Goal: Task Accomplishment & Management: Complete application form

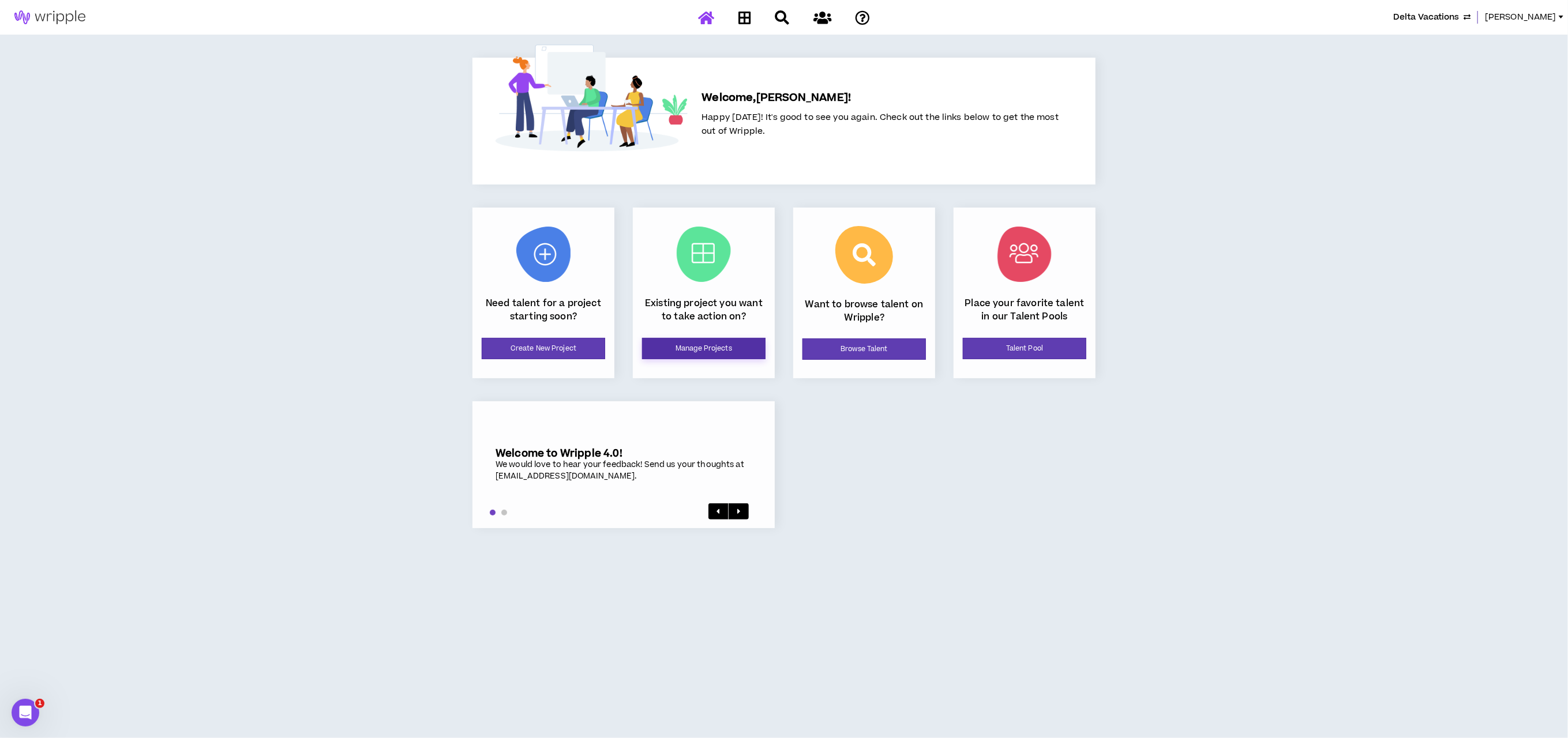
click at [731, 341] on link "Manage Projects" at bounding box center [704, 348] width 124 height 21
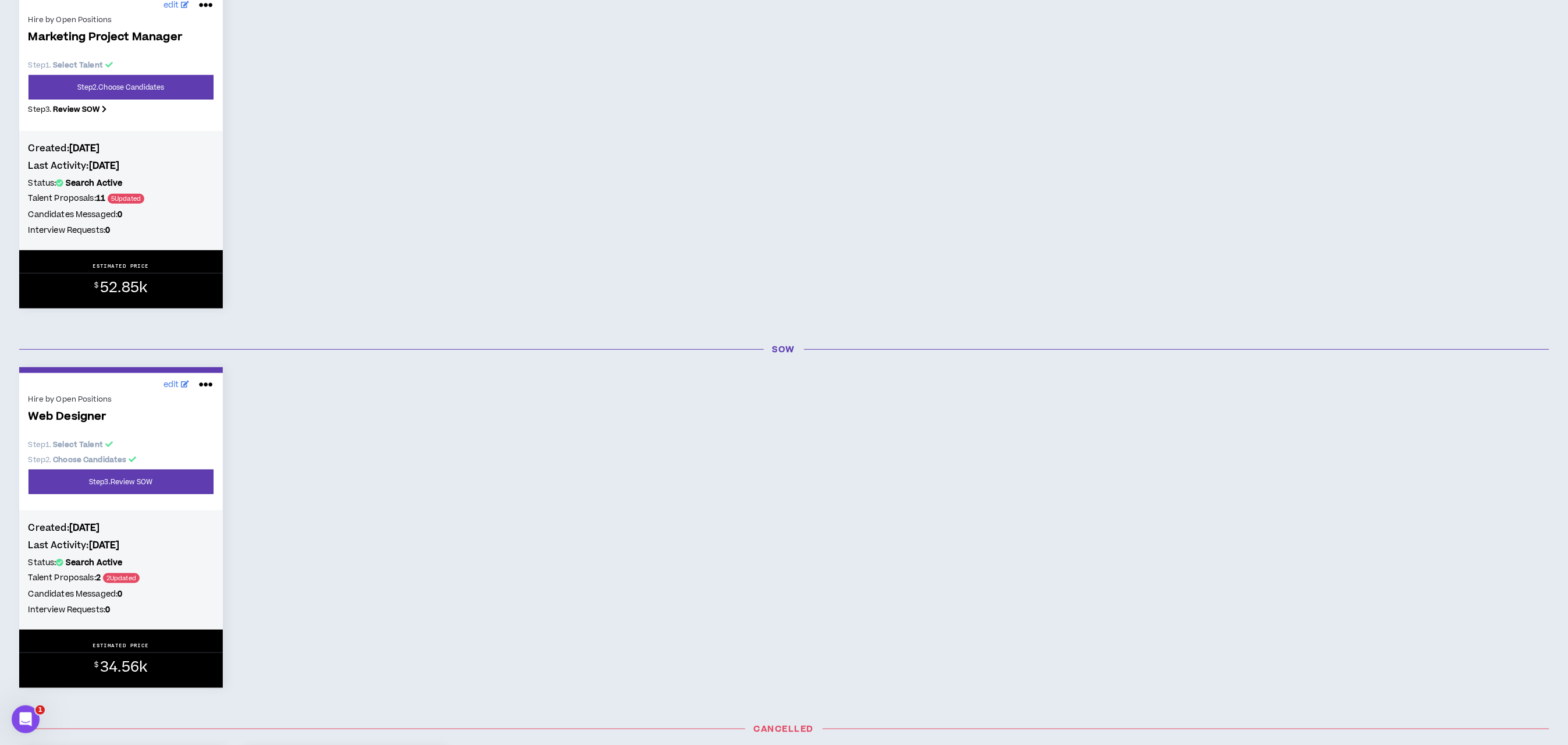
scroll to position [262, 0]
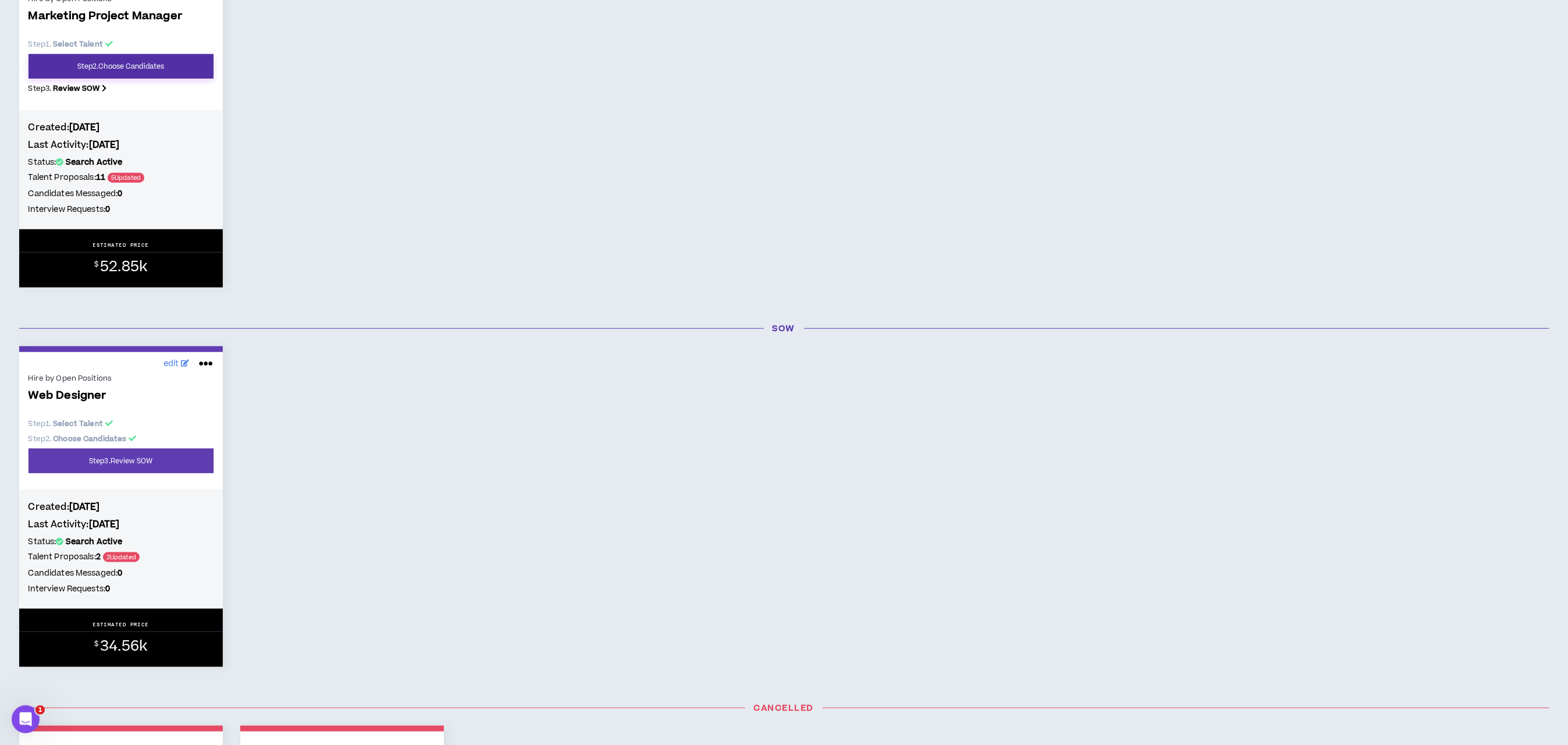
click at [142, 75] on link "Step 2 . Choose Candidates" at bounding box center [121, 66] width 185 height 25
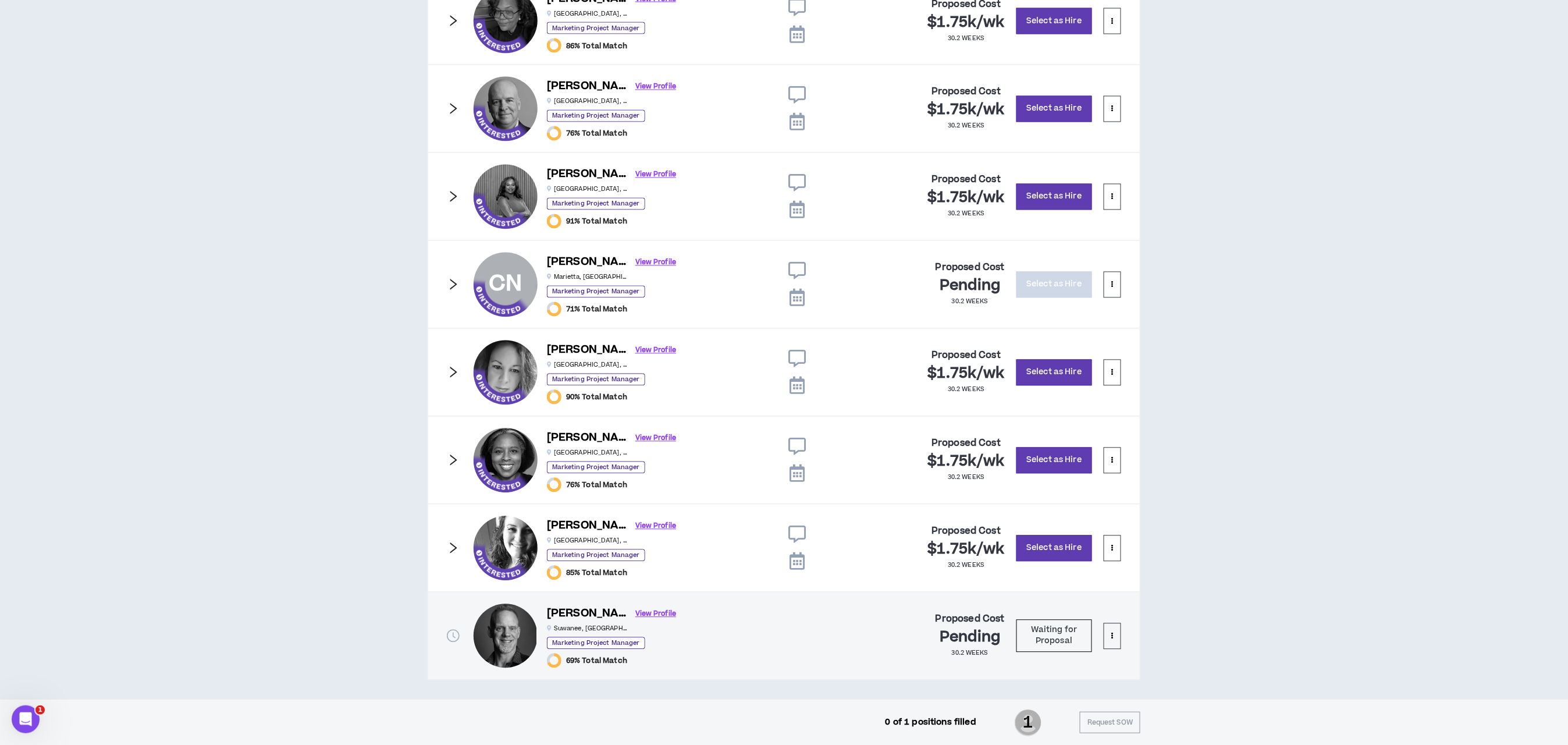
scroll to position [960, 0]
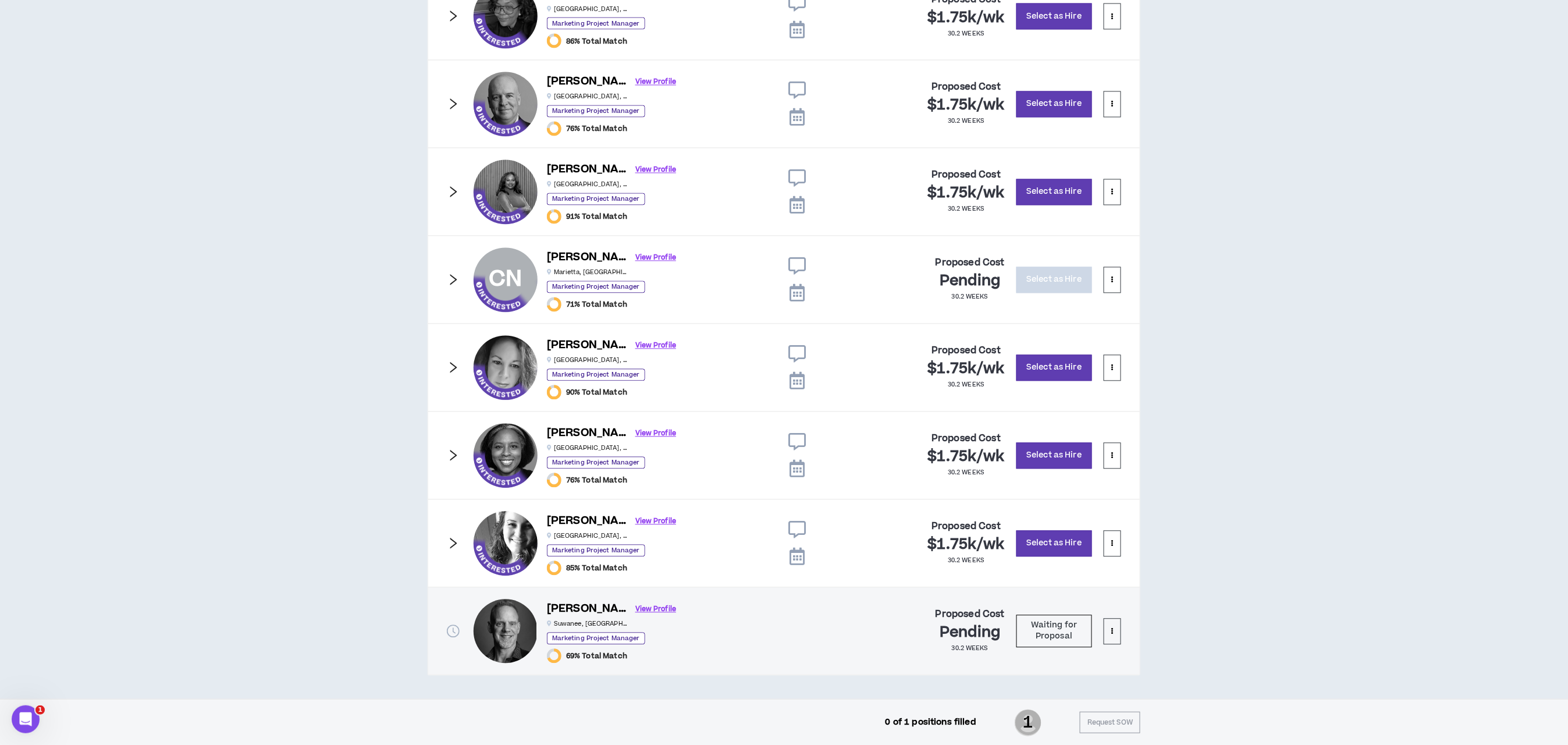
click at [457, 283] on icon "right" at bounding box center [453, 279] width 13 height 13
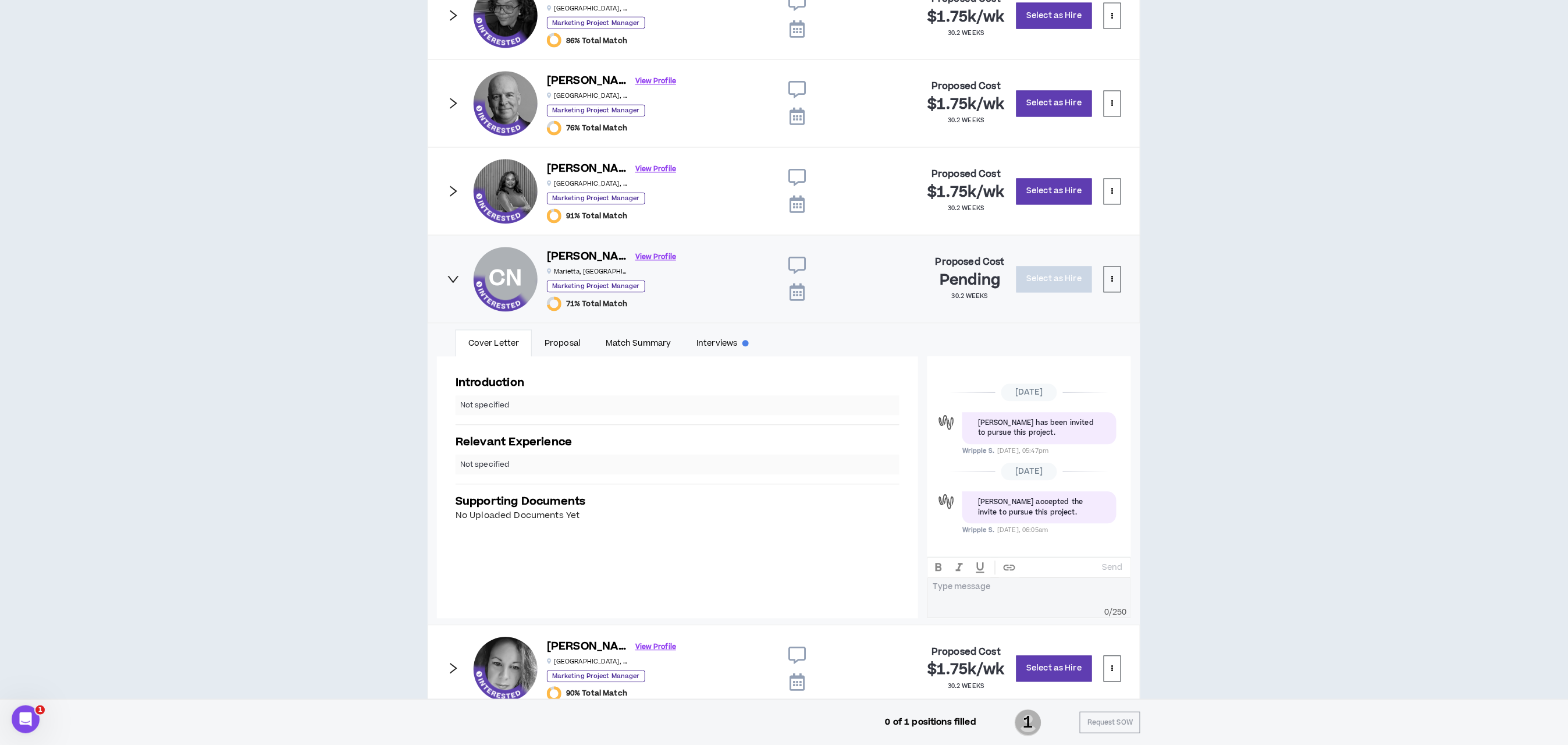
click at [457, 283] on icon "right" at bounding box center [453, 279] width 11 height 7
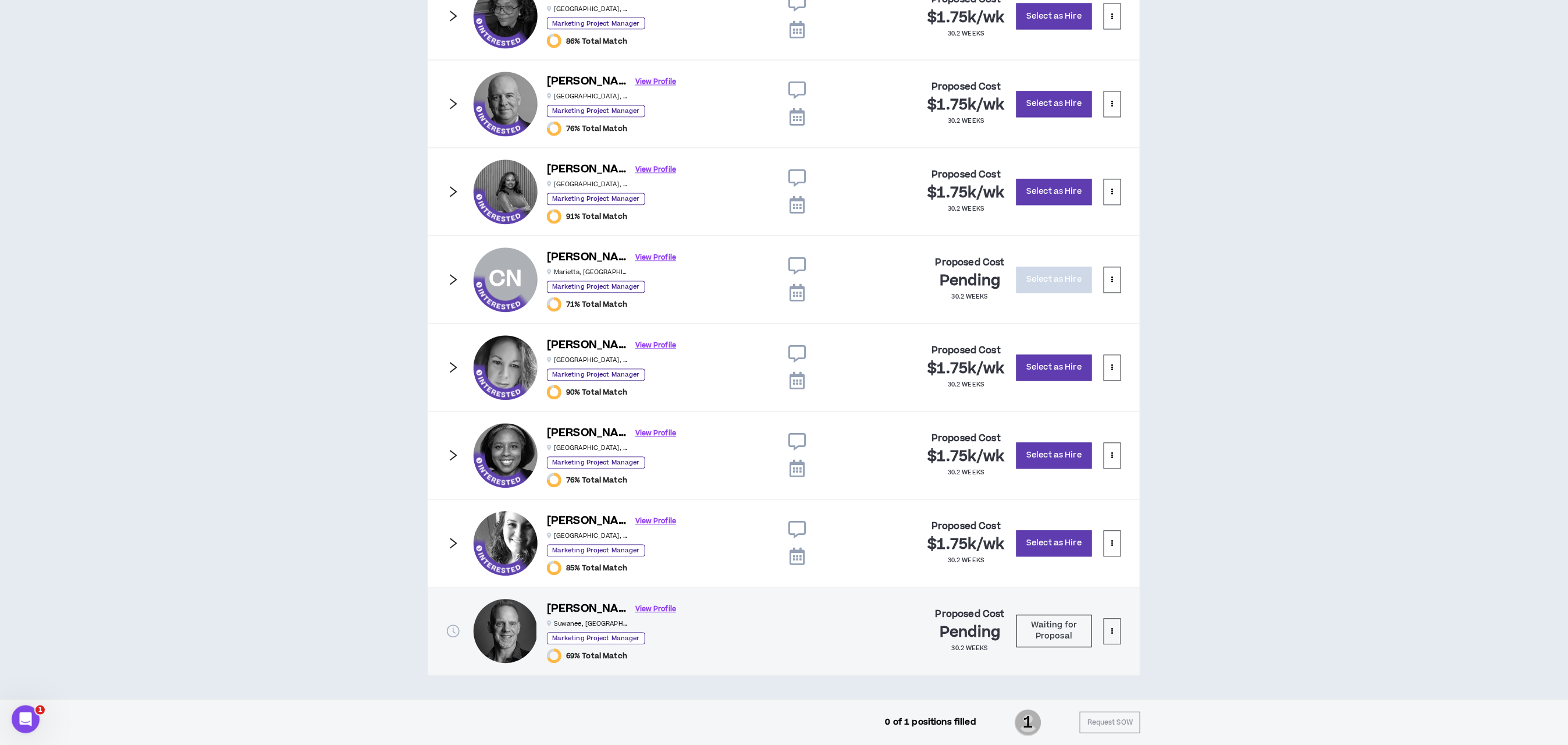
click at [444, 378] on div "Christy M. View Profile Atlanta , GA Marketing Project Manager 90% Total Match …" at bounding box center [784, 368] width 713 height 88
click at [452, 374] on icon "right" at bounding box center [453, 368] width 13 height 13
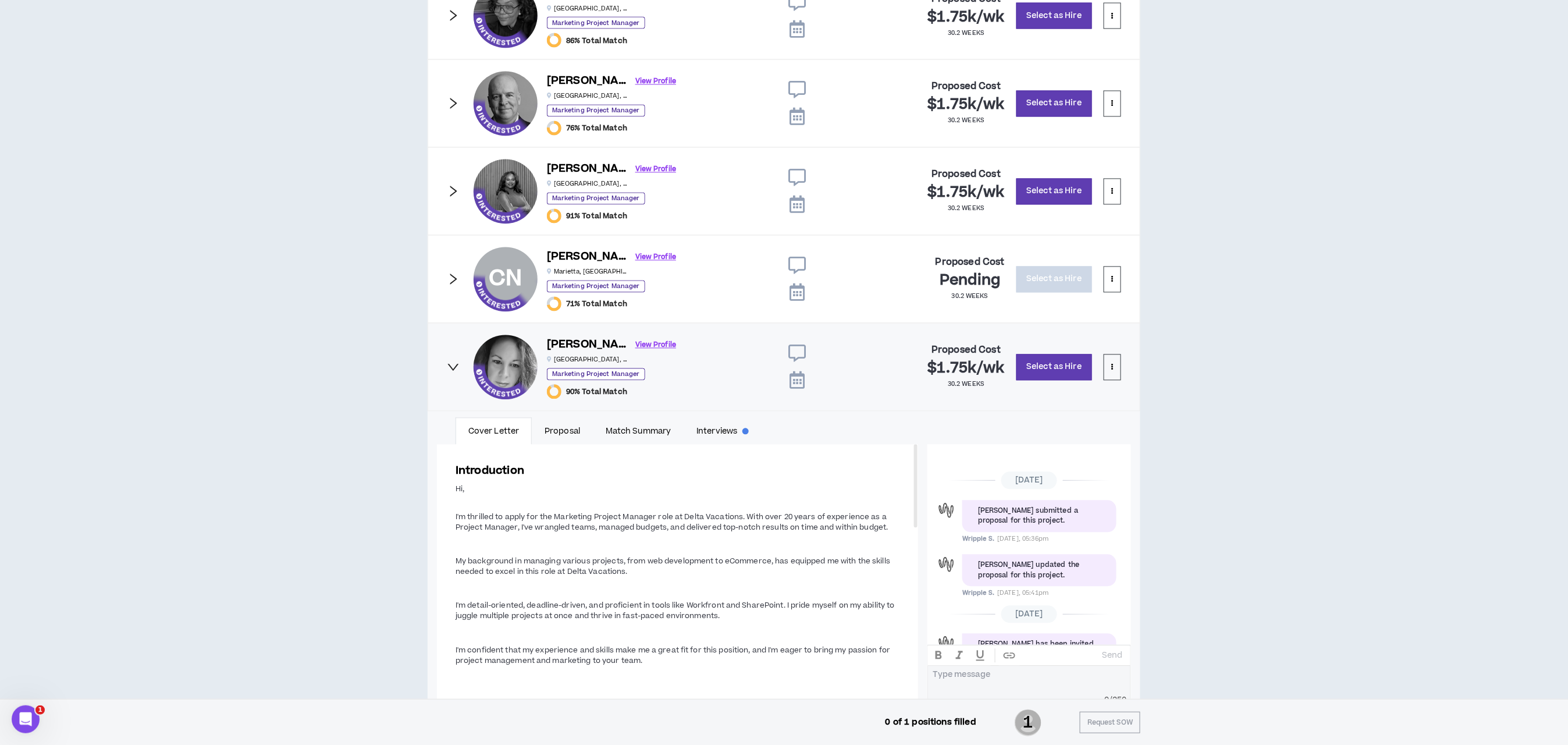
scroll to position [51, 0]
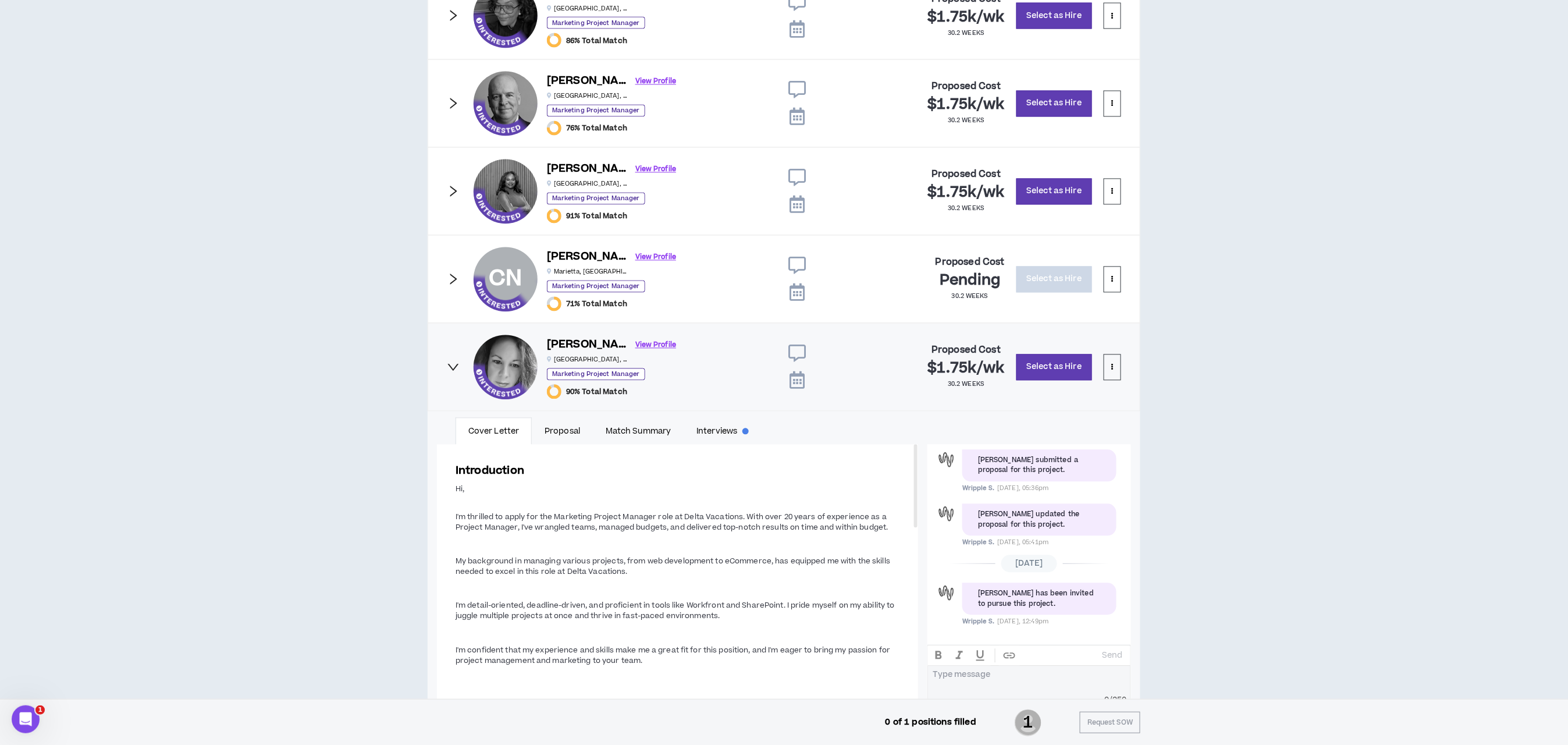
click at [452, 374] on icon "right" at bounding box center [453, 367] width 13 height 13
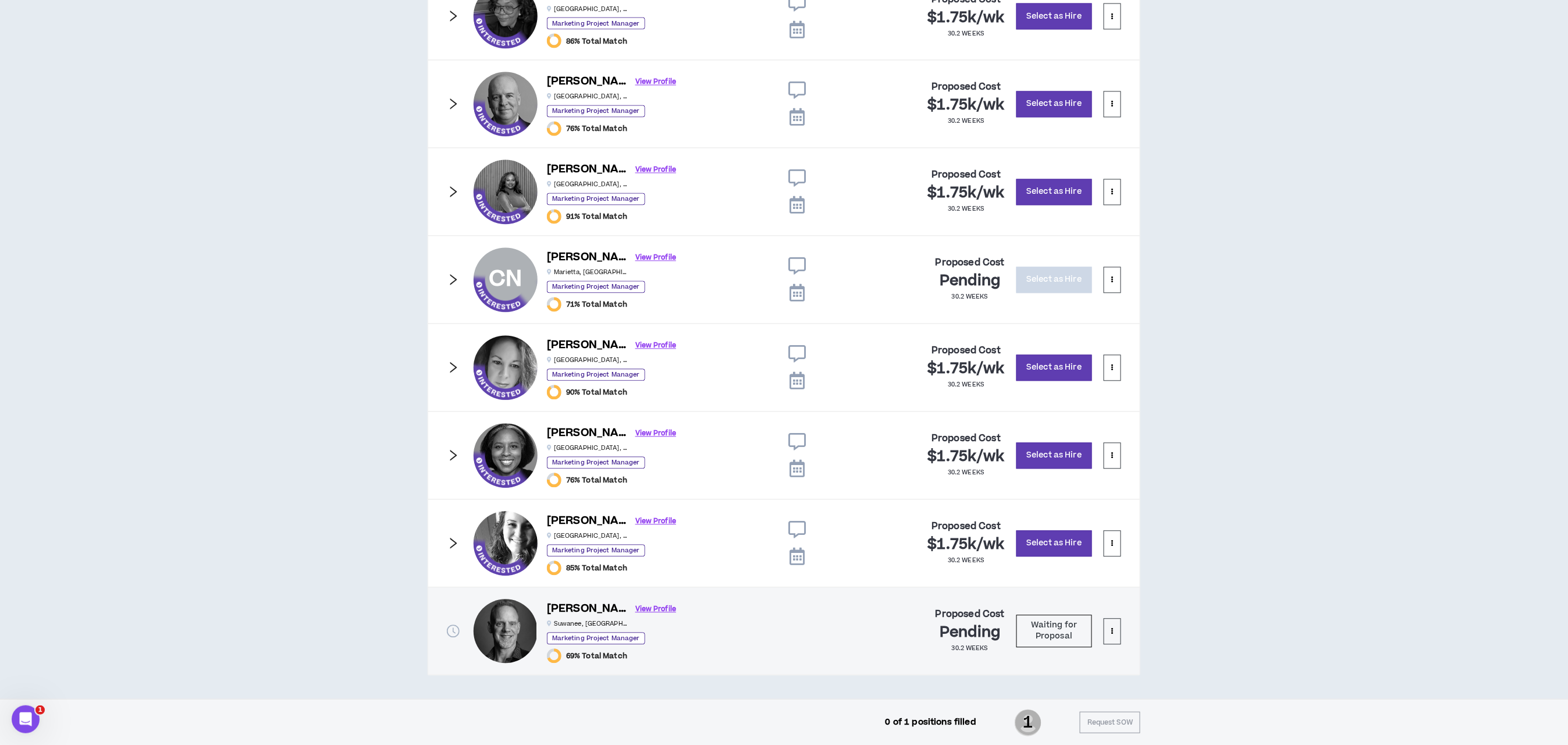
click at [451, 463] on icon "right" at bounding box center [453, 455] width 13 height 13
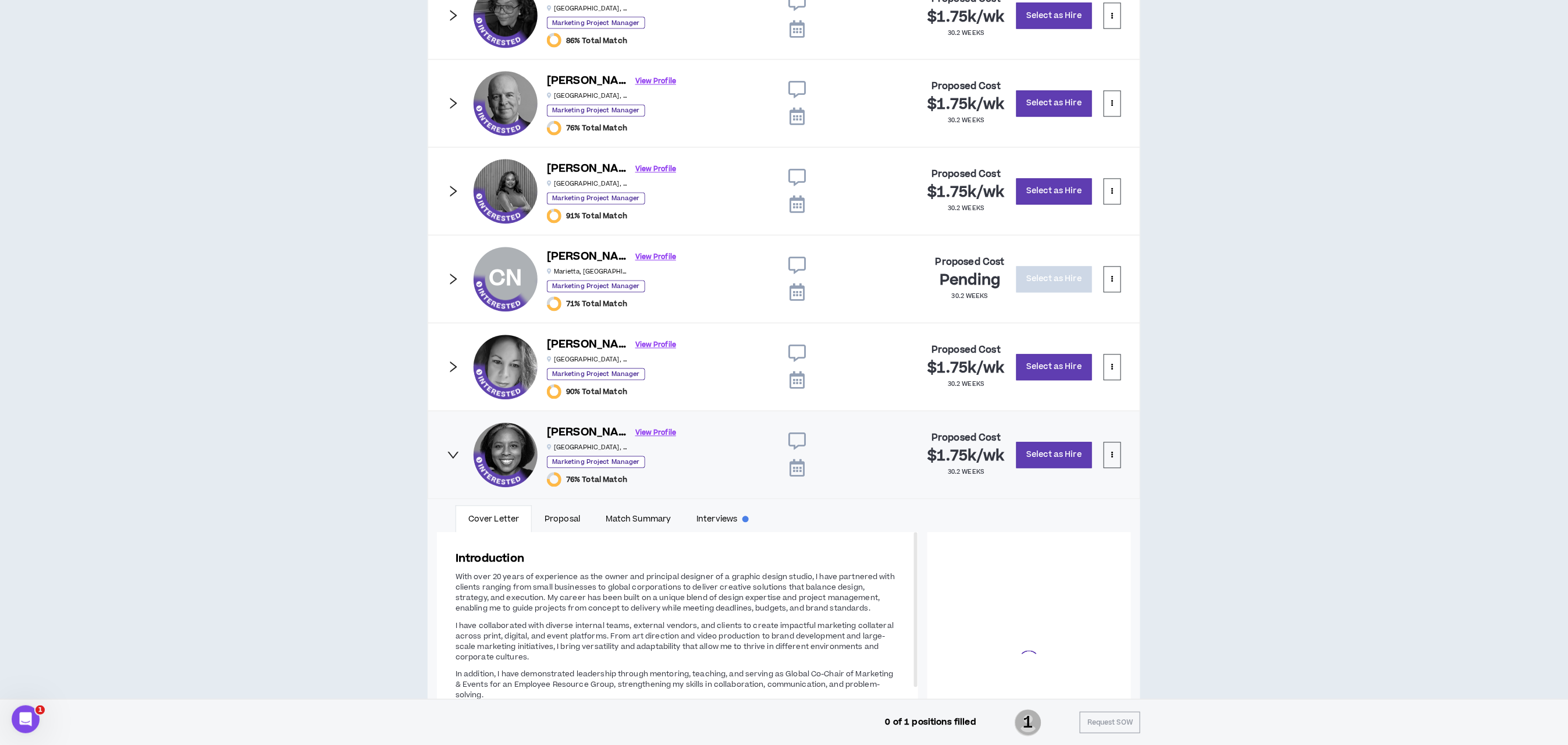
scroll to position [81, 0]
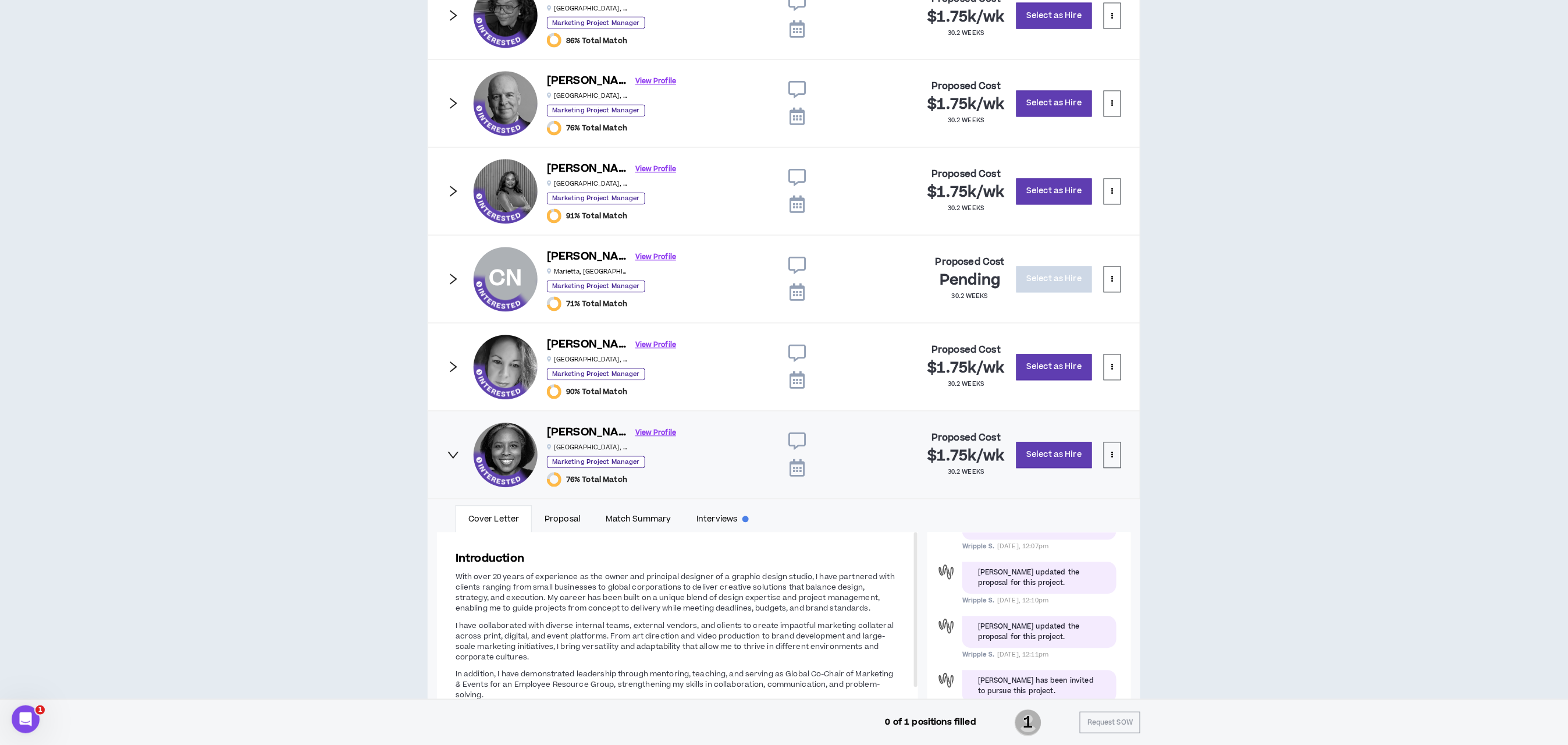
click at [451, 462] on icon "right" at bounding box center [453, 455] width 13 height 13
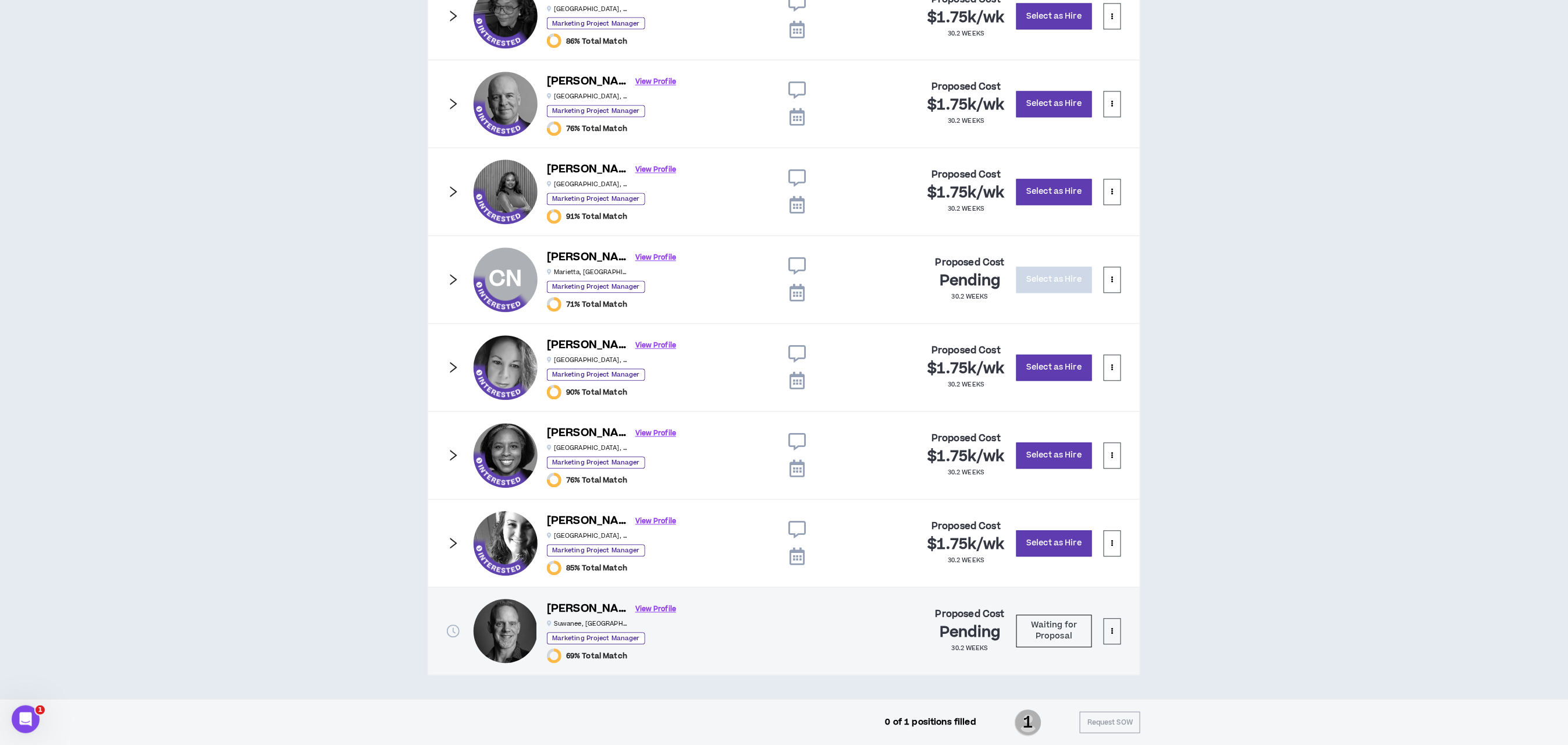
click at [459, 549] on icon "right" at bounding box center [453, 543] width 13 height 13
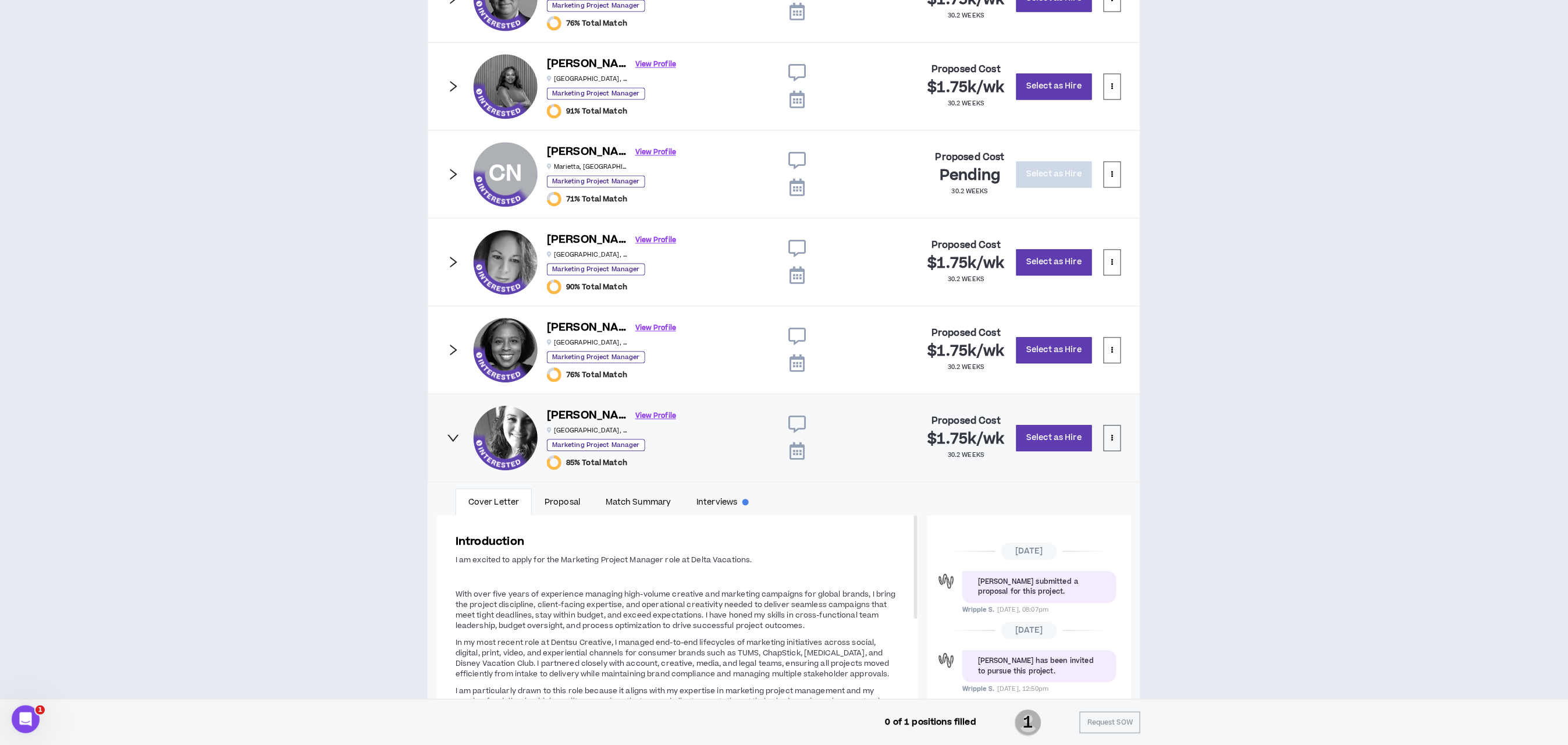
scroll to position [1222, 0]
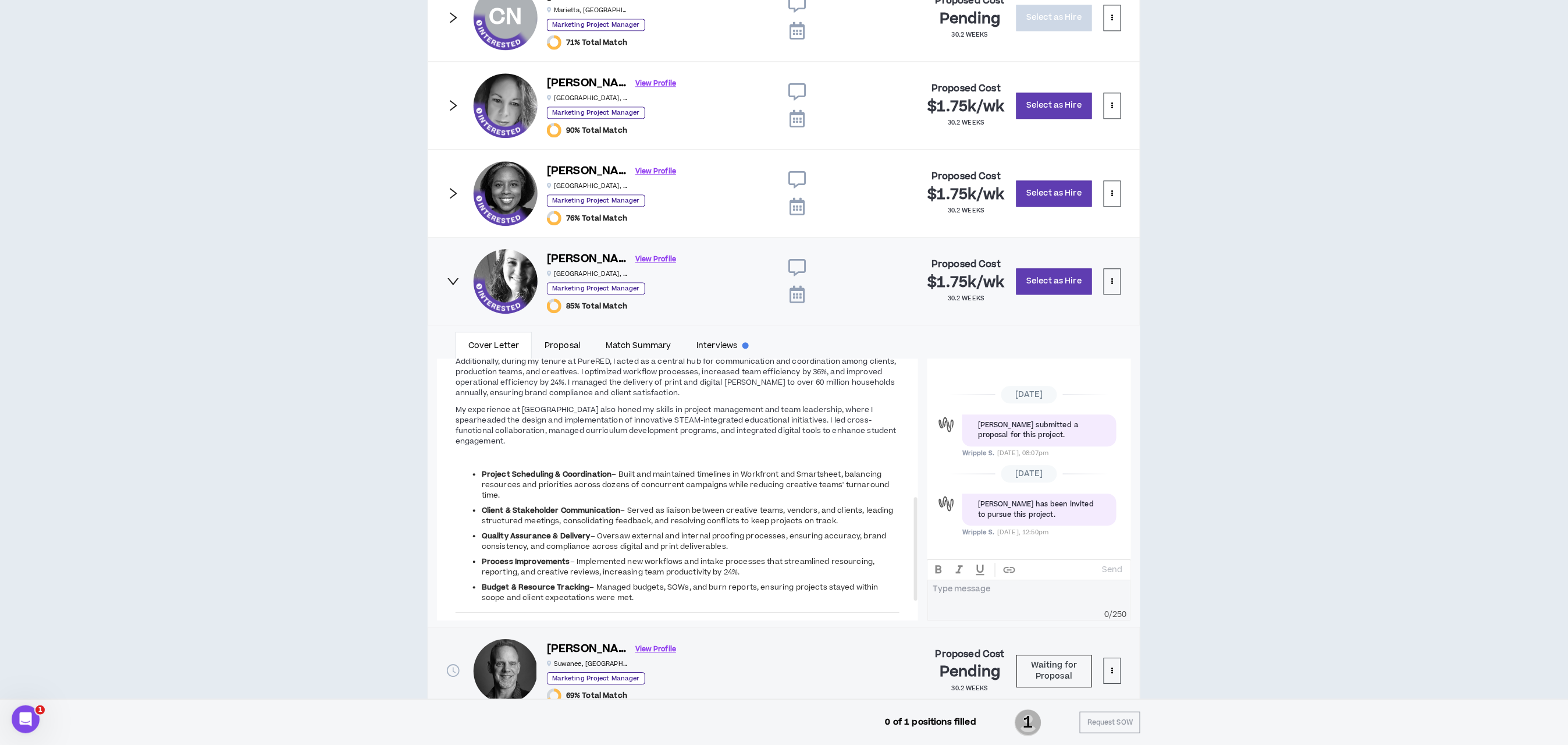
click at [453, 288] on icon "right" at bounding box center [453, 281] width 13 height 13
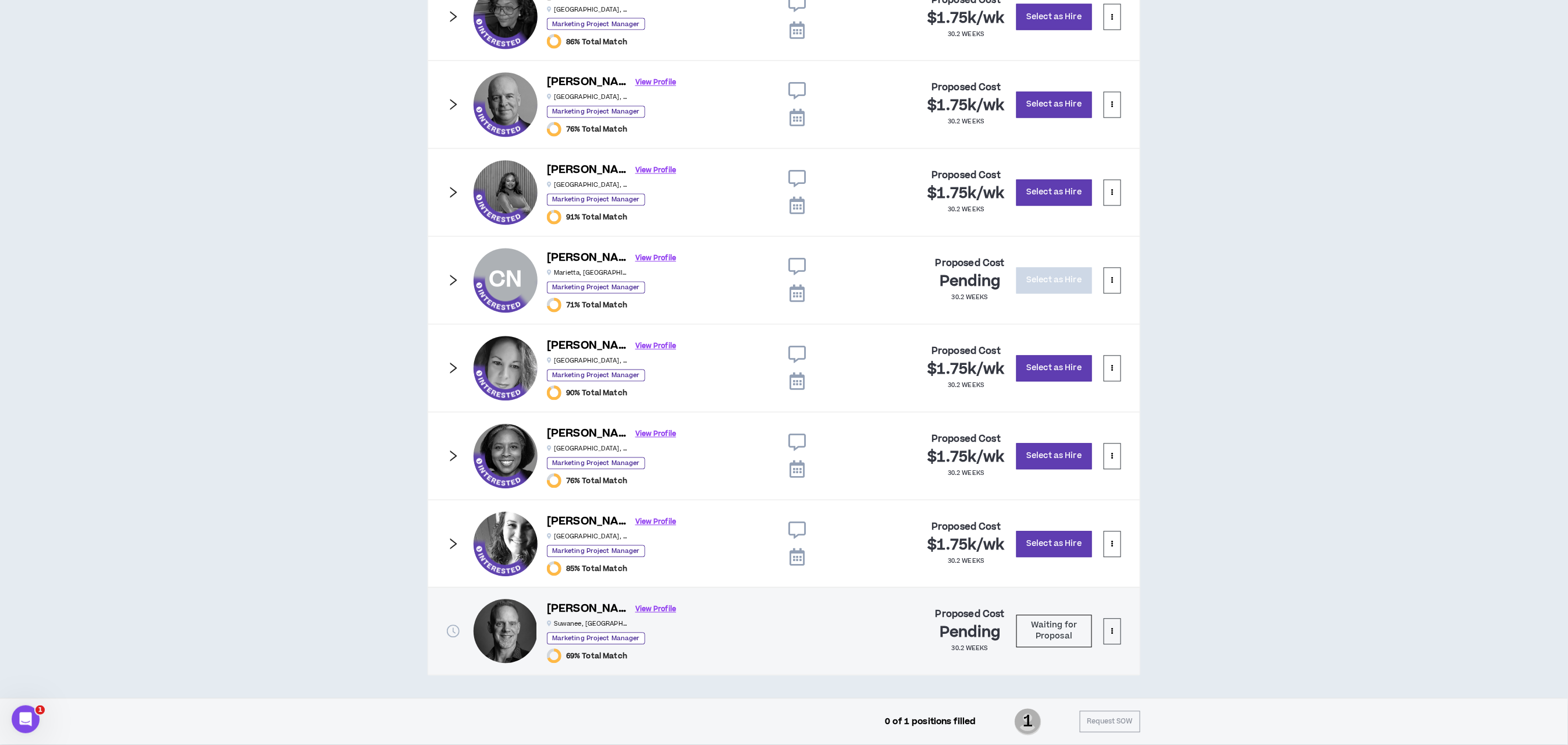
scroll to position [969, 0]
click at [453, 276] on icon "right" at bounding box center [453, 279] width 13 height 13
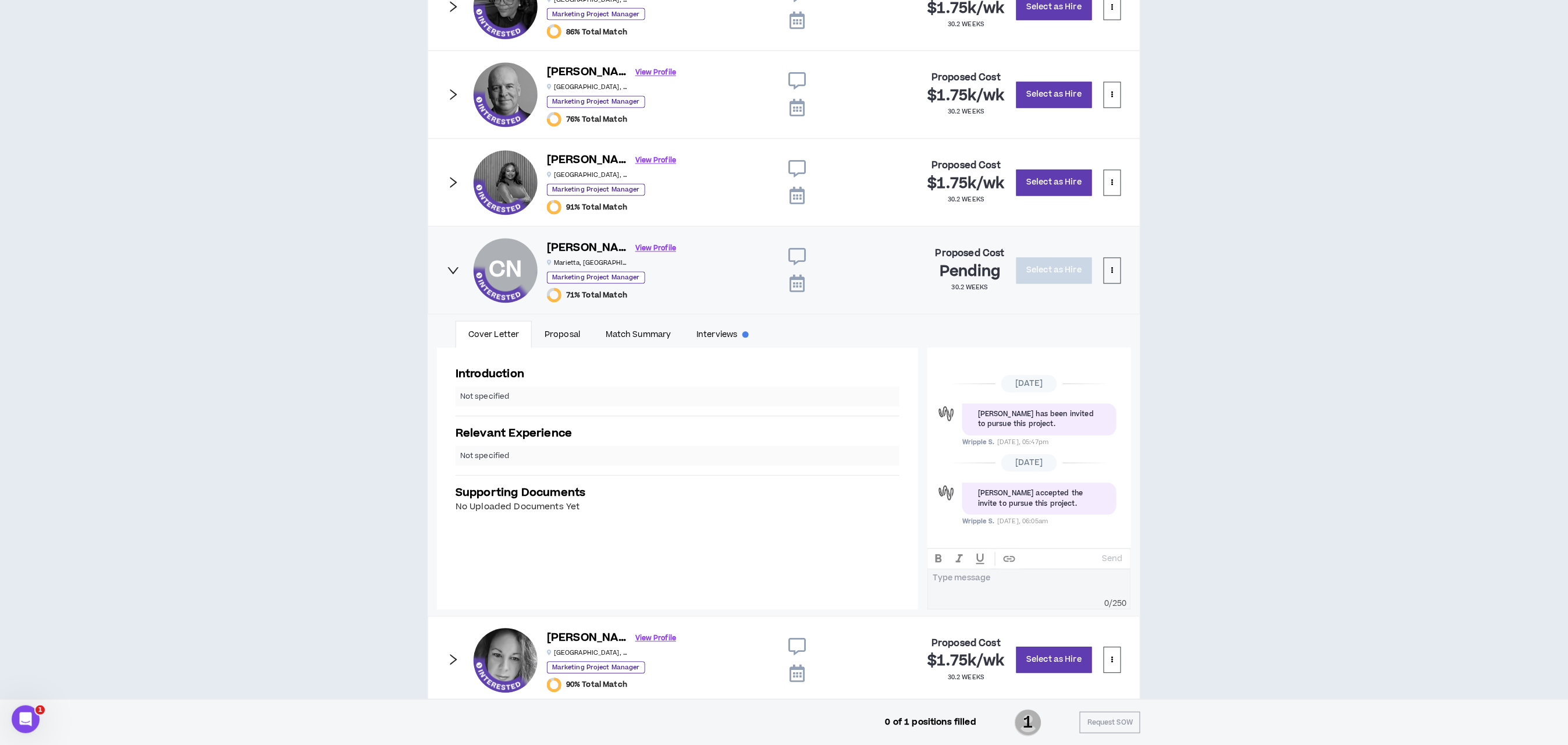
click at [453, 276] on icon "right" at bounding box center [453, 271] width 13 height 13
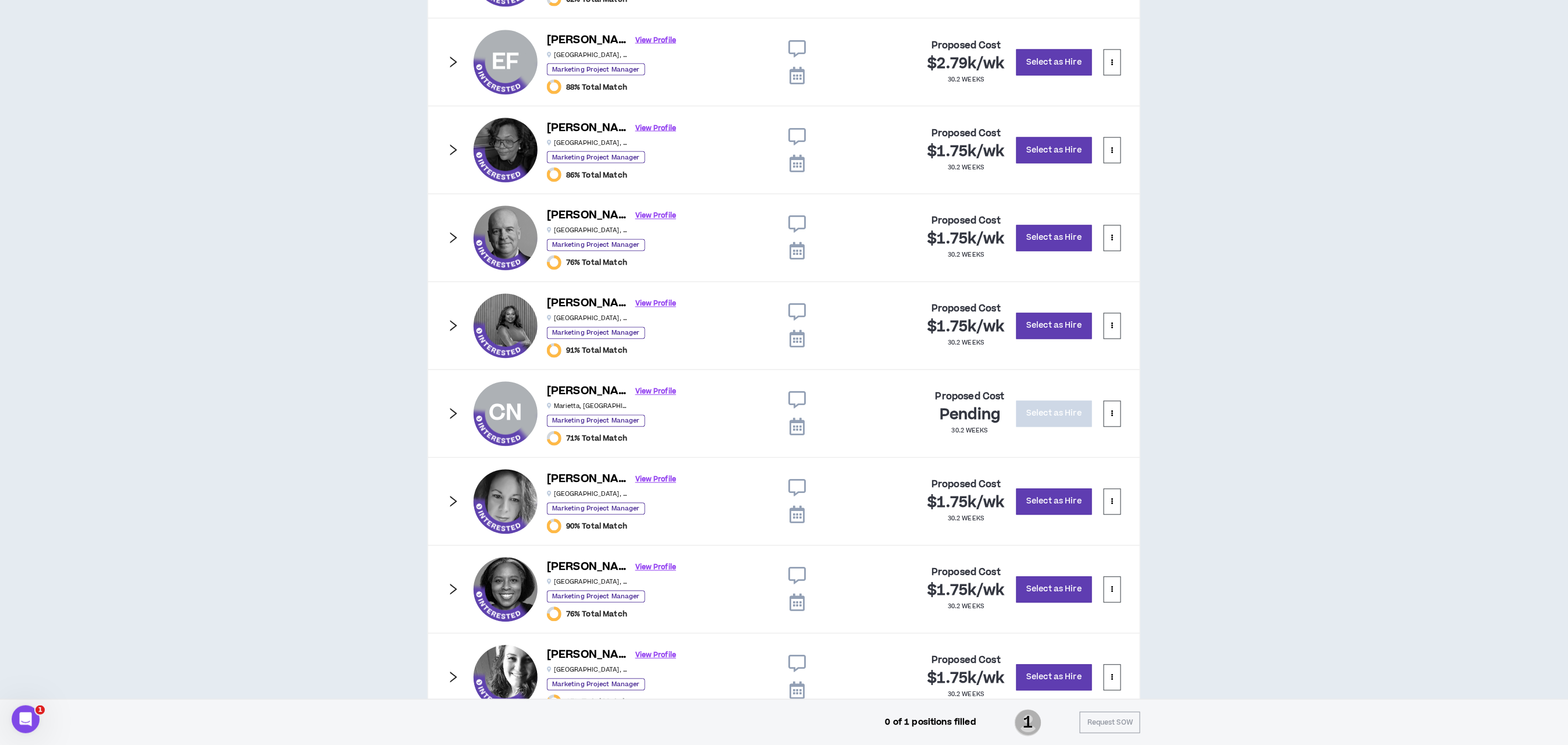
scroll to position [794, 0]
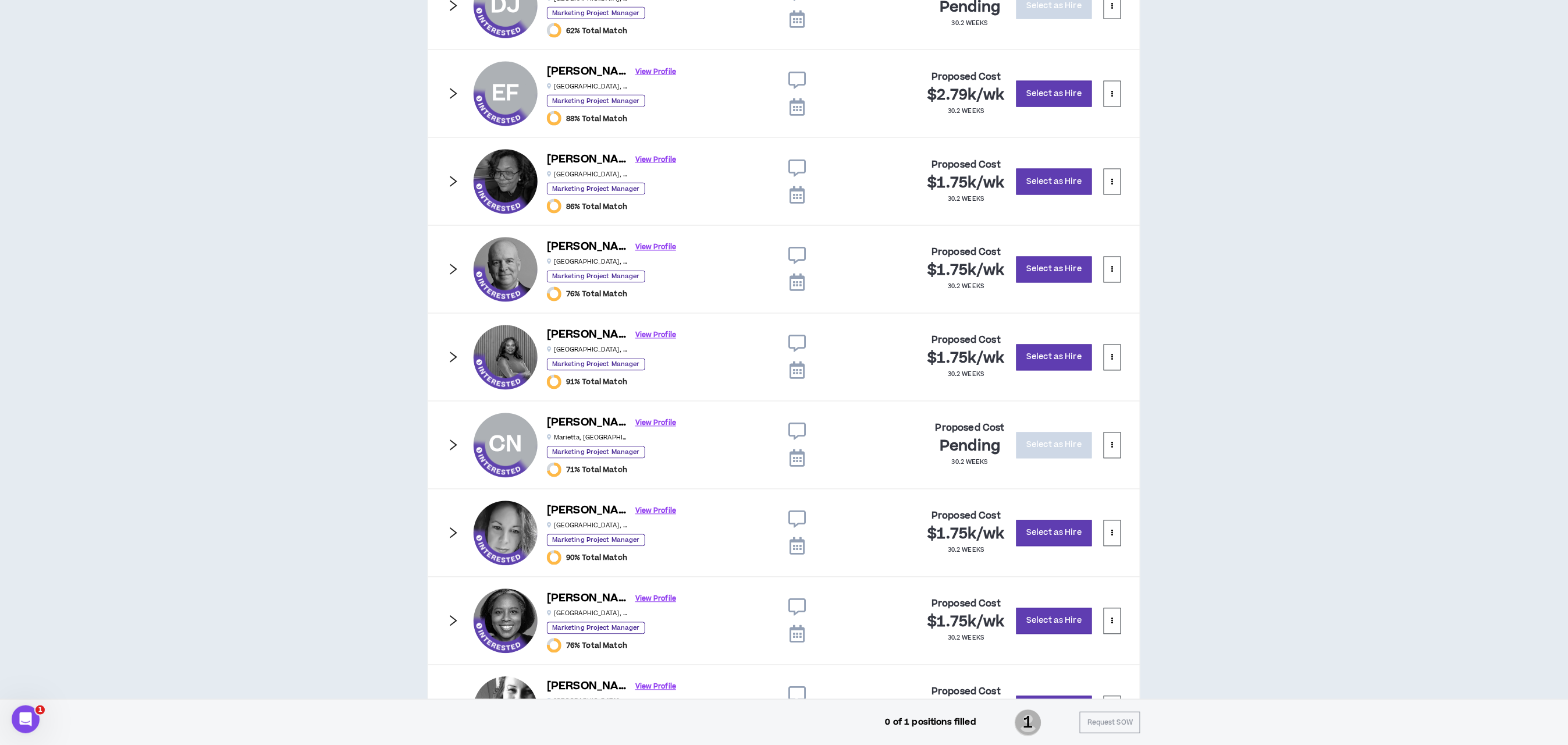
click at [453, 275] on icon "right" at bounding box center [453, 269] width 7 height 11
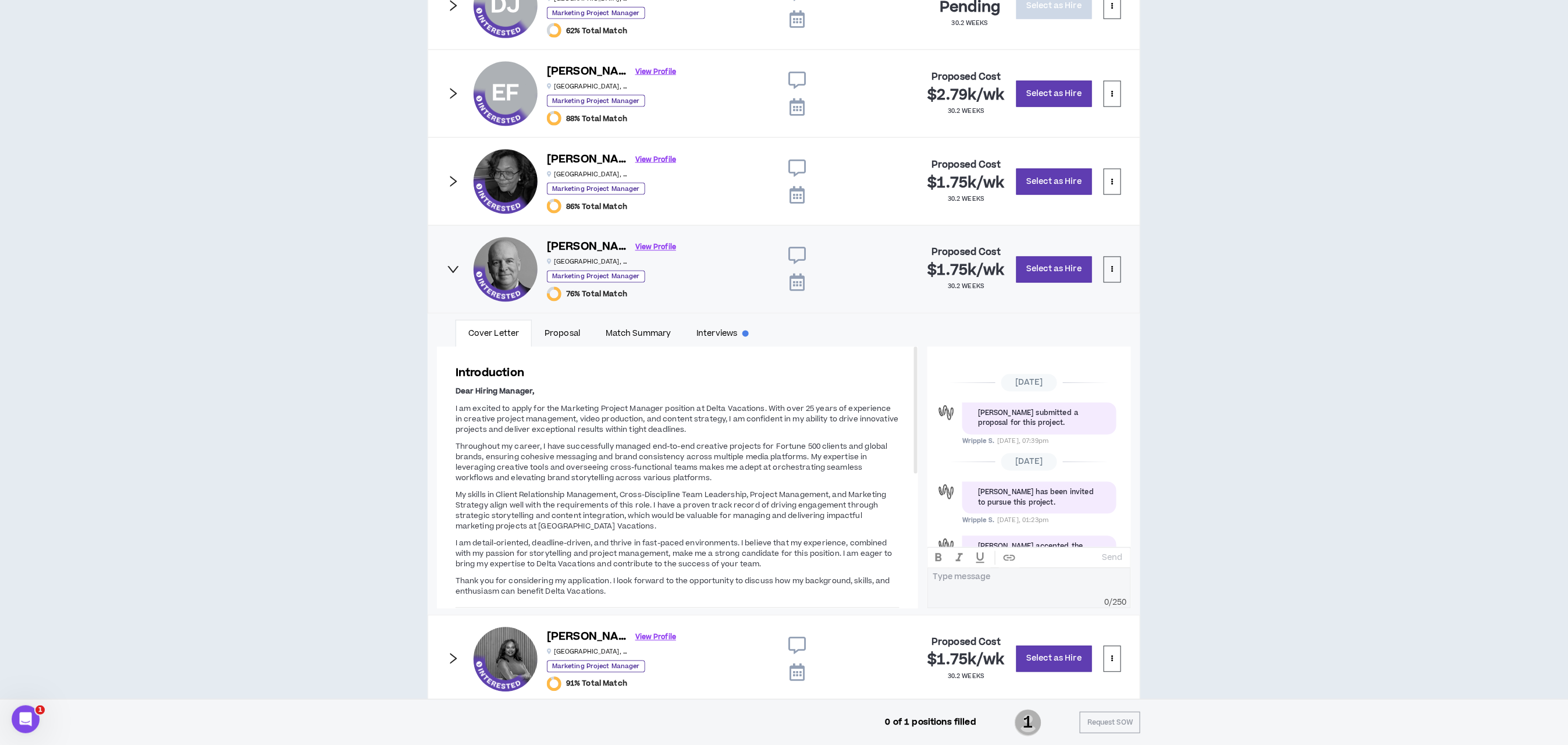
scroll to position [51, 0]
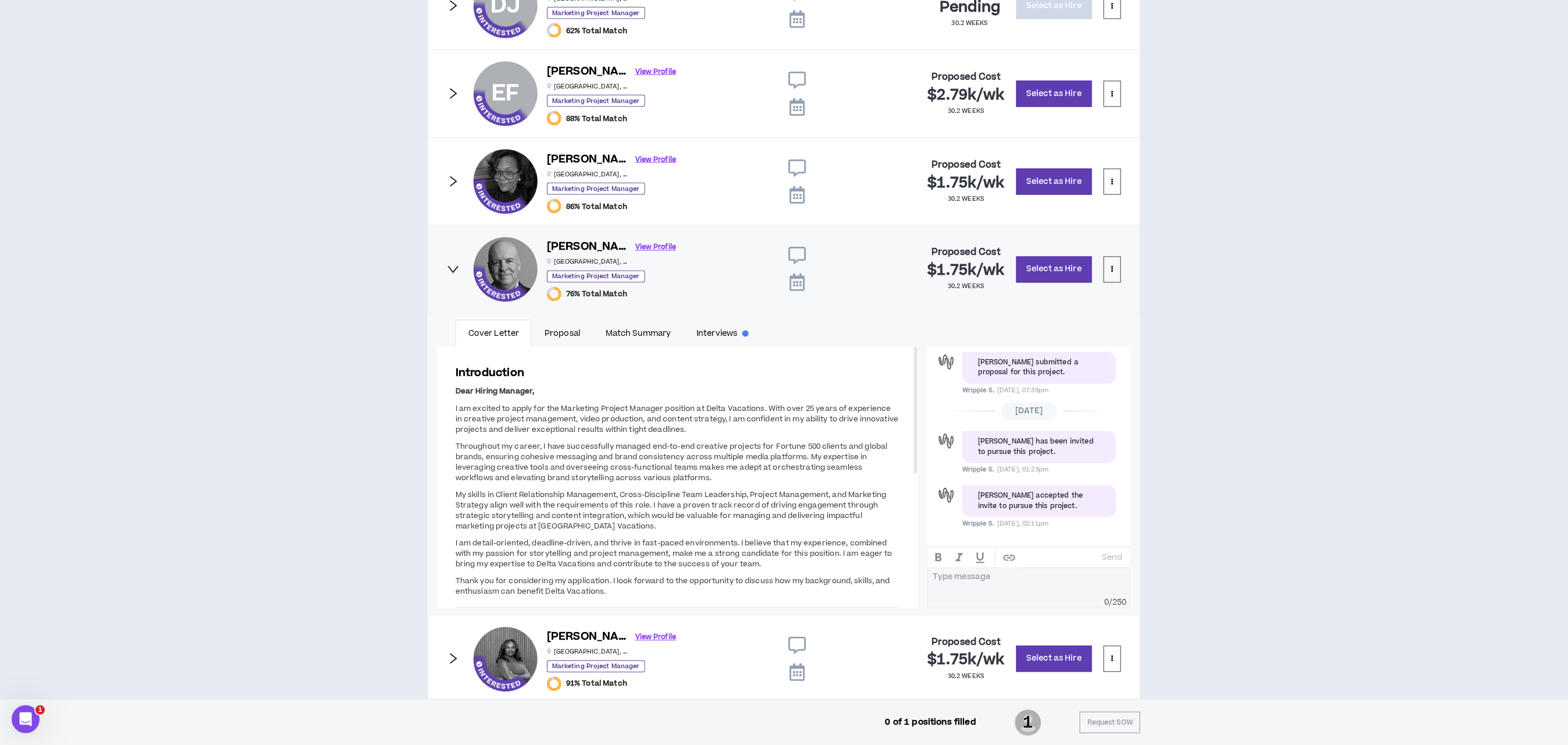
click at [453, 273] on icon "right" at bounding box center [453, 269] width 11 height 7
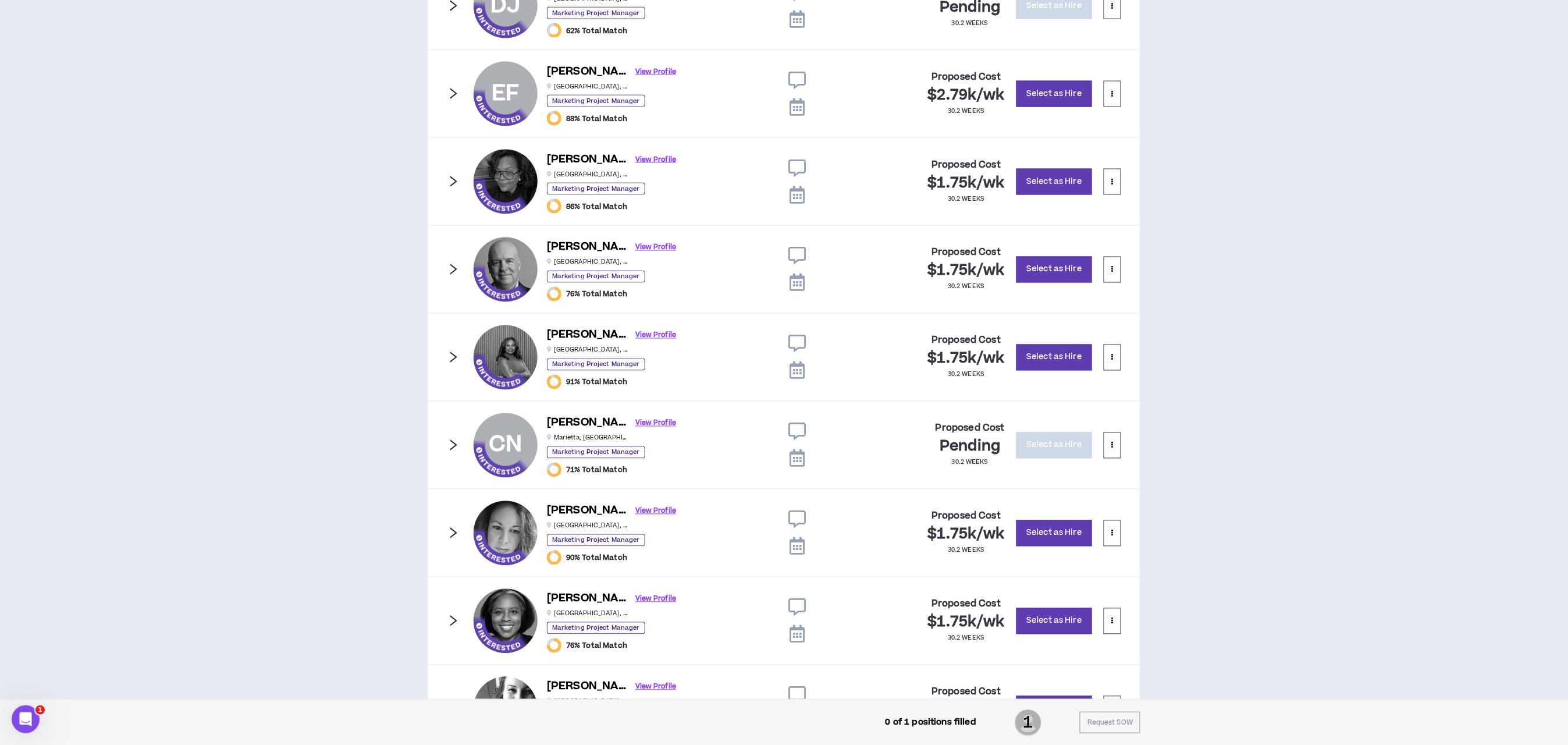
click at [447, 188] on icon "right" at bounding box center [453, 181] width 13 height 13
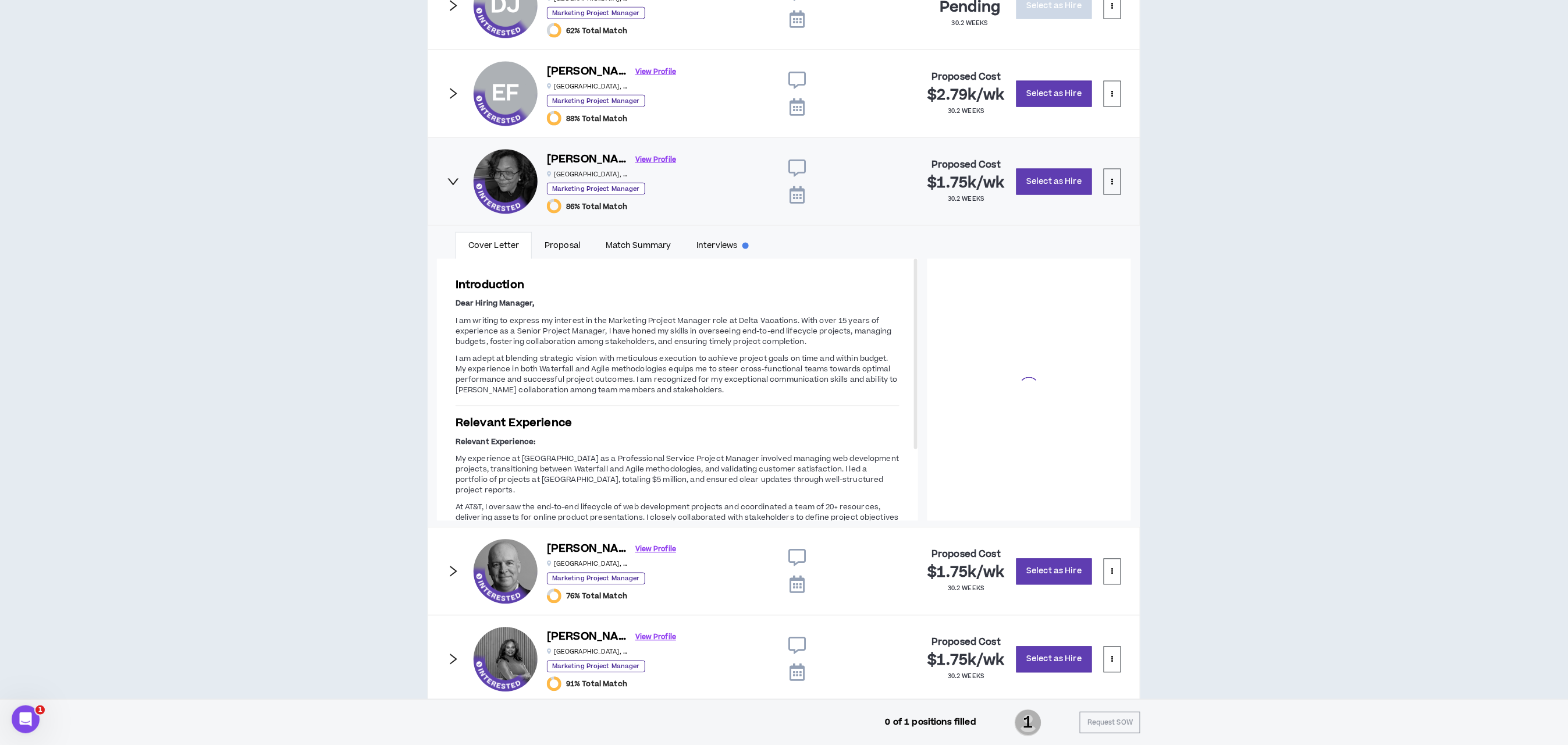
scroll to position [105, 0]
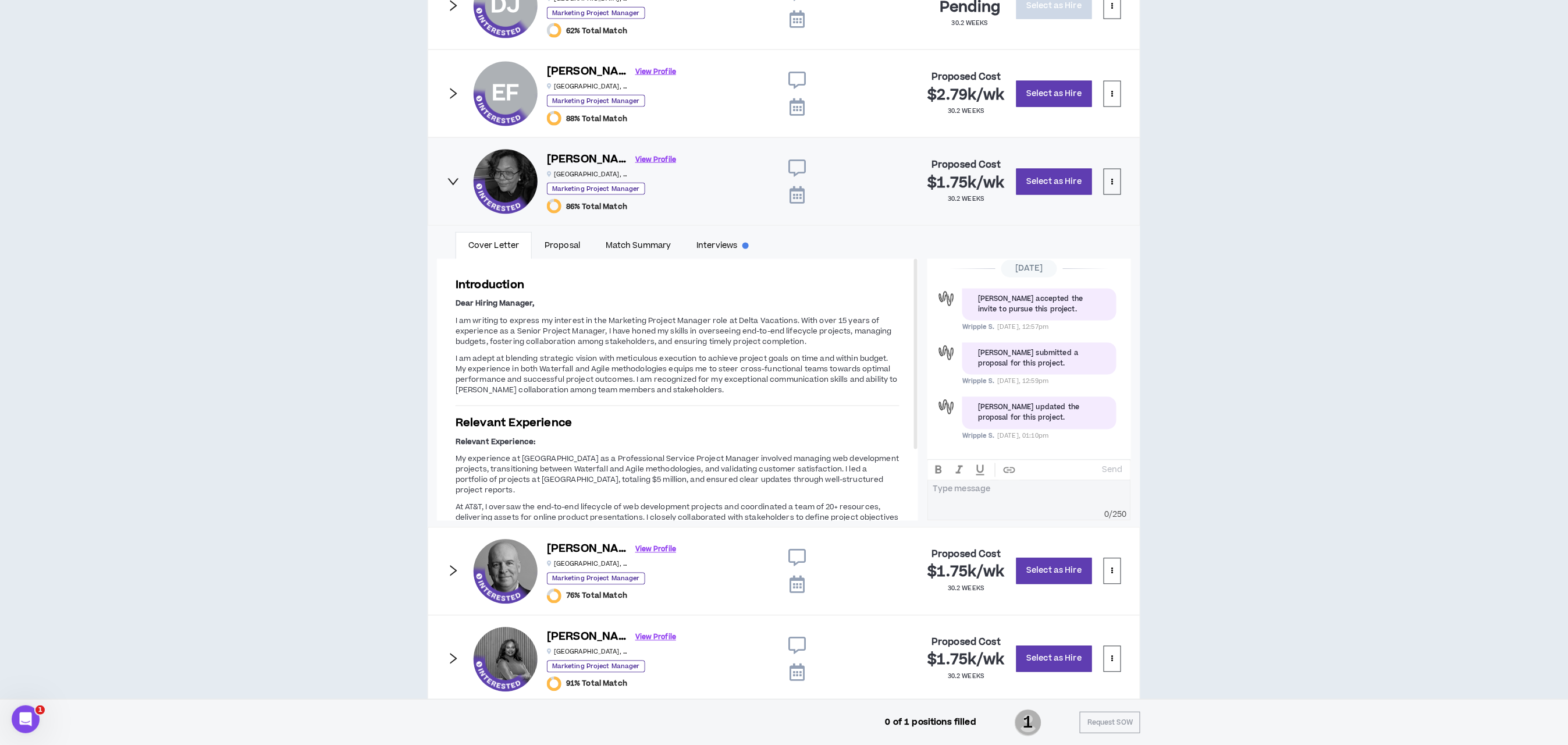
click at [447, 188] on icon "right" at bounding box center [453, 181] width 13 height 13
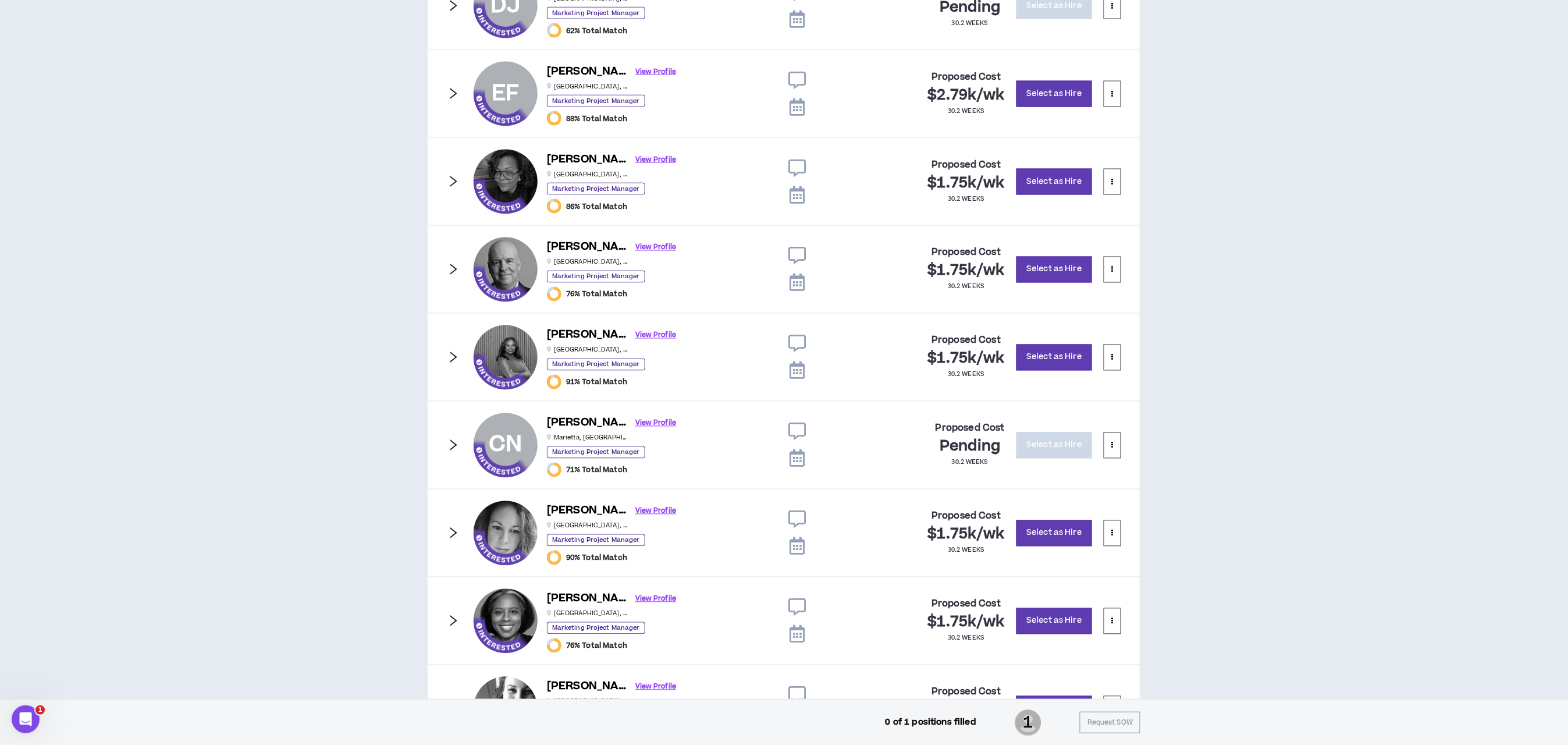
scroll to position [620, 0]
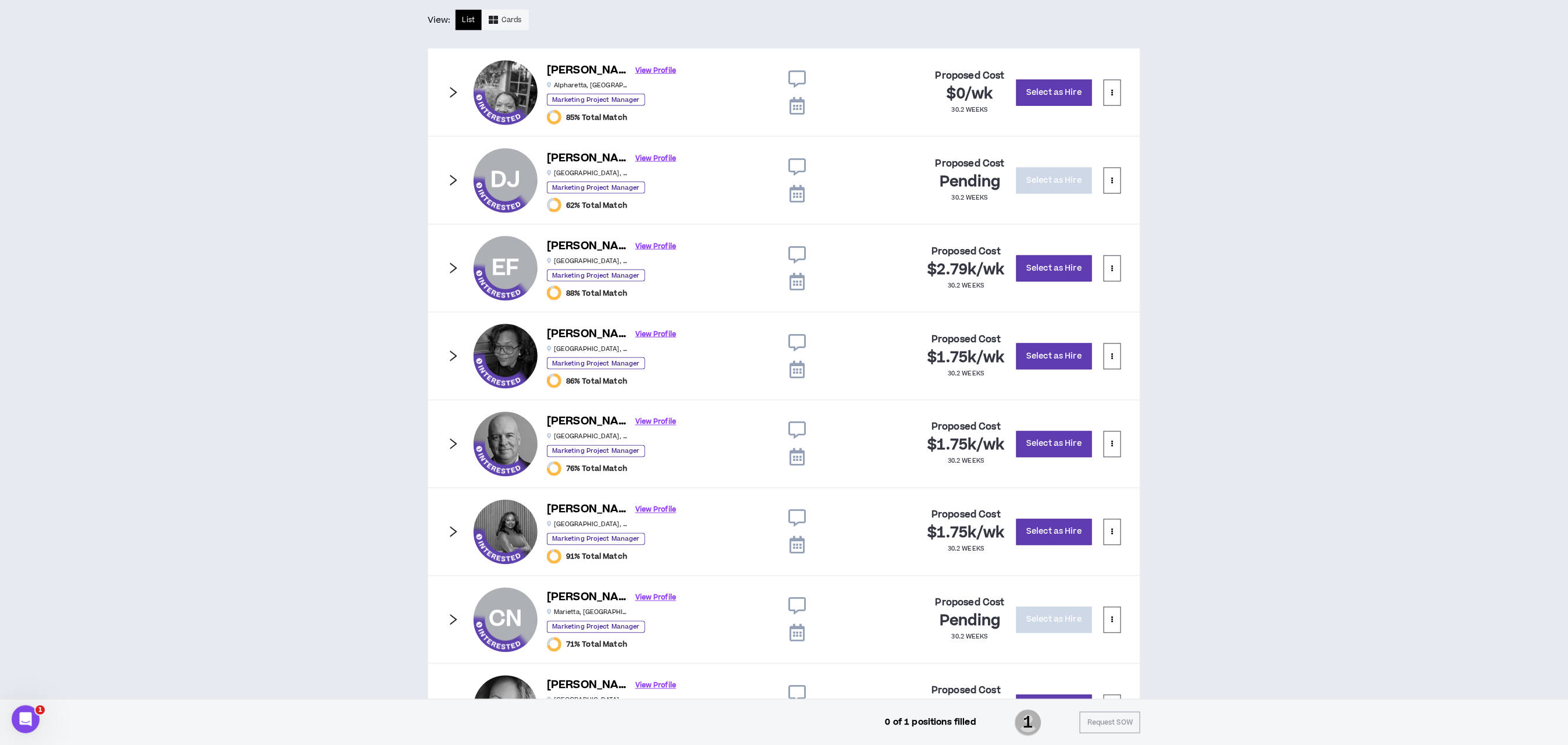
click at [454, 279] on div "EF EF Eve F. View Profile Atlanta , GA Marketing Project Manager 88% Total Matc…" at bounding box center [784, 268] width 713 height 88
click at [452, 273] on icon "right" at bounding box center [453, 268] width 13 height 13
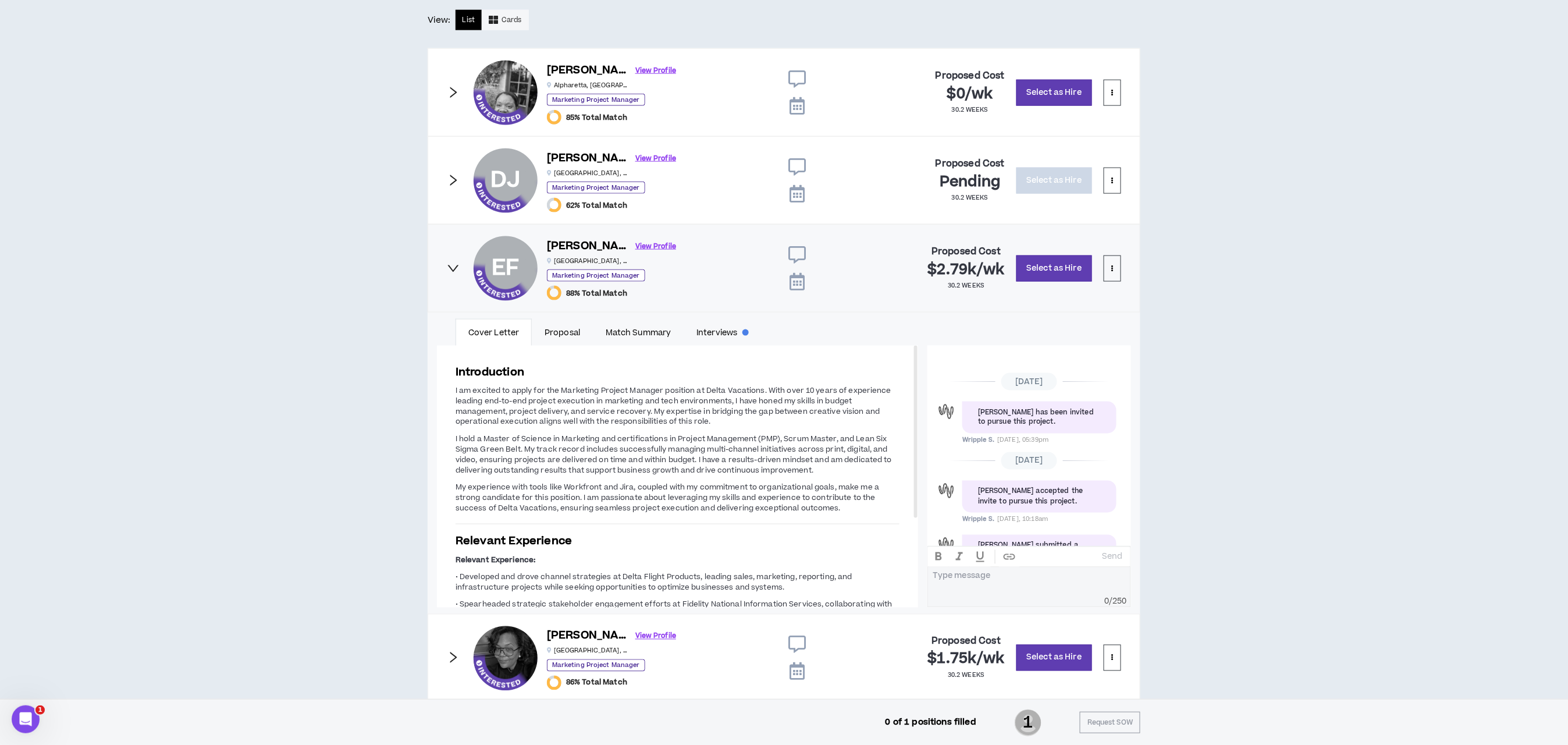
scroll to position [105, 0]
click at [452, 272] on icon "right" at bounding box center [453, 268] width 11 height 7
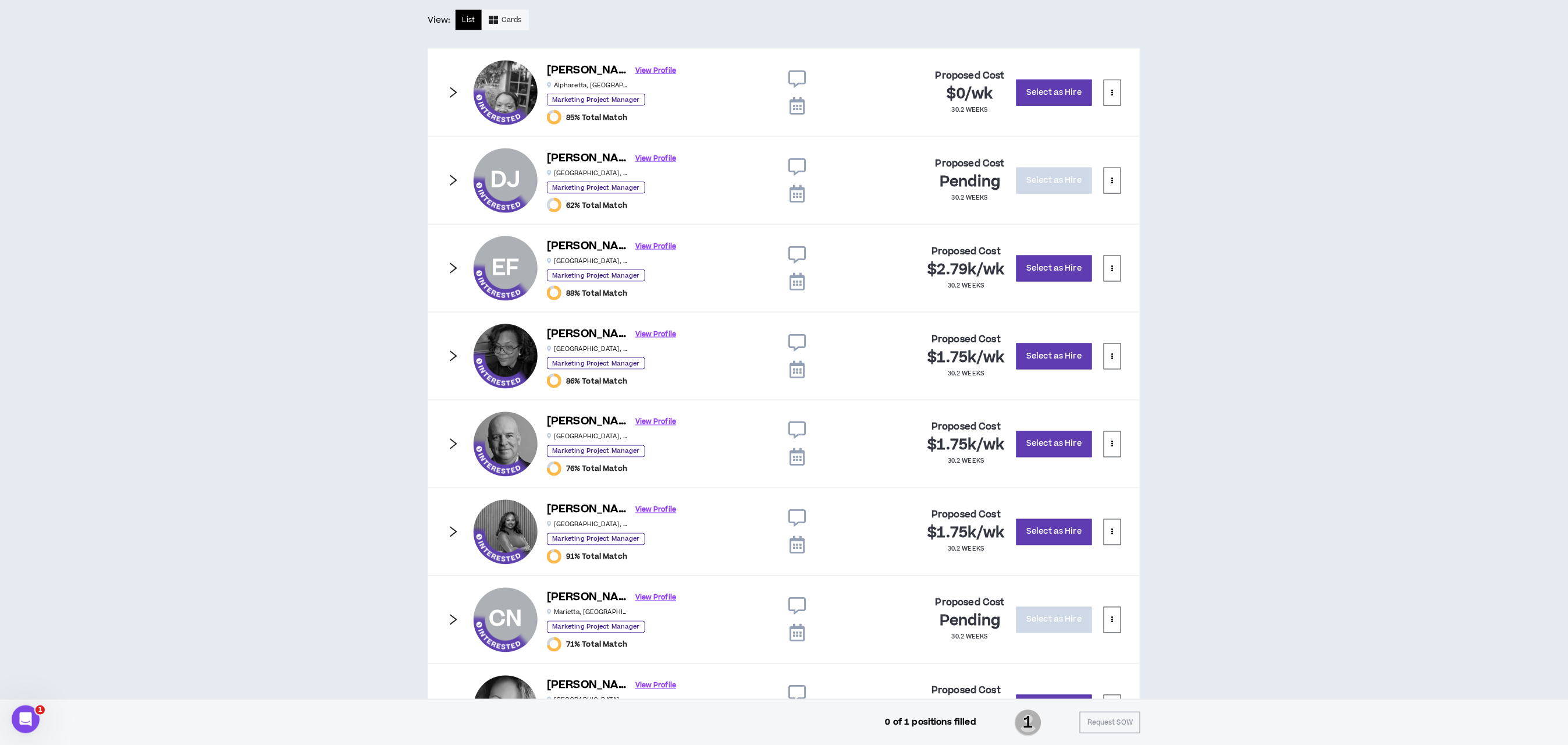
click at [450, 182] on icon "right" at bounding box center [453, 180] width 13 height 13
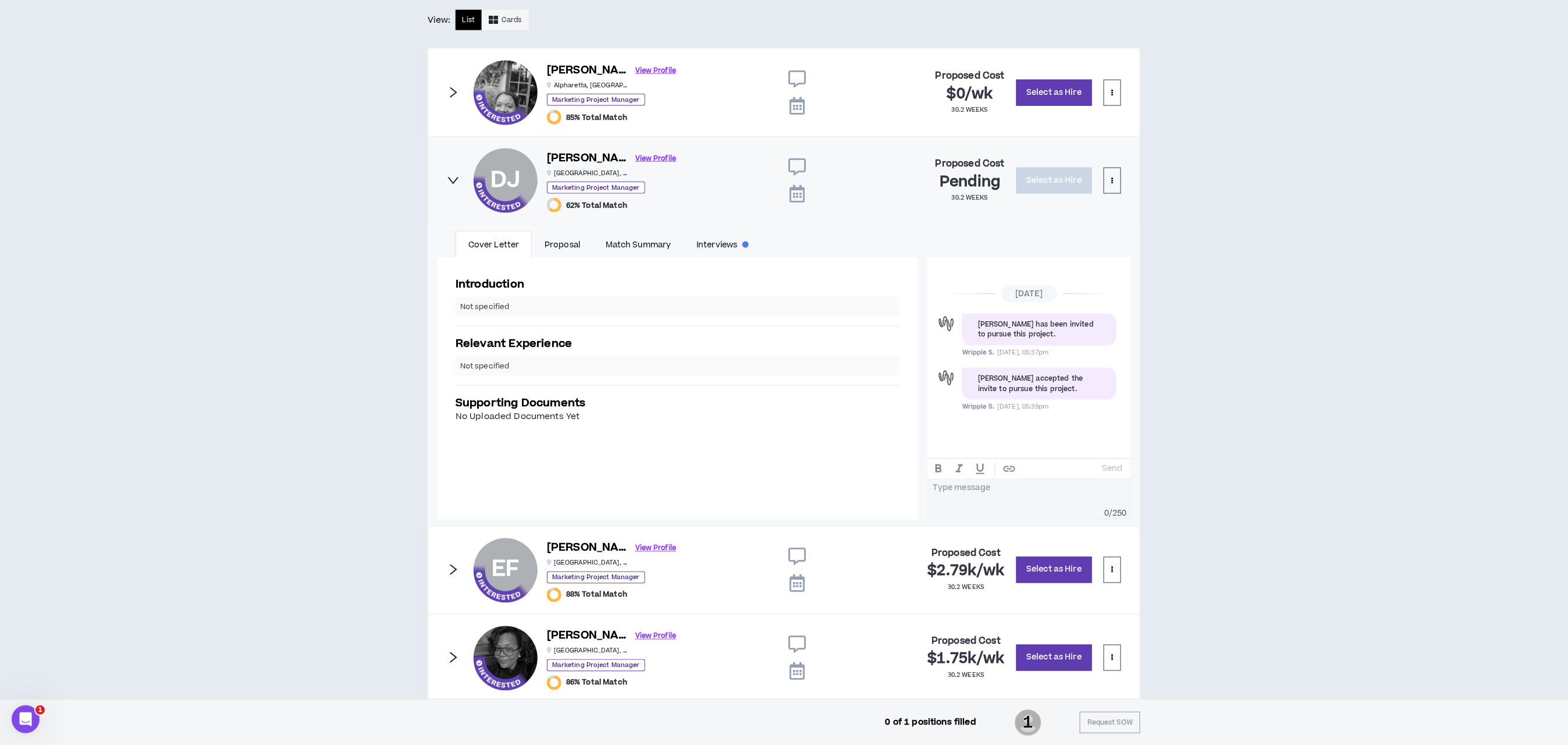
click at [450, 182] on icon "right" at bounding box center [453, 180] width 11 height 7
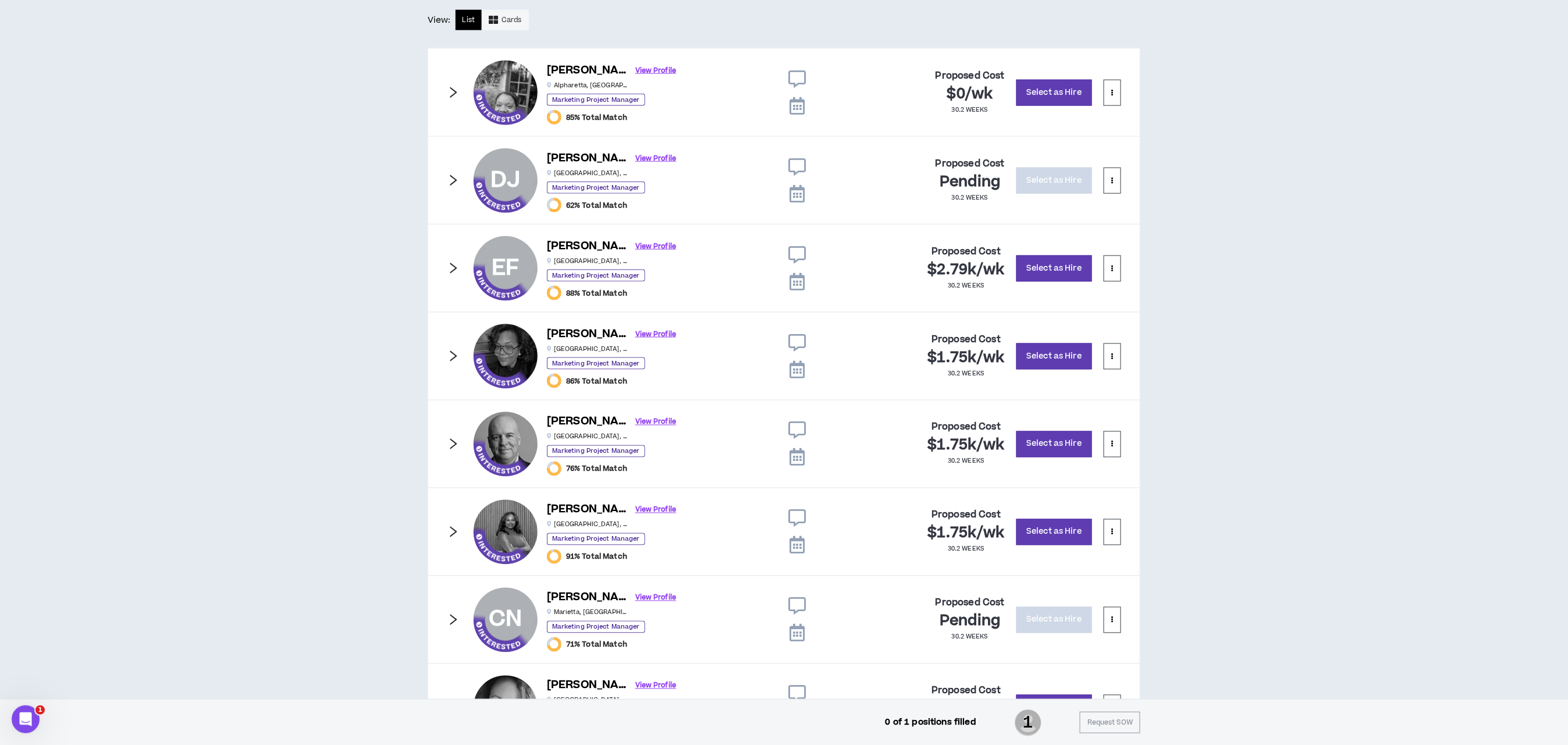
click at [453, 99] on icon "right" at bounding box center [453, 92] width 13 height 13
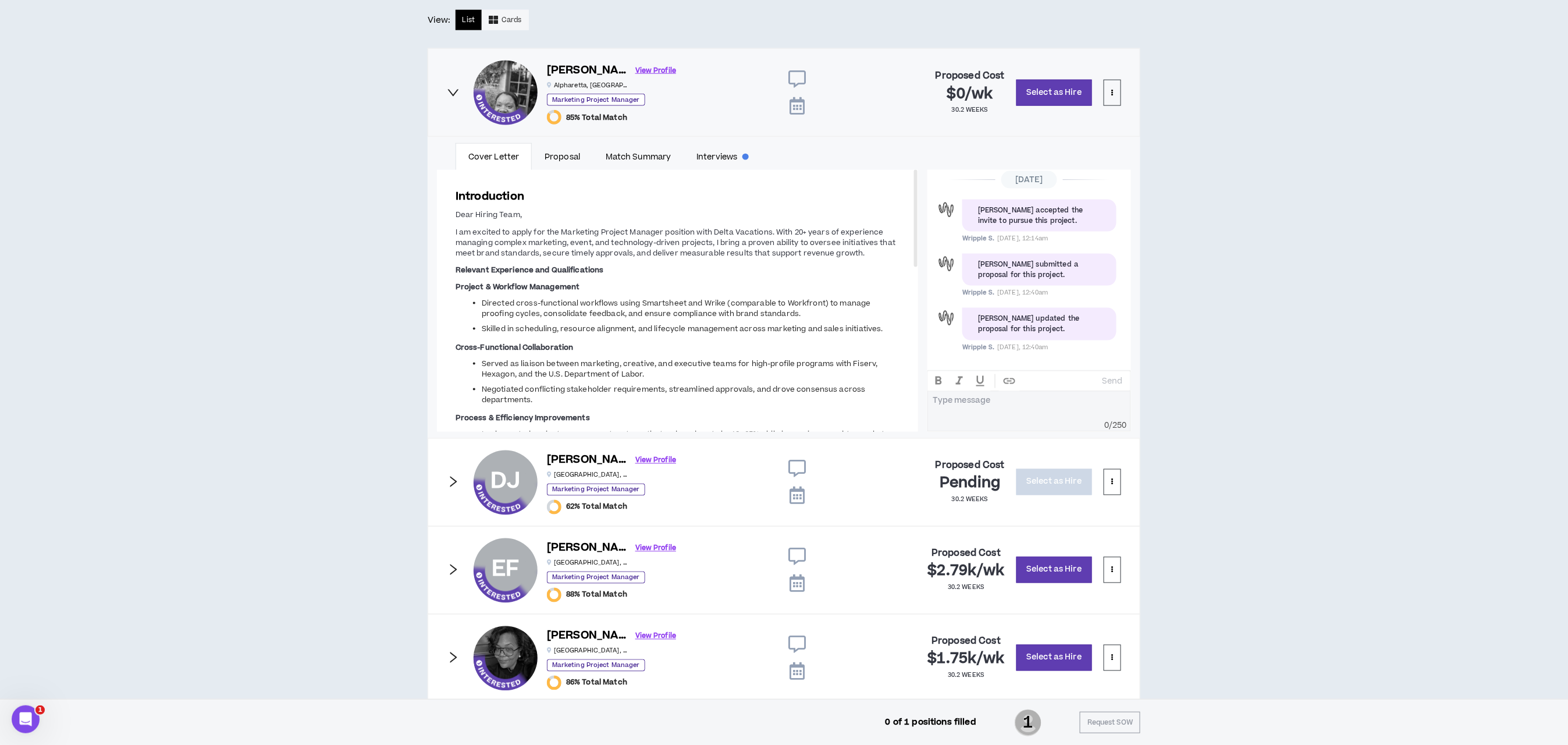
click at [453, 99] on icon "right" at bounding box center [453, 92] width 13 height 13
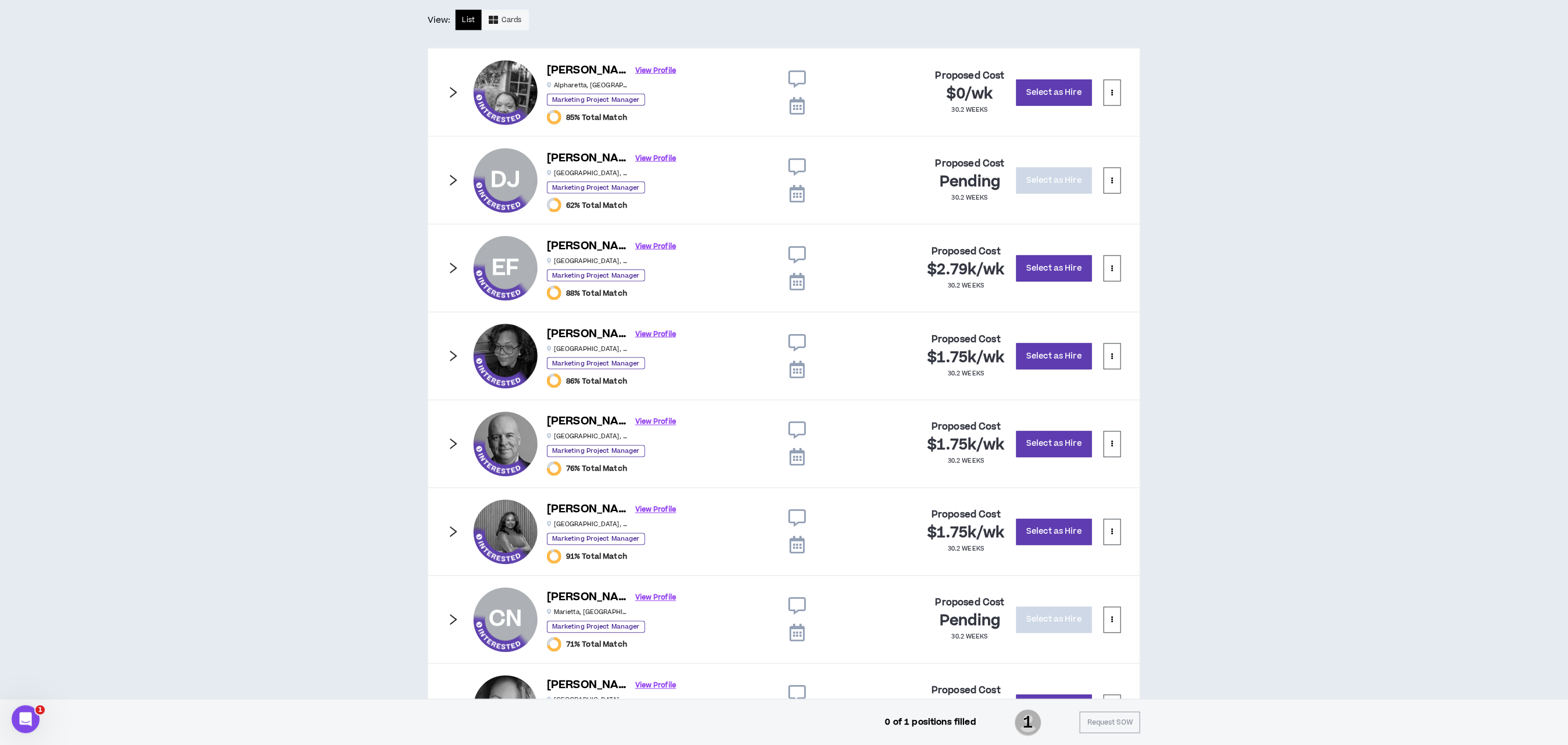
scroll to position [794, 0]
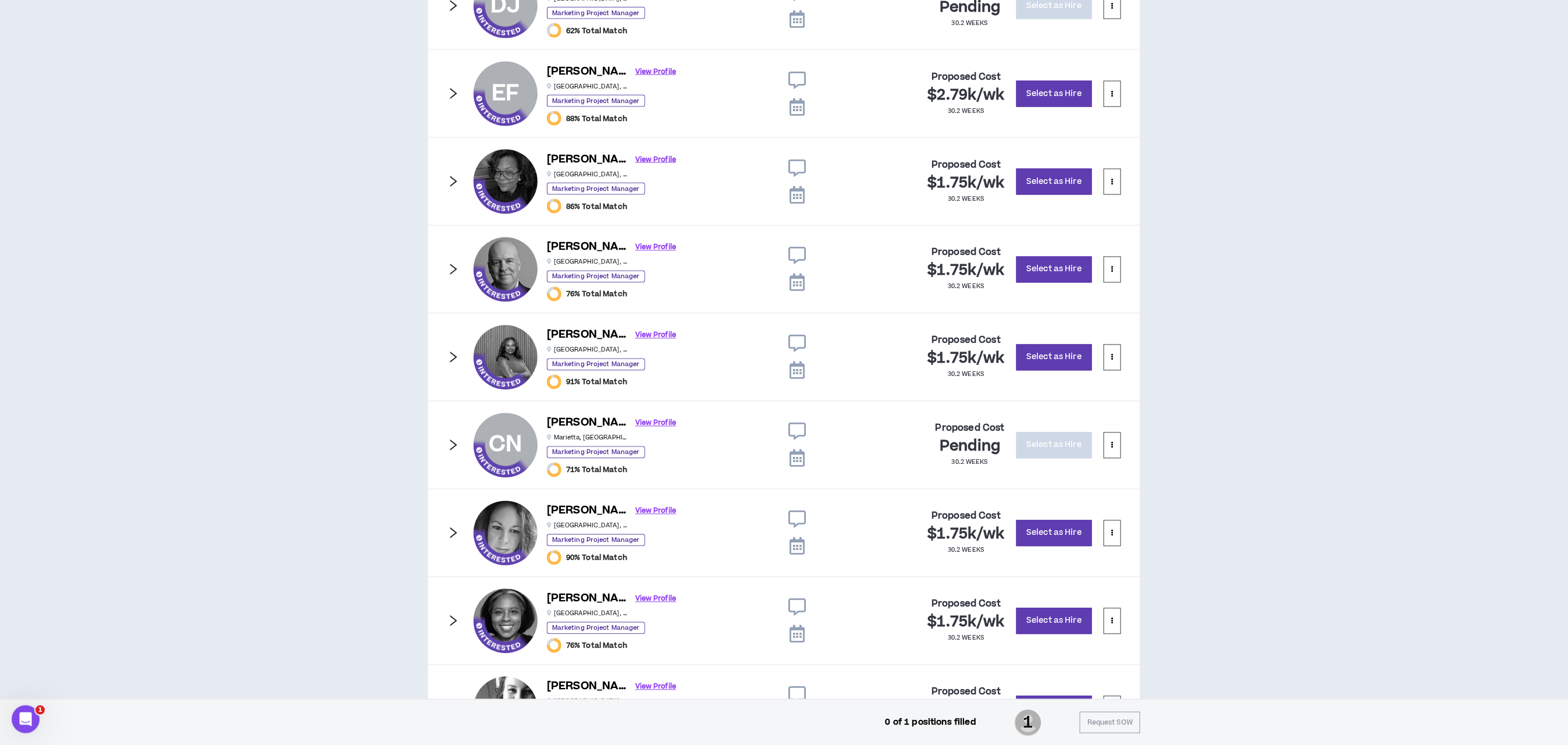
click at [449, 364] on icon "right" at bounding box center [453, 357] width 13 height 13
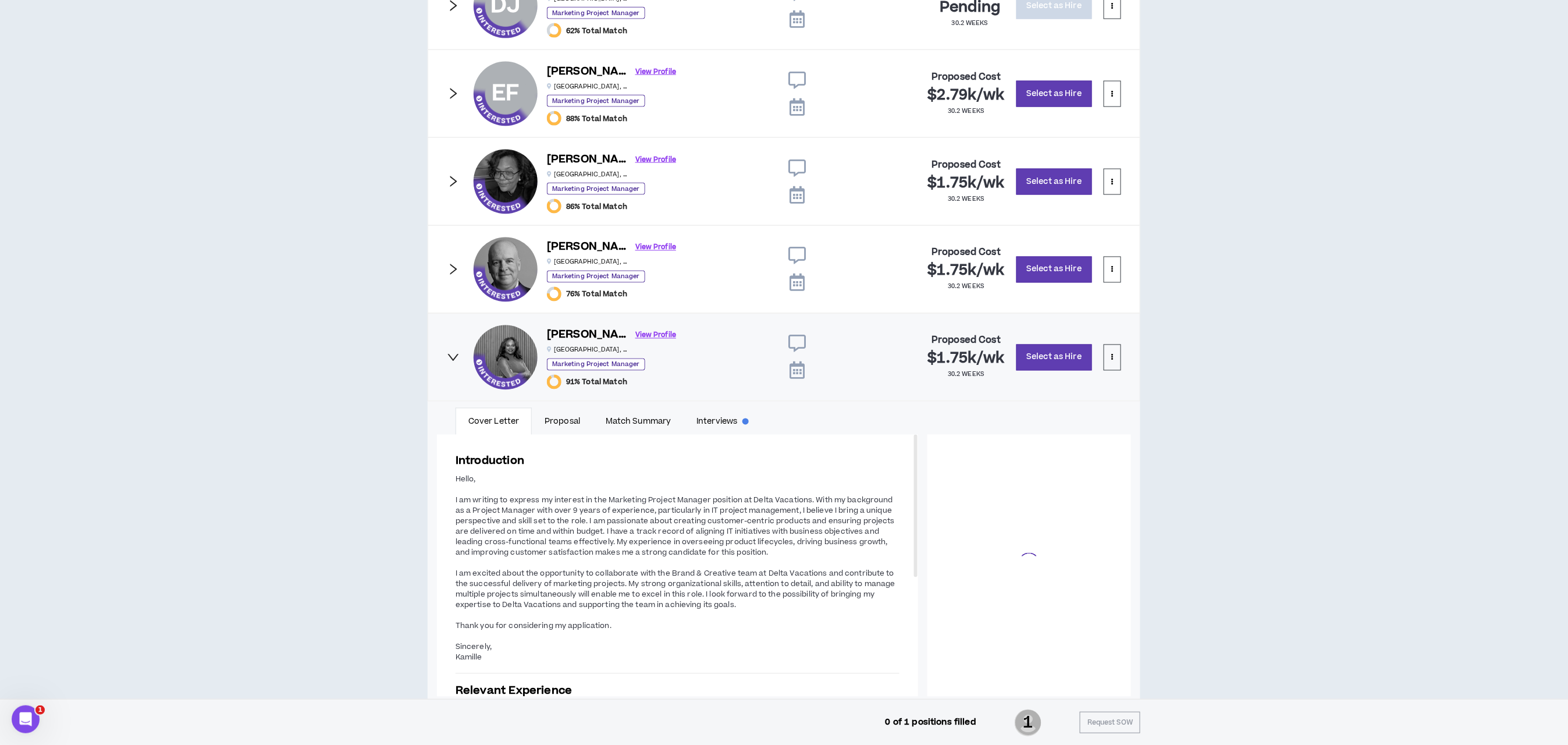
scroll to position [121, 0]
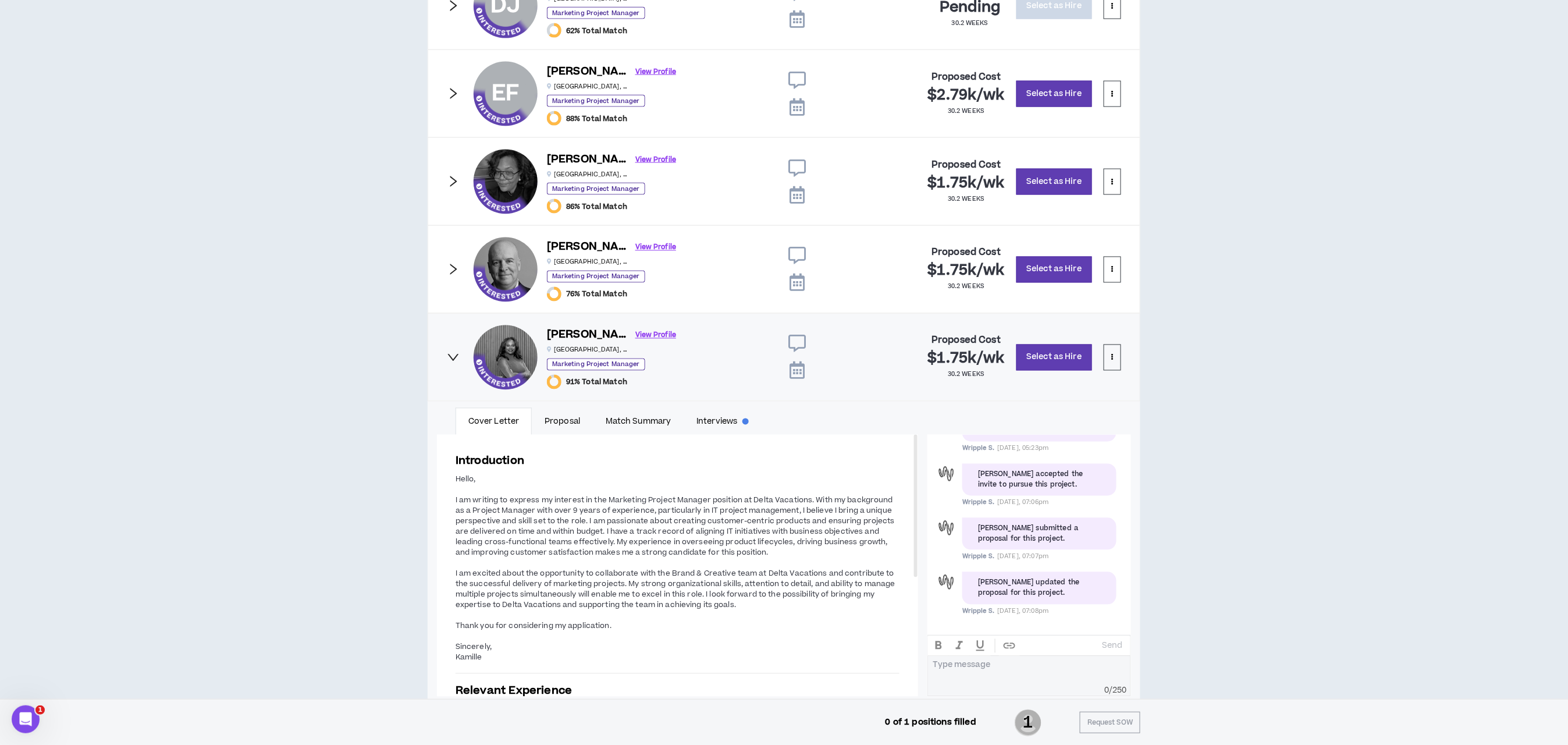
click at [449, 364] on icon "right" at bounding box center [453, 357] width 13 height 13
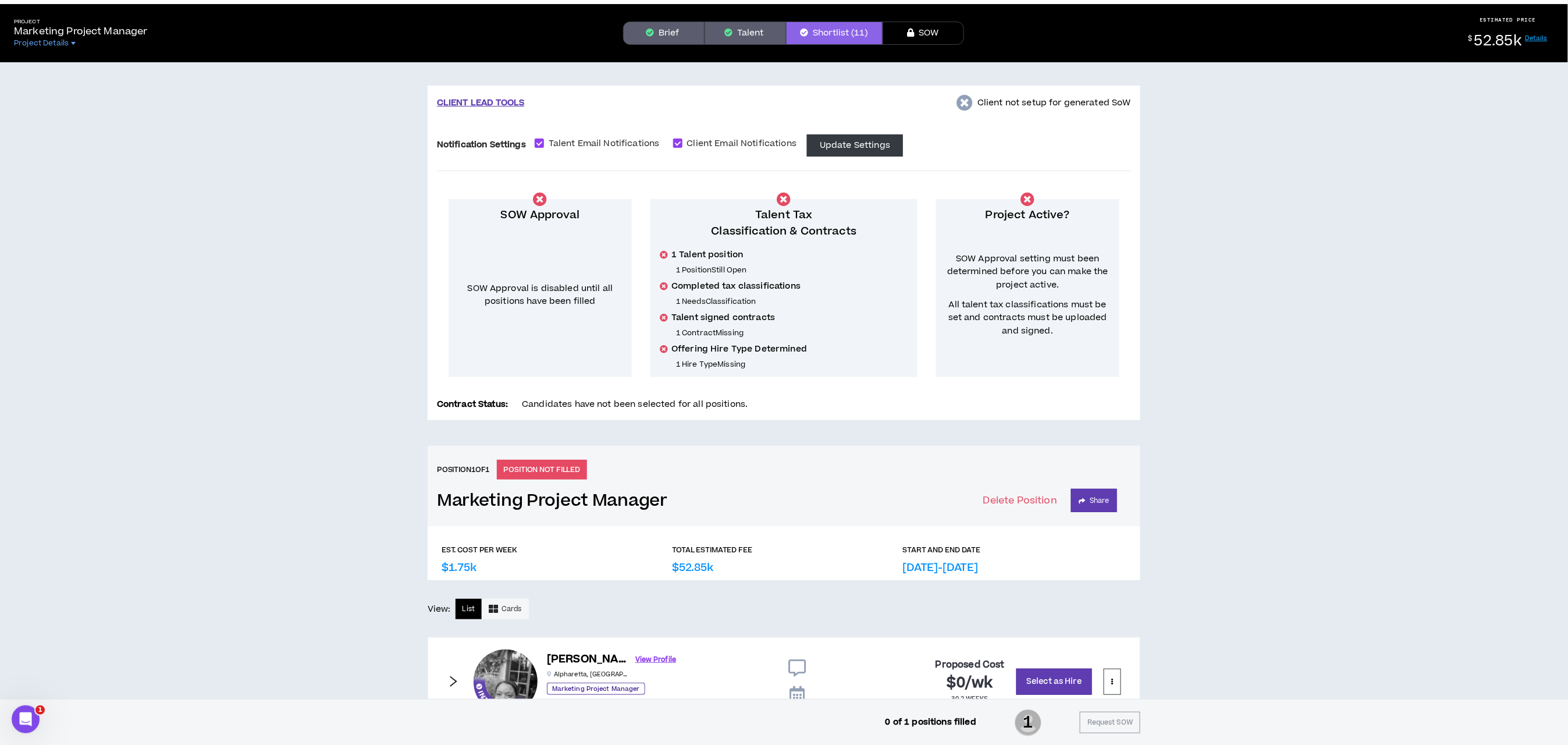
scroll to position [0, 0]
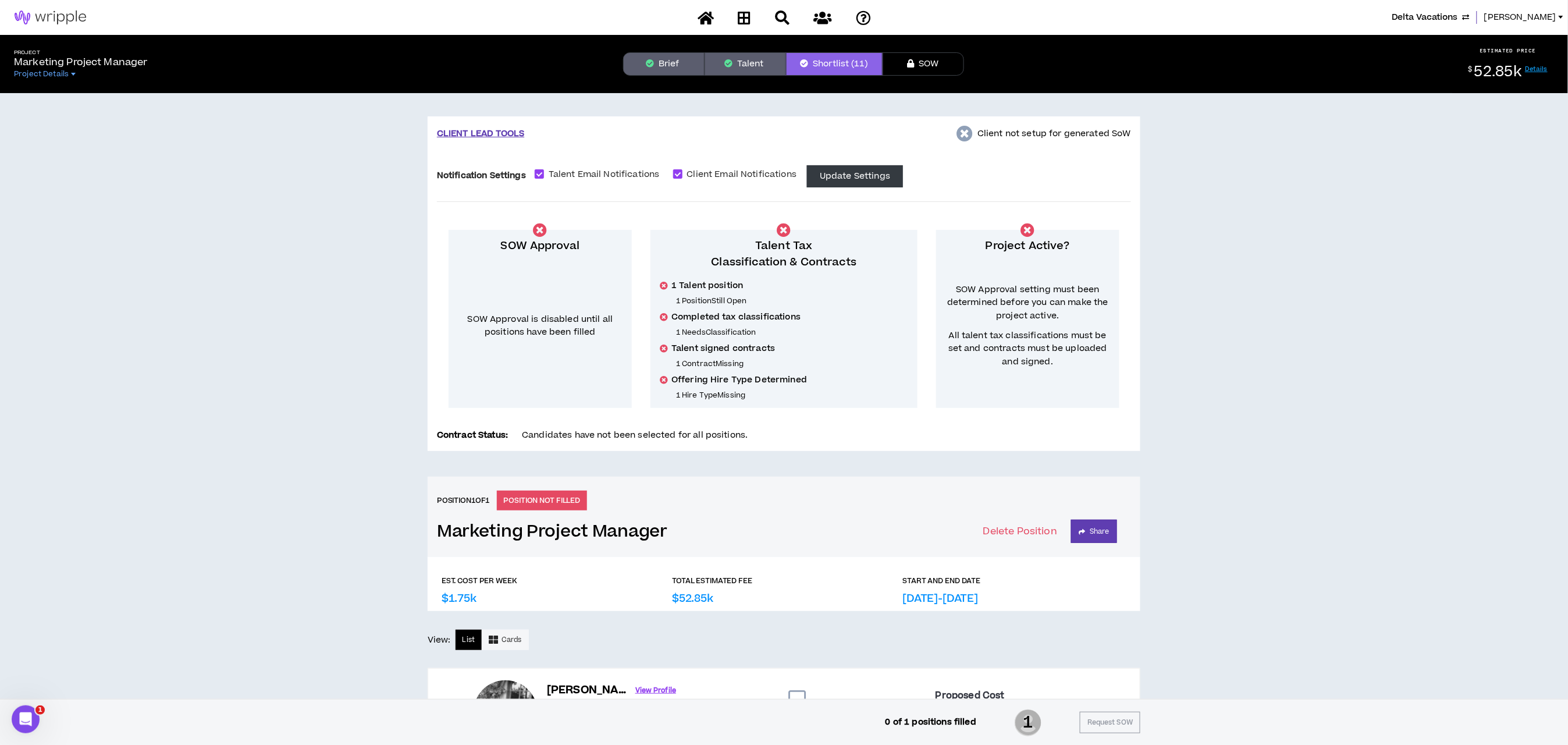
click at [1422, 14] on span "Delta Vacations" at bounding box center [1425, 17] width 66 height 13
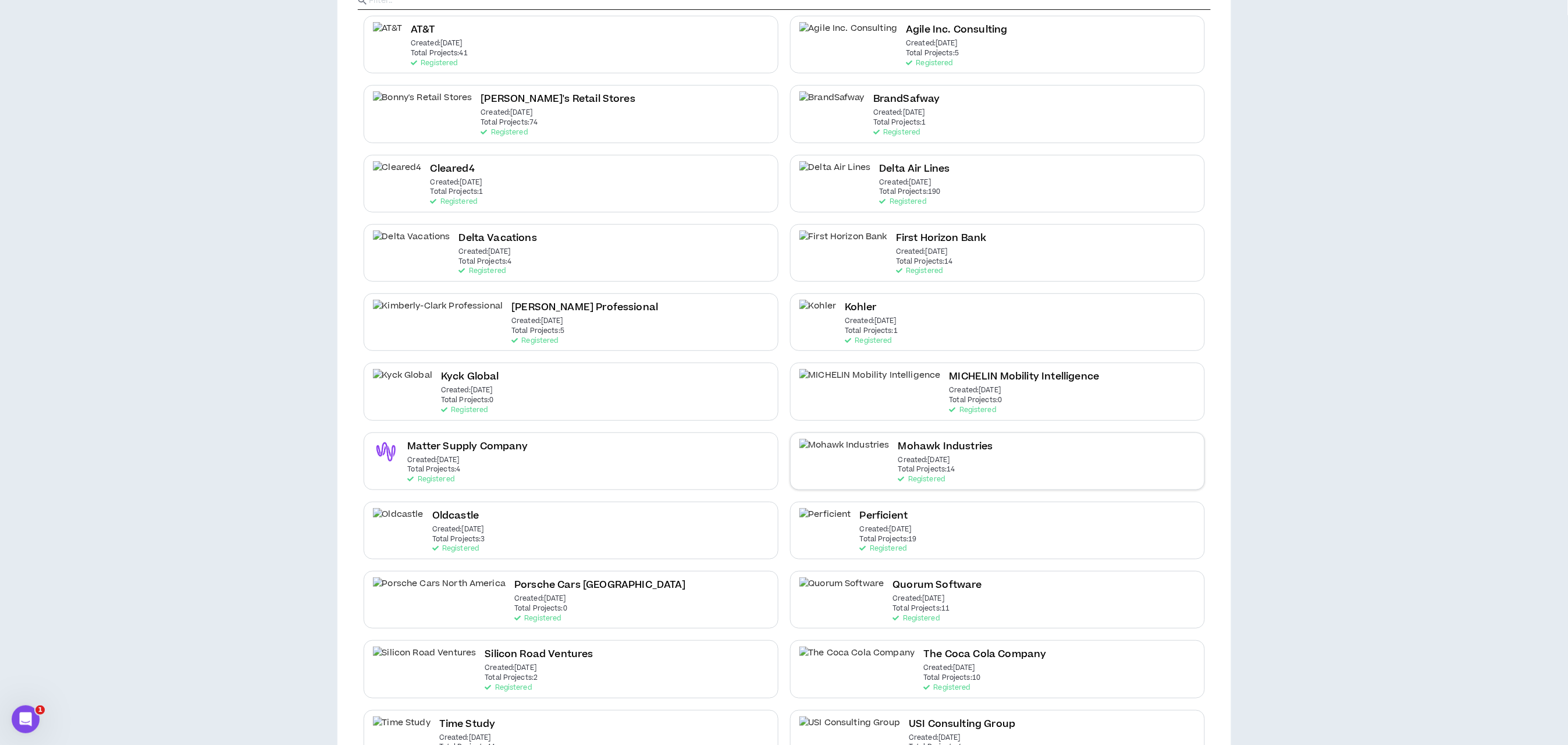
scroll to position [253, 0]
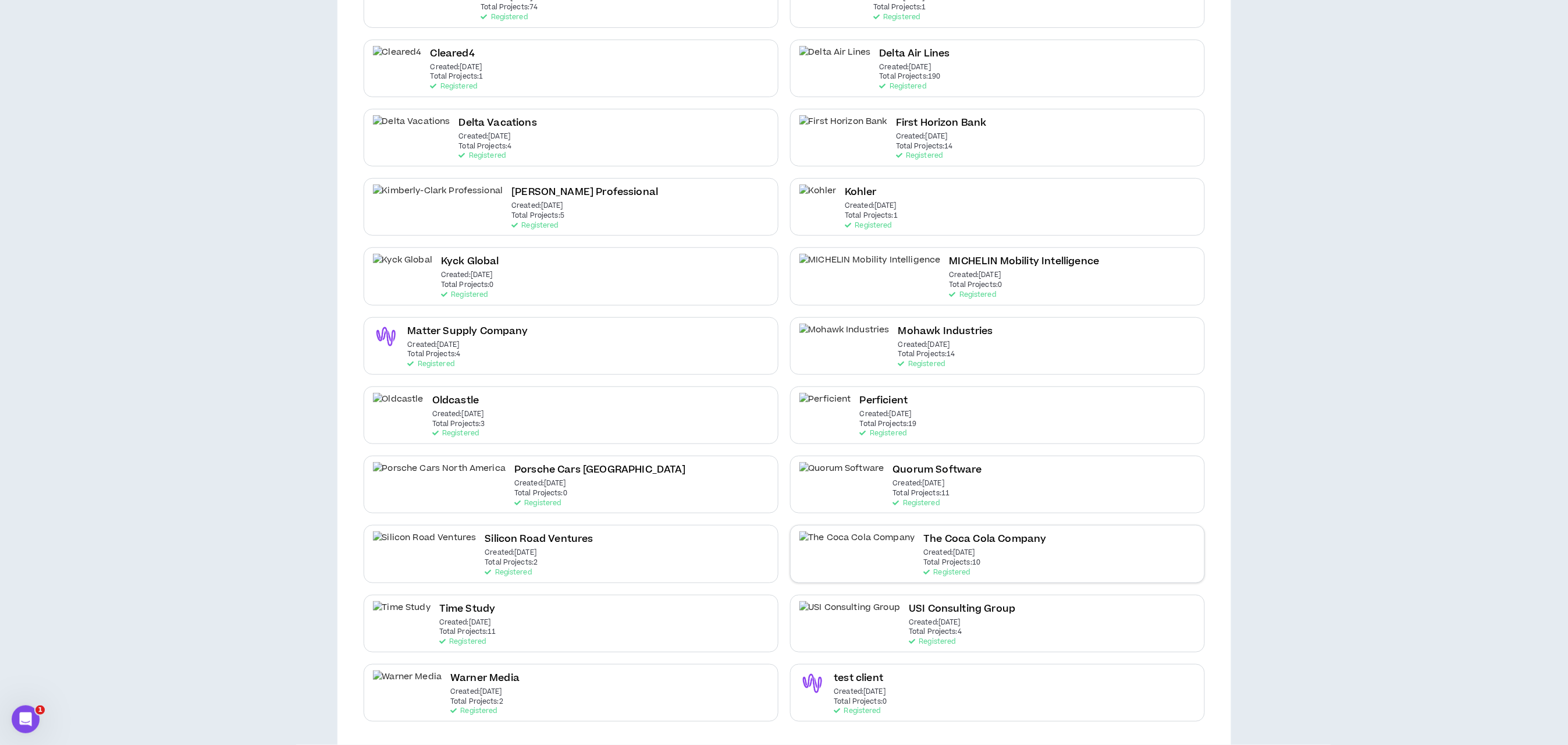
click at [923, 549] on p "Created: [DATE]" at bounding box center [949, 553] width 52 height 8
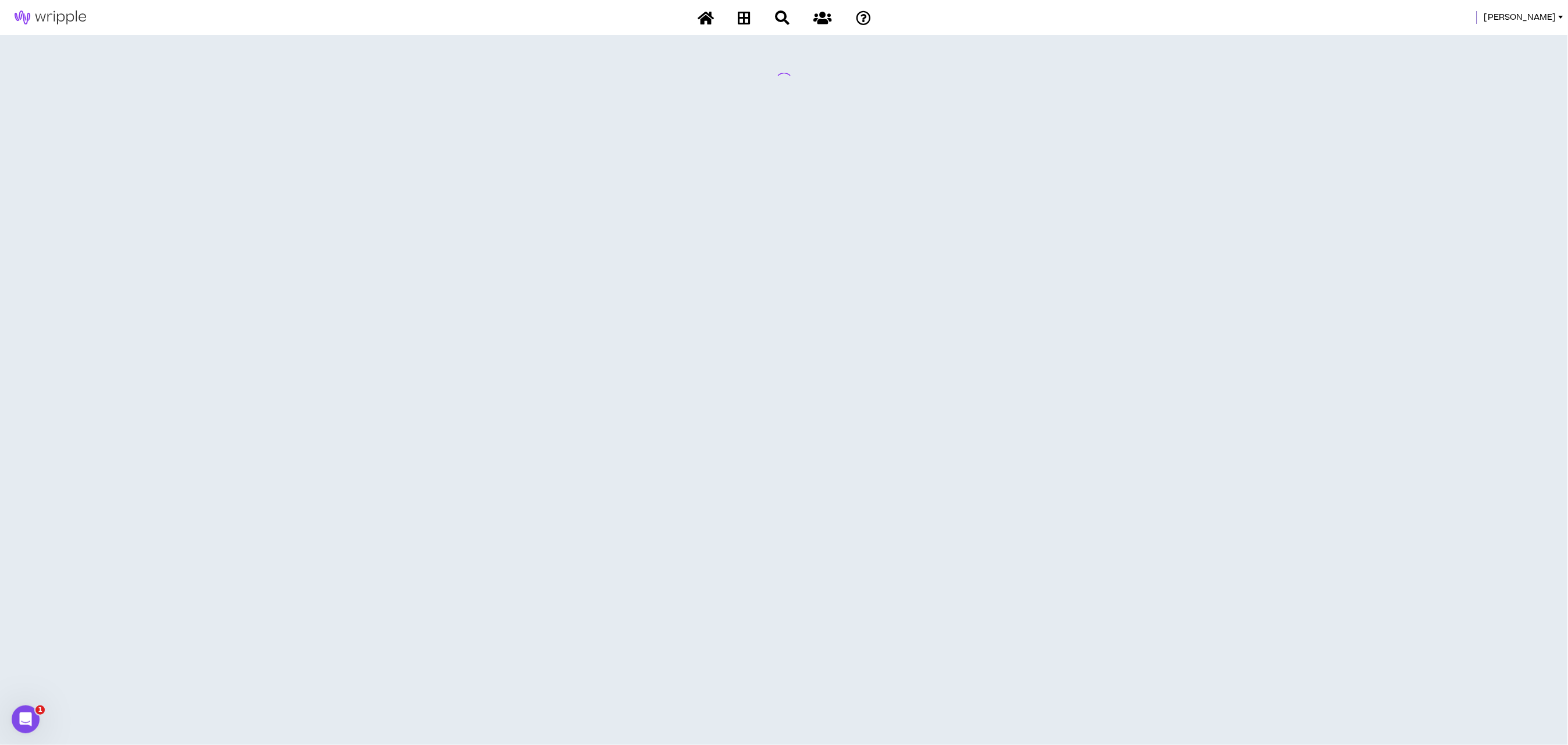
scroll to position [0, 0]
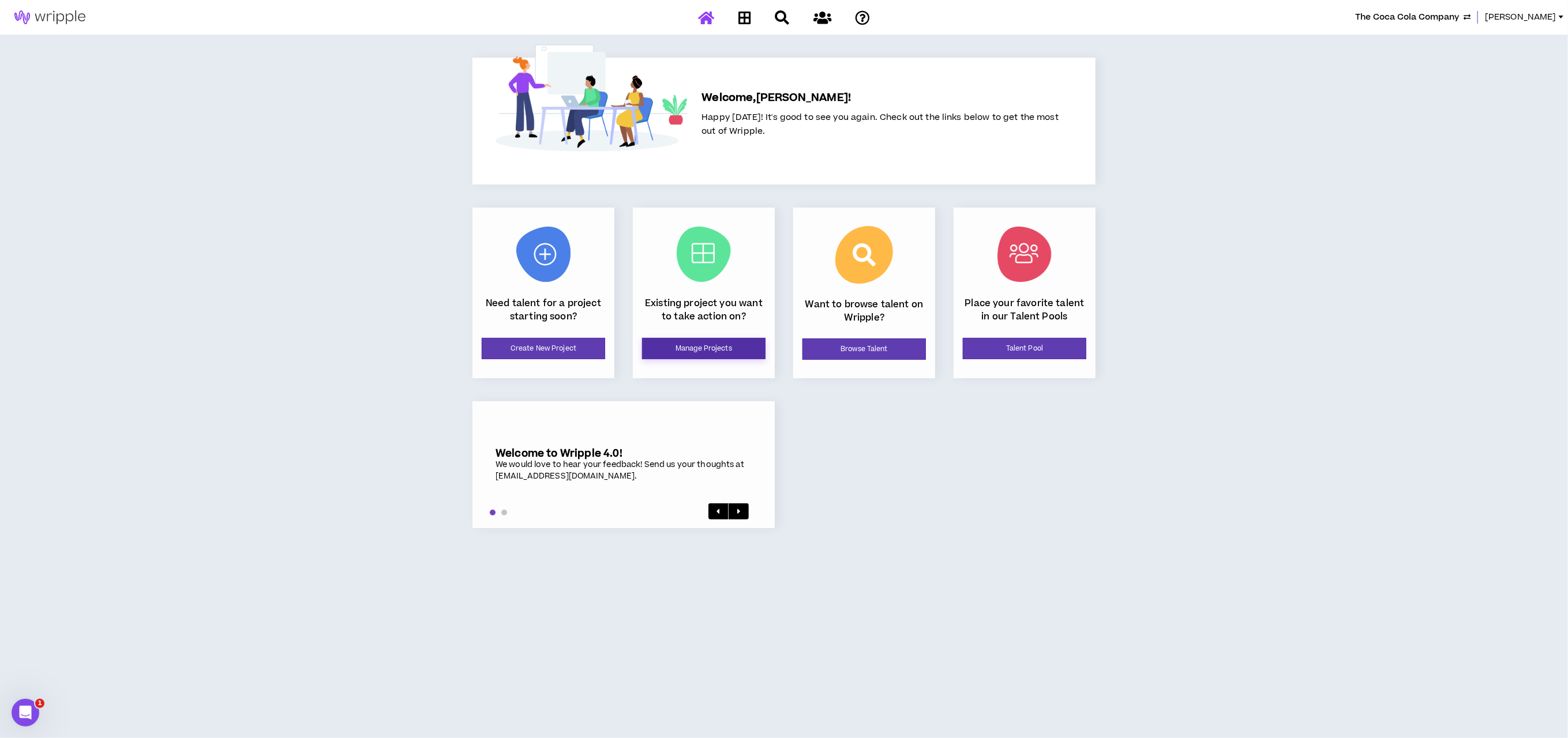
click at [717, 343] on link "Manage Projects" at bounding box center [704, 348] width 124 height 21
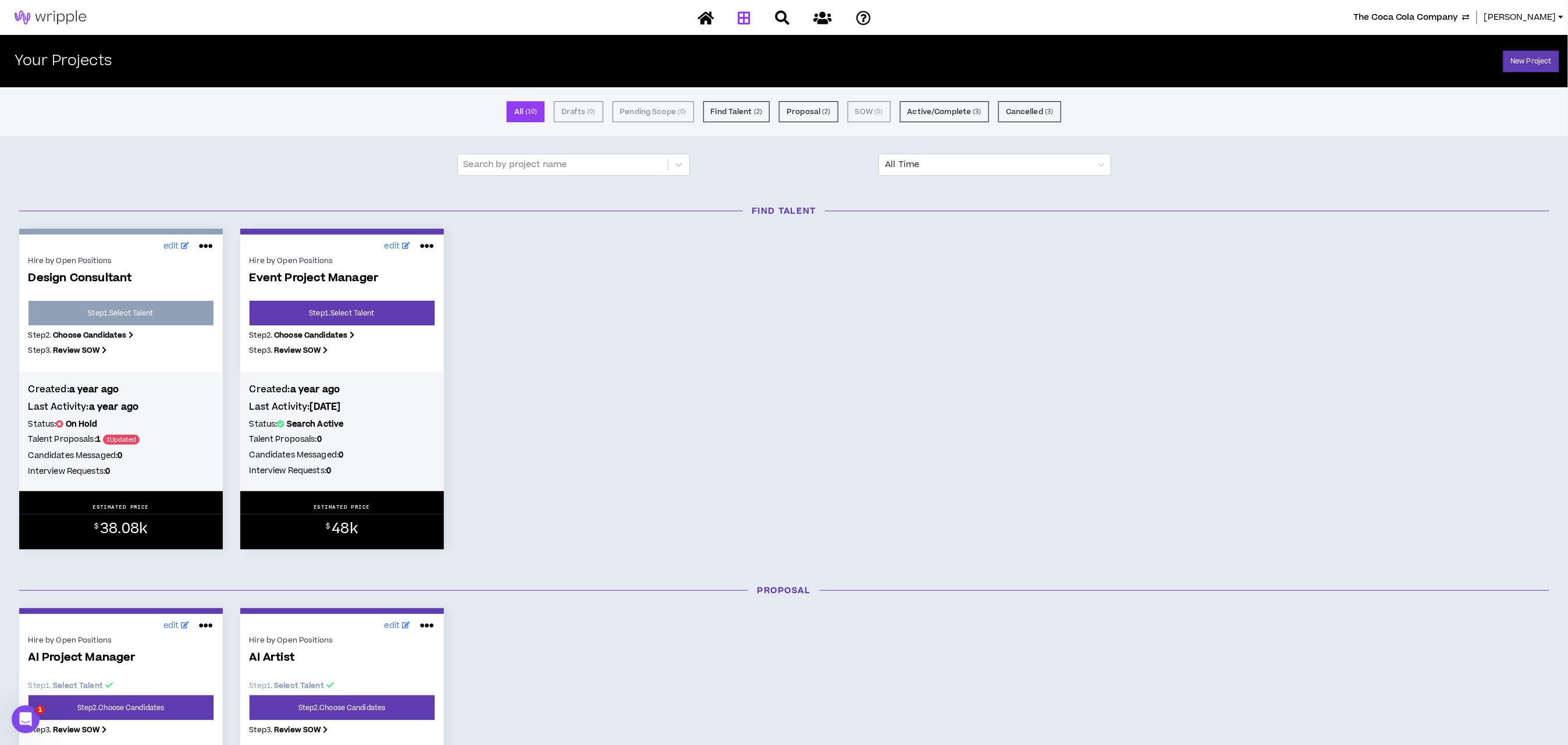
click at [428, 244] on icon at bounding box center [427, 246] width 14 height 19
click at [387, 294] on button "Close Project" at bounding box center [388, 297] width 102 height 22
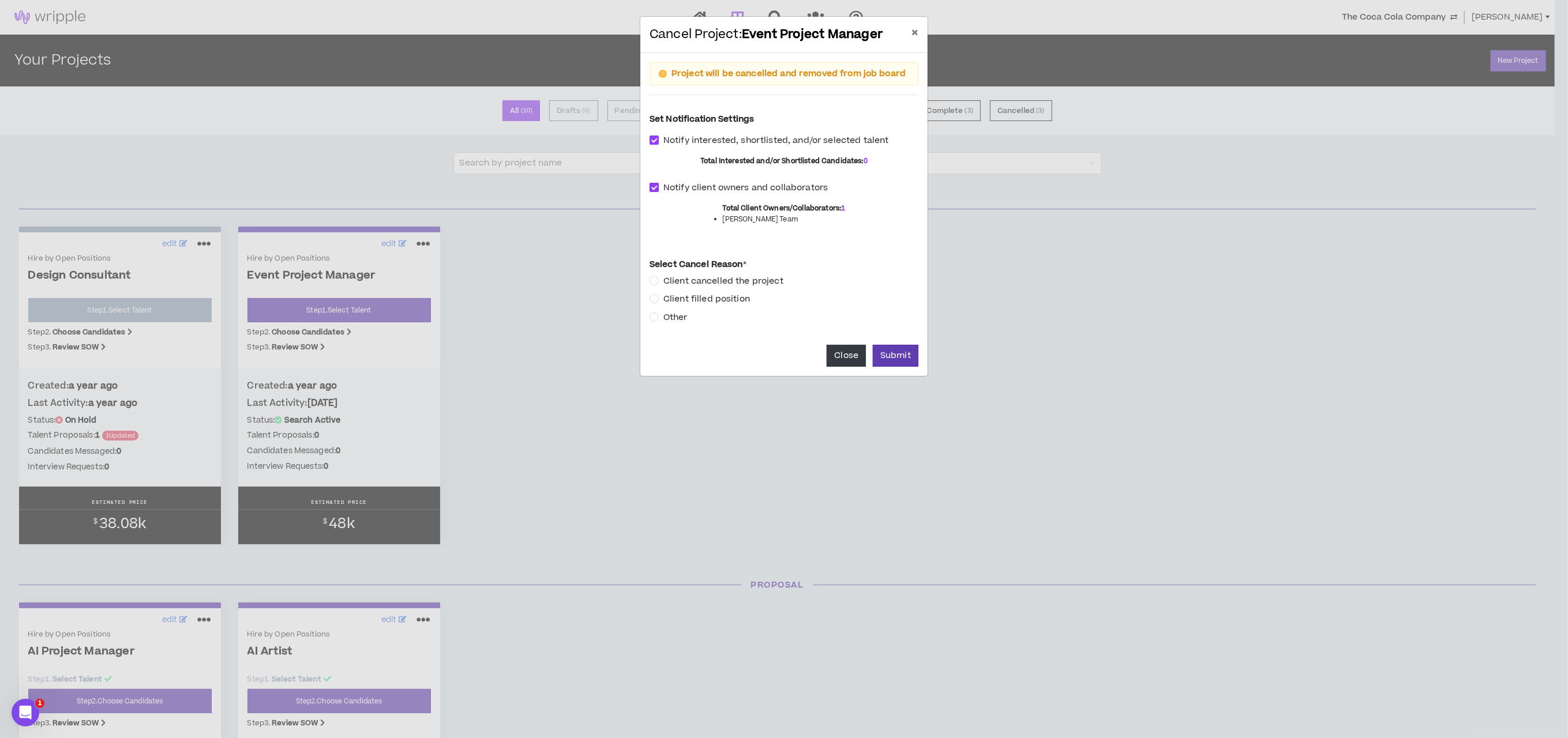
drag, startPoint x: 654, startPoint y: 187, endPoint x: 658, endPoint y: 154, distance: 33.2
click at [654, 184] on span at bounding box center [654, 187] width 9 height 9
checkbox input "*****"
click at [659, 139] on span "Notify interested, shortlisted, and/or selected talent" at bounding box center [776, 141] width 235 height 13
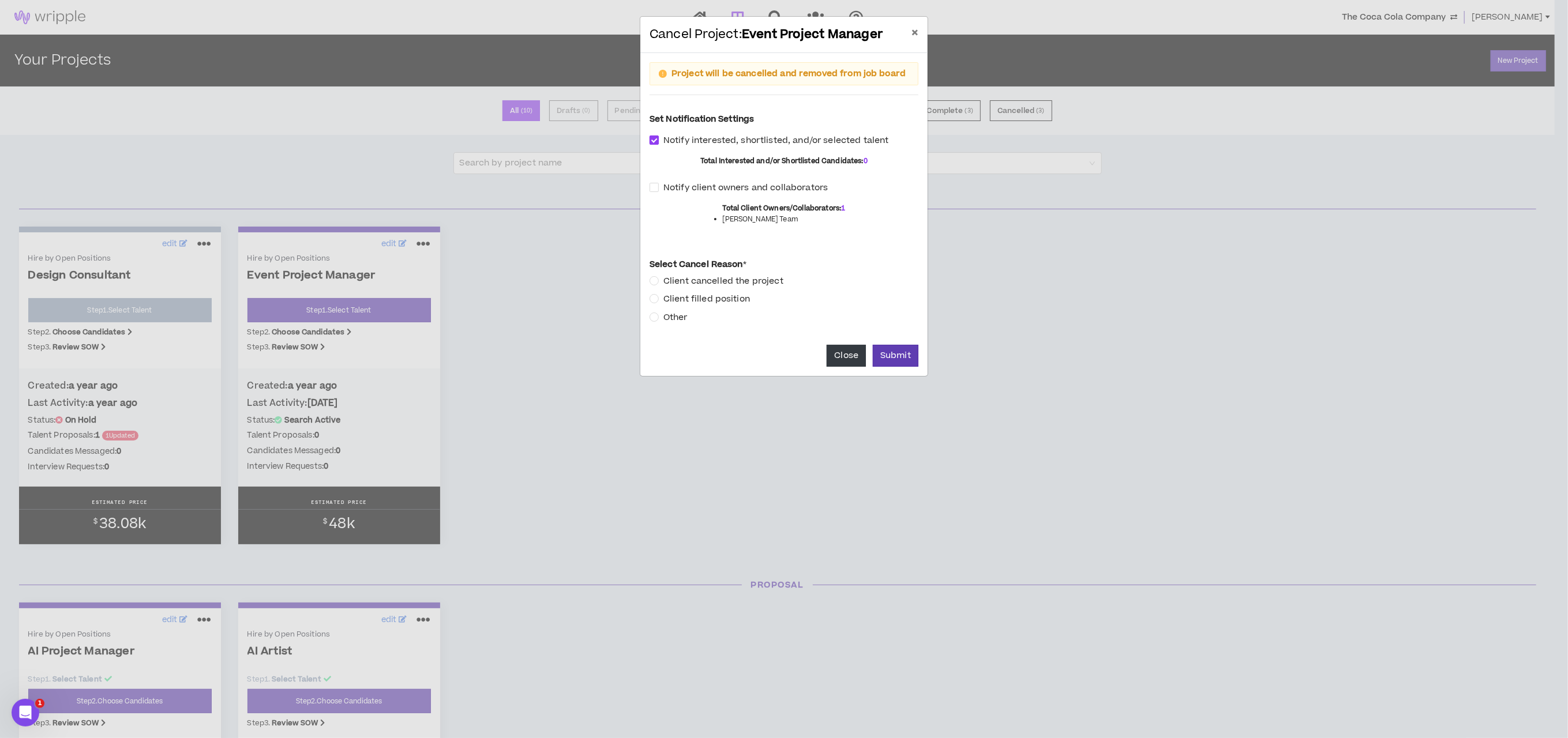
checkbox input "*****"
click at [892, 353] on button "Submit" at bounding box center [896, 356] width 46 height 22
click at [652, 321] on label "Other" at bounding box center [671, 318] width 43 height 13
click at [890, 356] on button "Submit" at bounding box center [896, 356] width 46 height 22
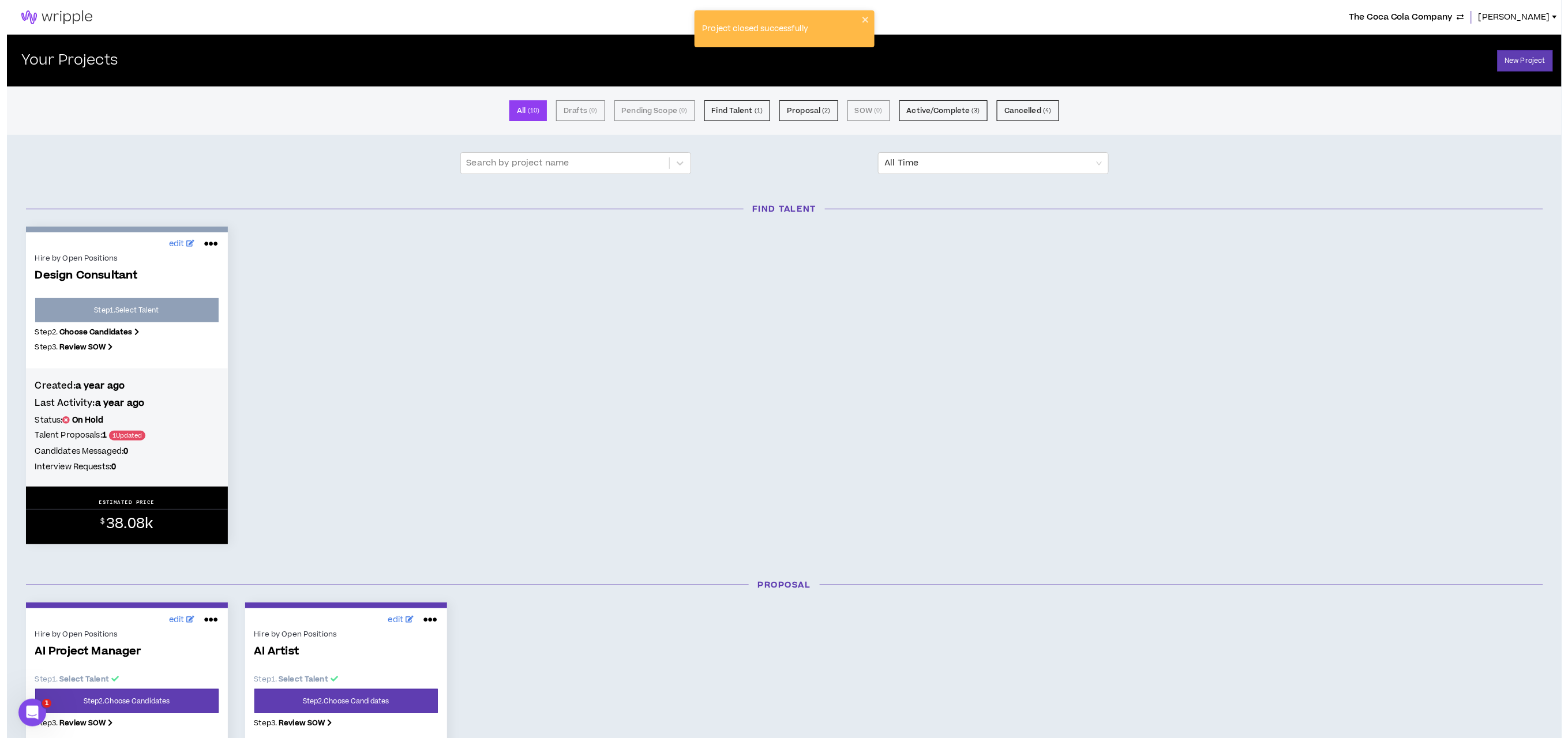
scroll to position [346, 0]
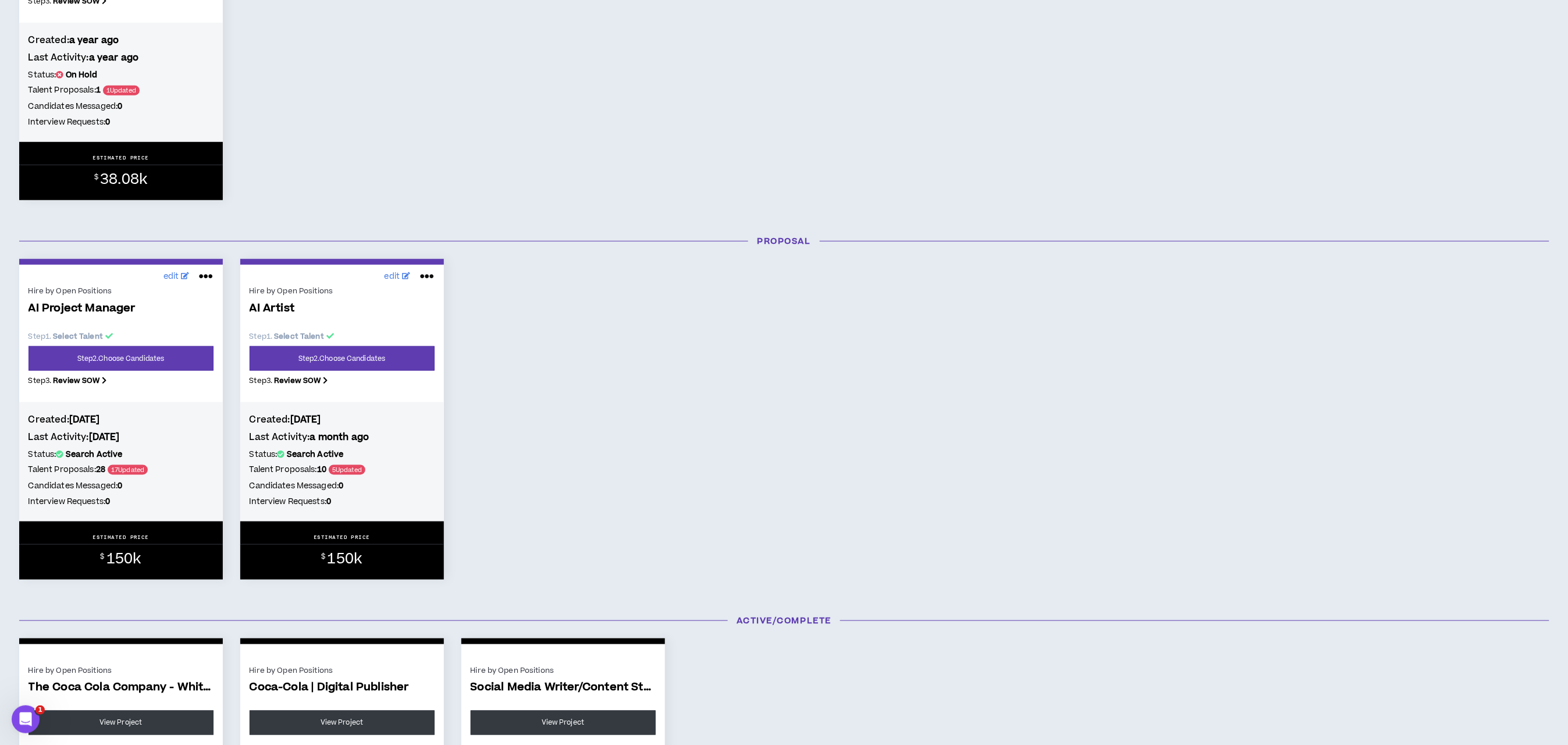
click at [423, 276] on icon at bounding box center [427, 276] width 14 height 19
click at [389, 326] on button "Close Project" at bounding box center [388, 328] width 102 height 22
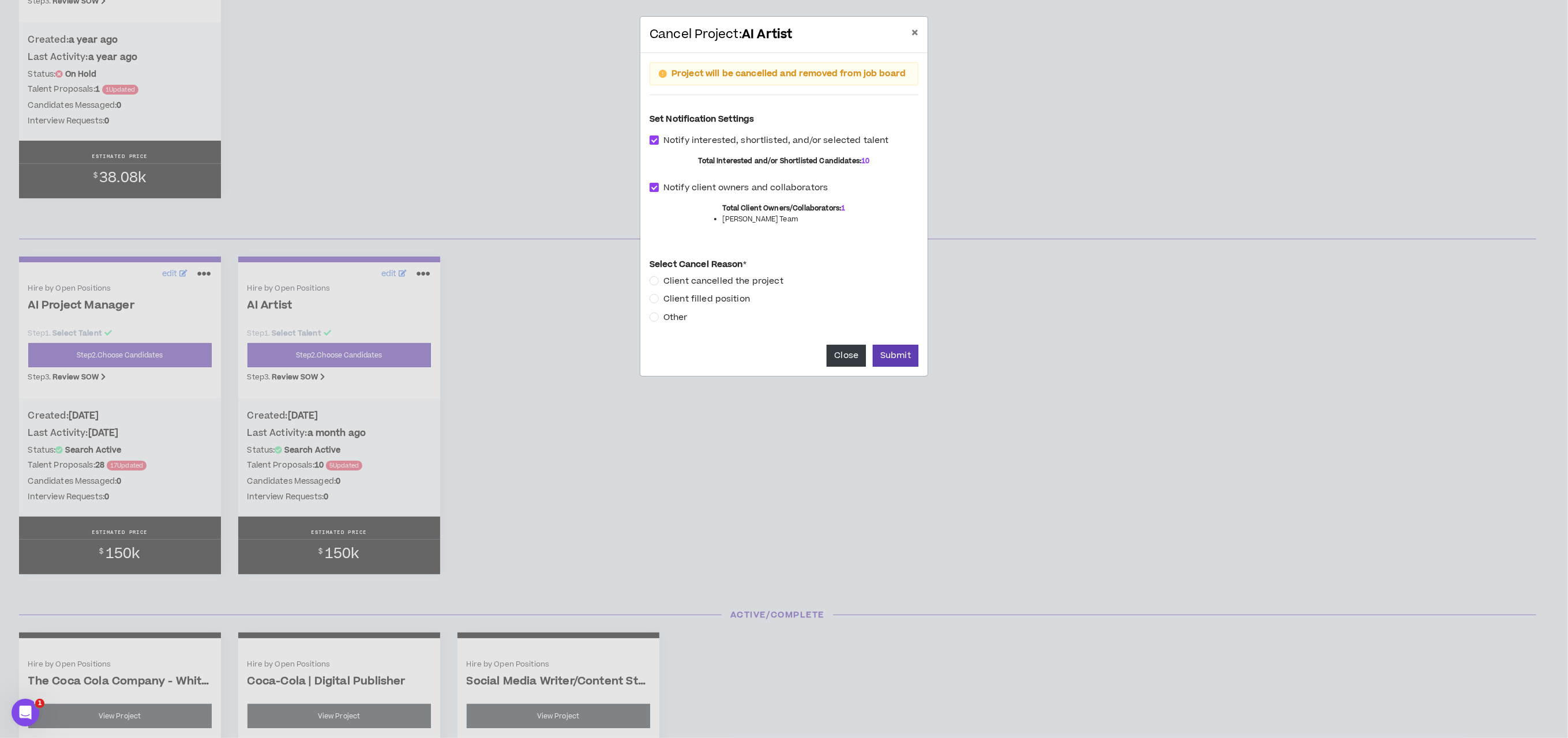
click at [659, 294] on span "Client filled position" at bounding box center [707, 299] width 96 height 13
click at [887, 351] on button "Submit" at bounding box center [896, 356] width 46 height 22
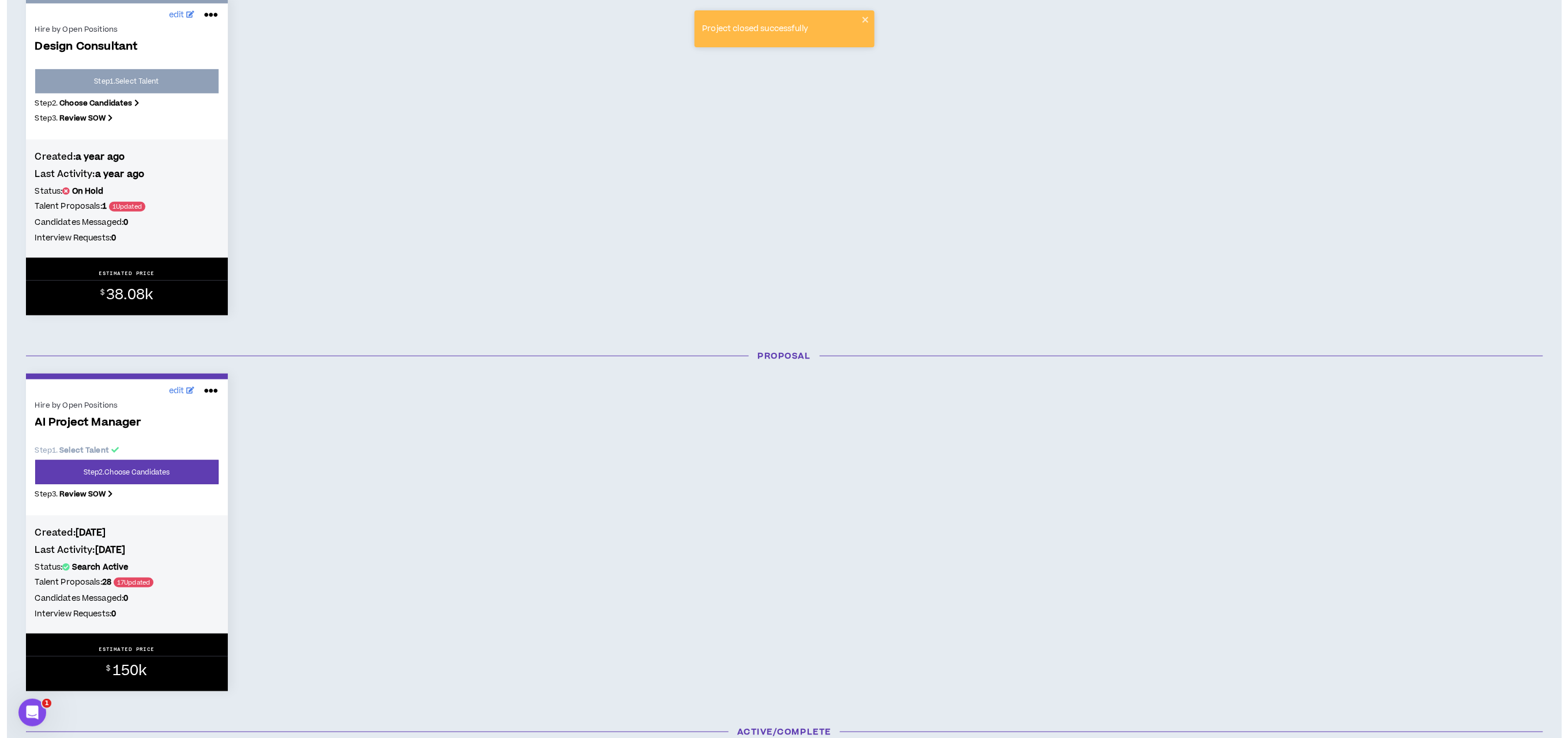
scroll to position [432, 0]
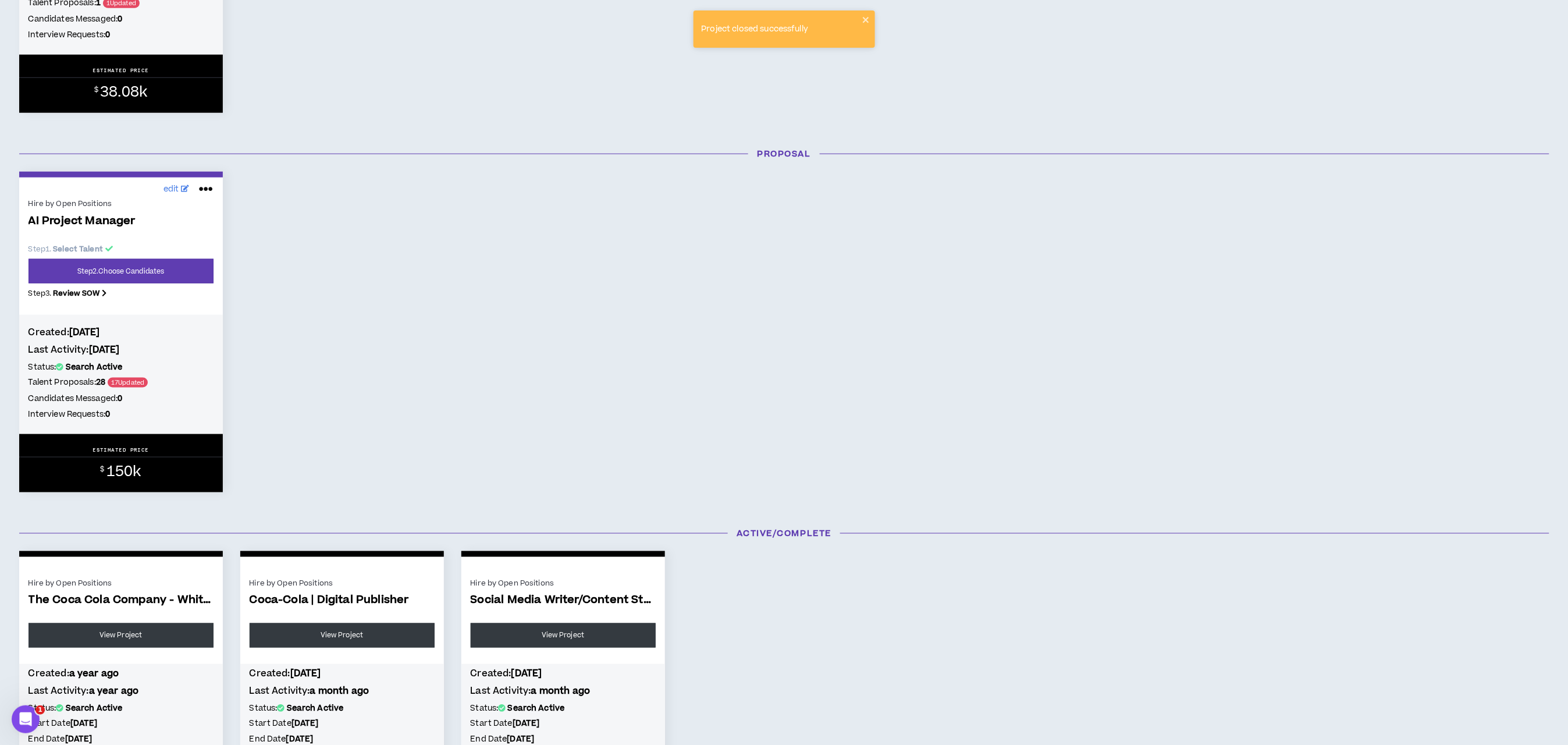
click at [203, 194] on icon at bounding box center [205, 189] width 14 height 19
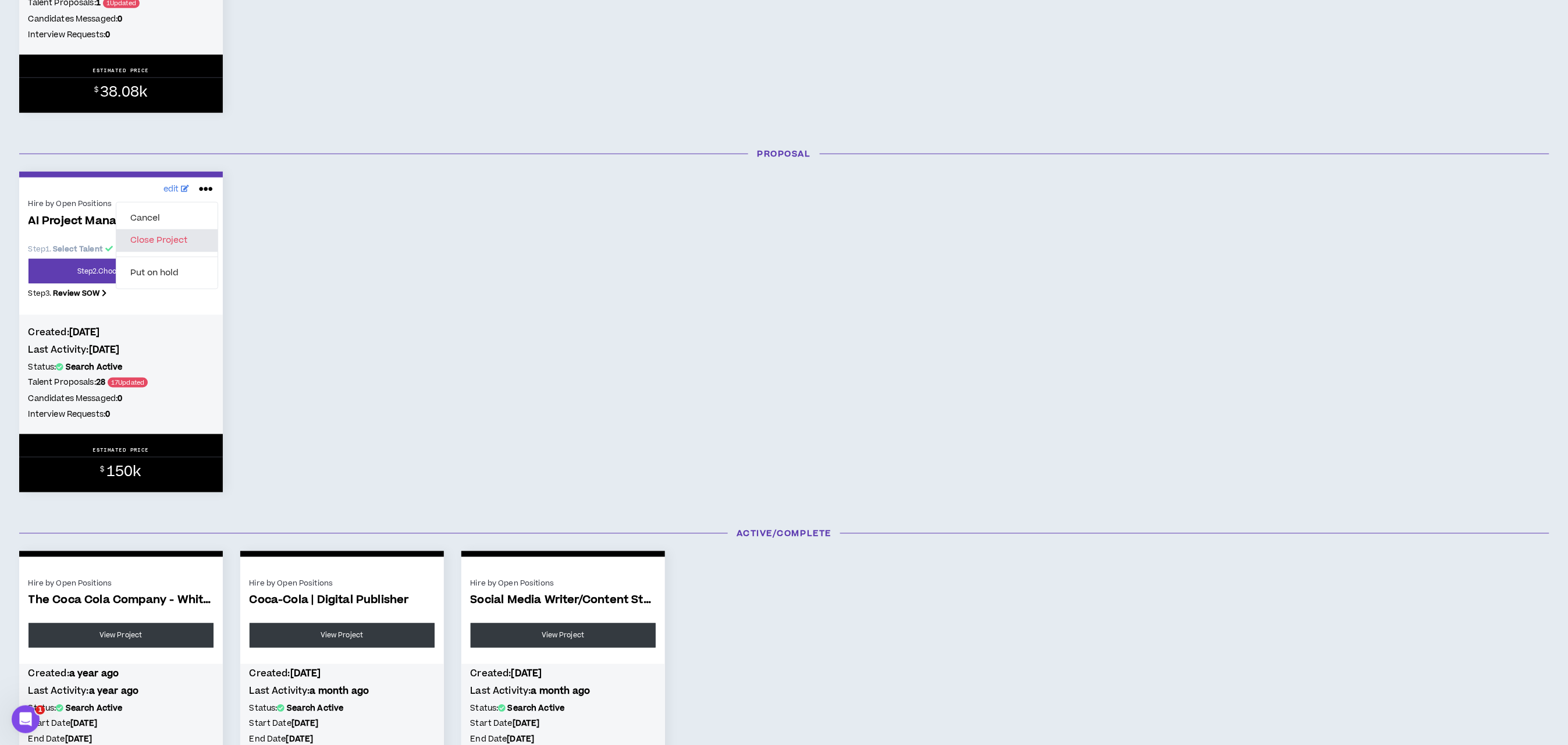
click at [161, 244] on button "Close Project" at bounding box center [167, 241] width 102 height 22
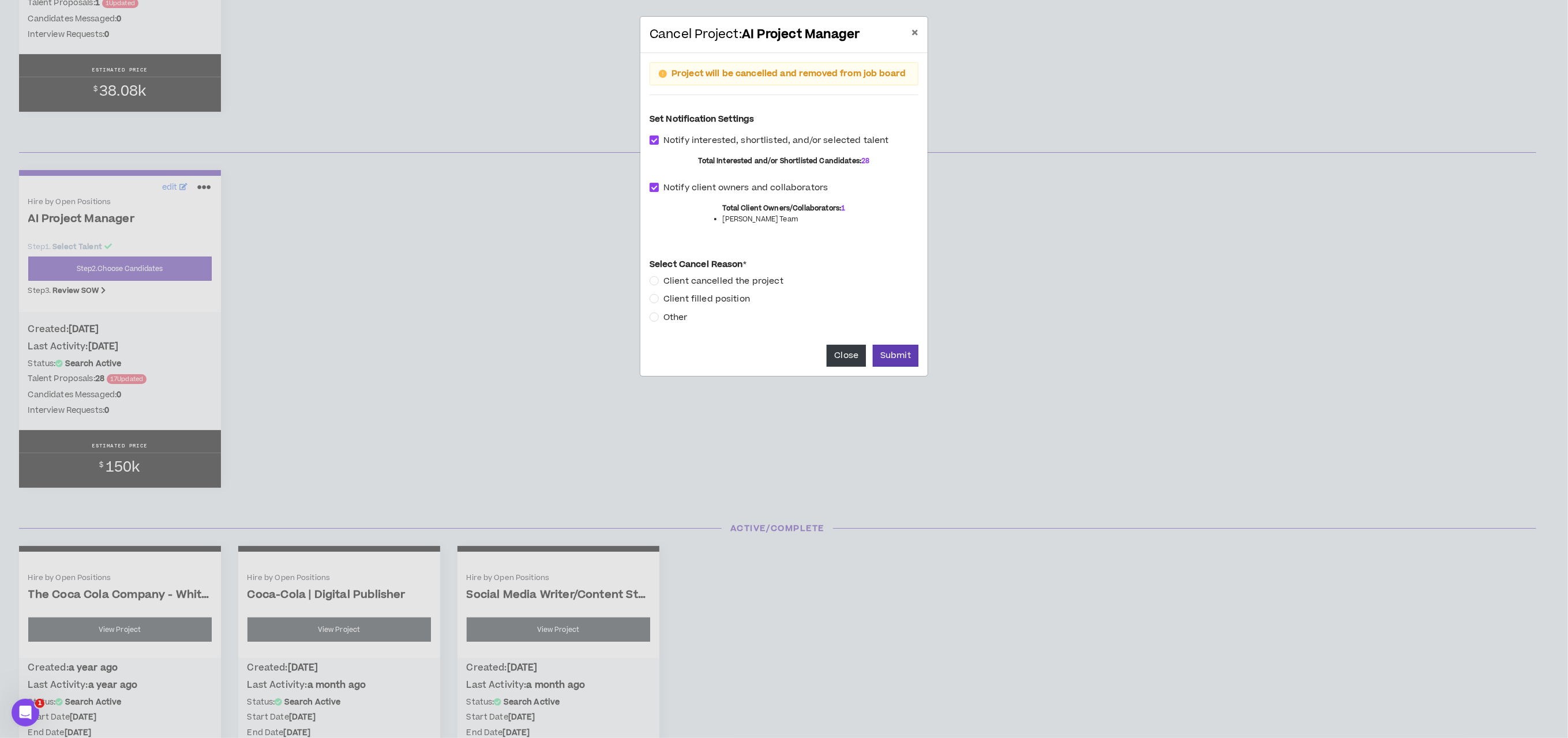
click at [660, 296] on span "Client filled position" at bounding box center [707, 299] width 96 height 13
click at [884, 358] on button "Submit" at bounding box center [896, 356] width 46 height 22
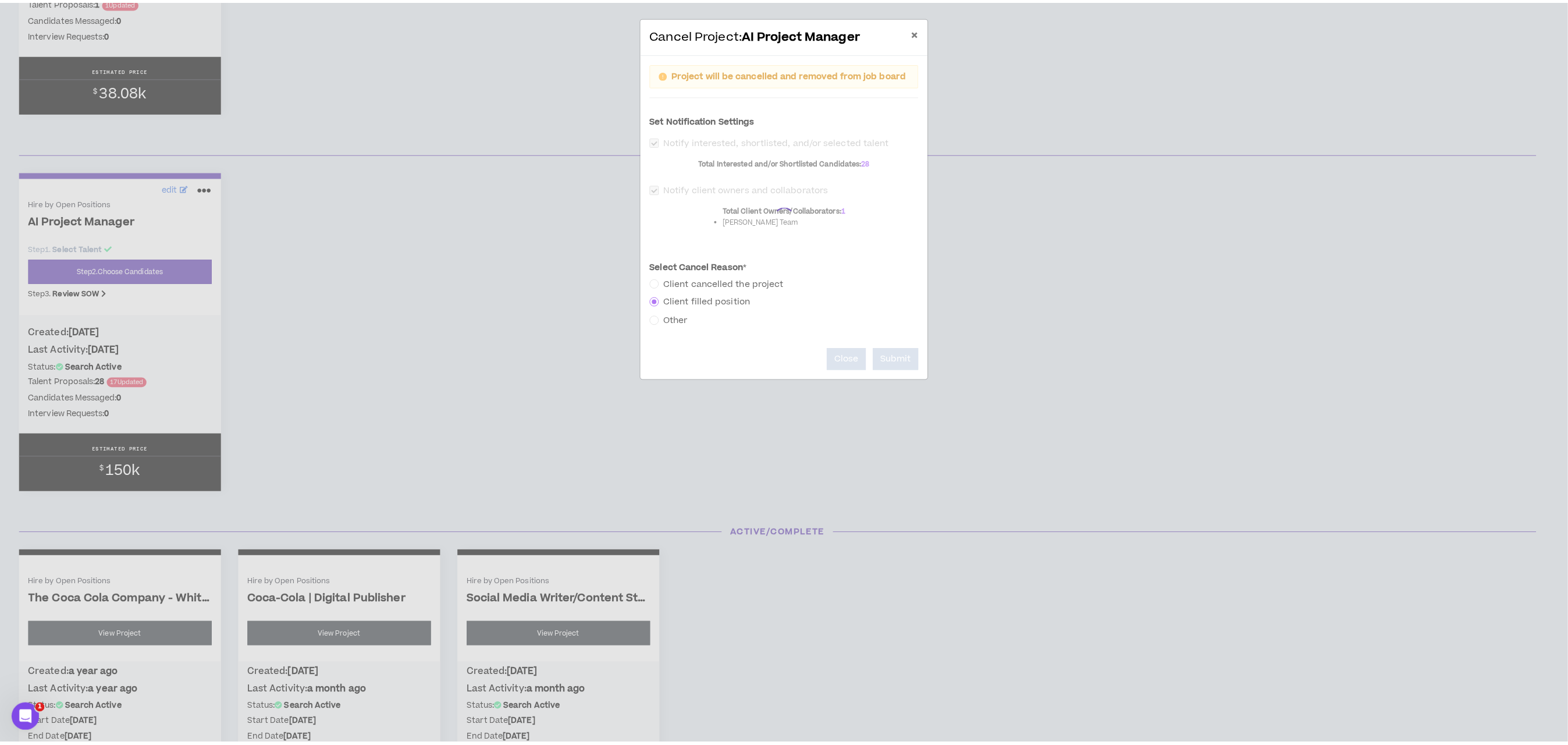
scroll to position [0, 0]
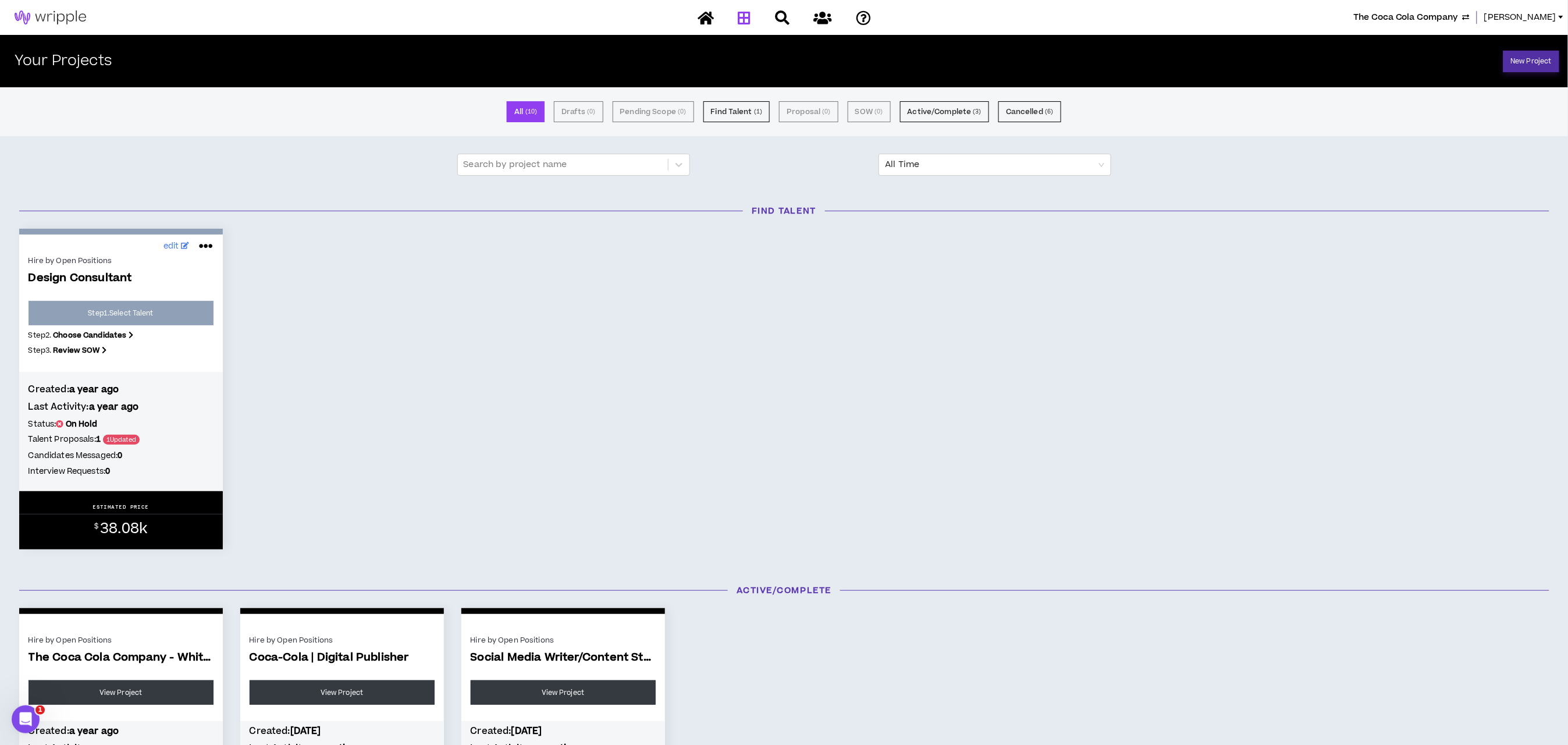
click at [1509, 61] on link "New Project" at bounding box center [1531, 61] width 56 height 22
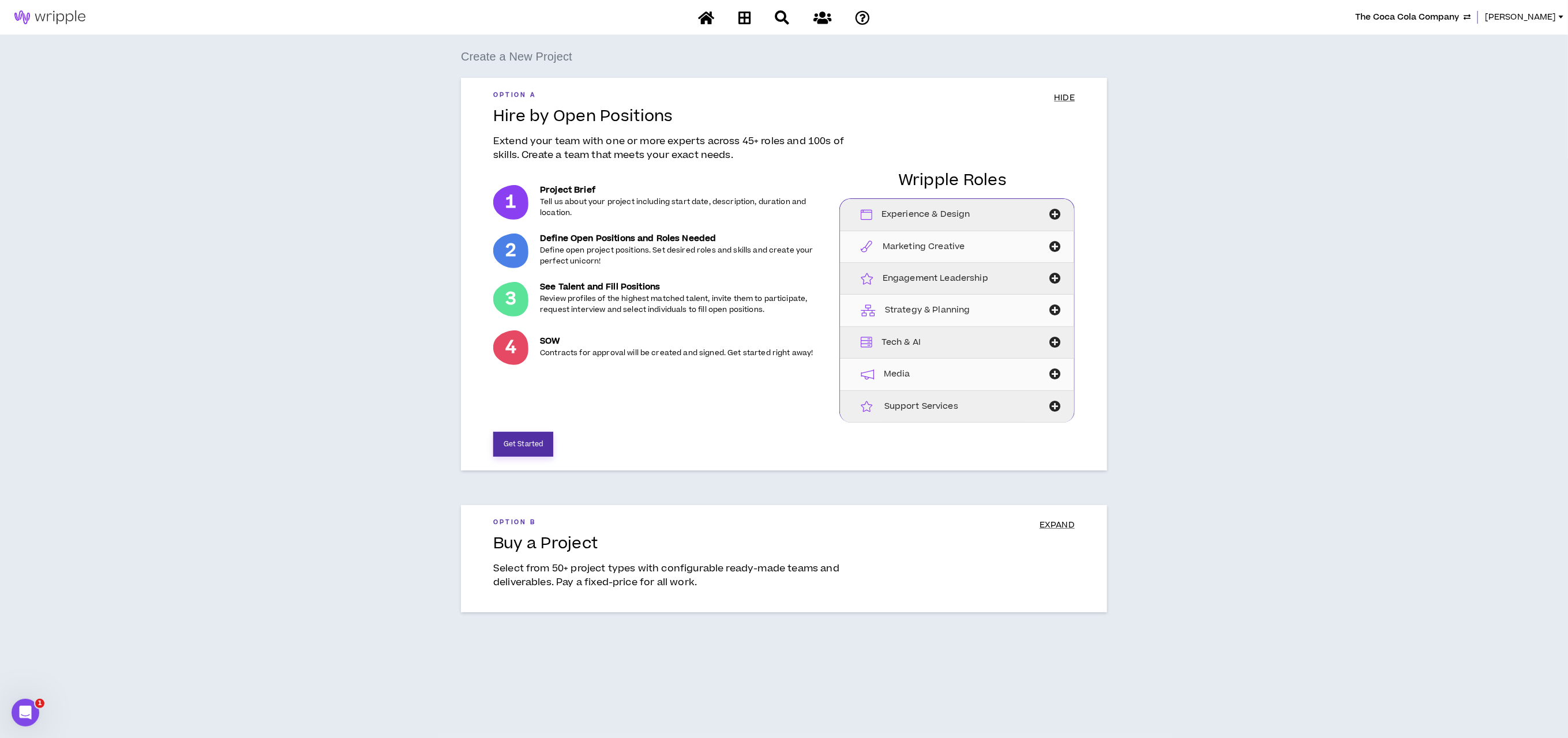
click at [522, 442] on button "Get Started" at bounding box center [523, 443] width 60 height 24
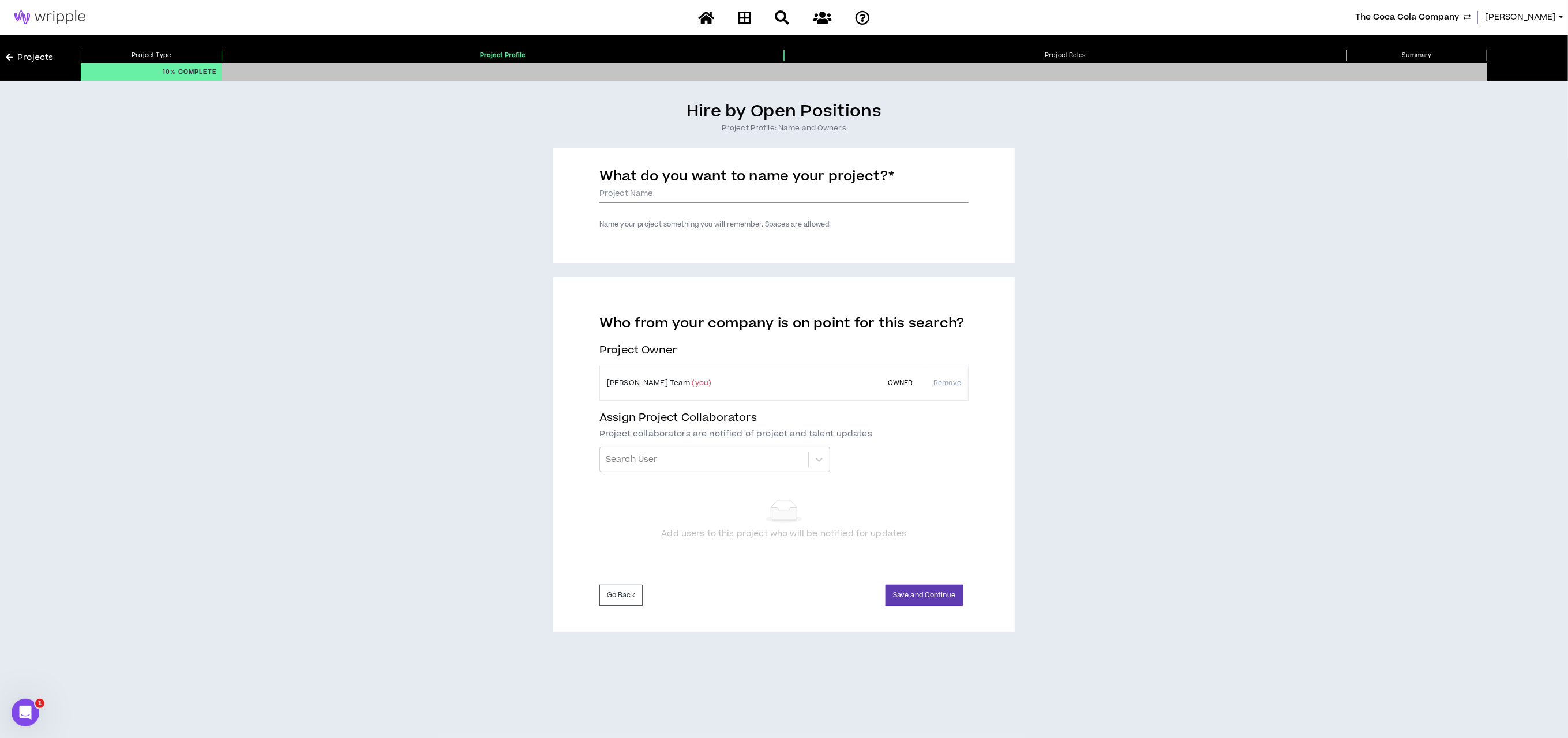
click at [644, 197] on input "What do you want to name your project? *" at bounding box center [784, 194] width 370 height 17
click at [623, 196] on input "What do you want to name your project? *" at bounding box center [784, 194] width 370 height 17
click at [621, 188] on input "IT SHarepoint" at bounding box center [784, 194] width 370 height 17
click at [664, 189] on label "What do you want to name your project? *" at bounding box center [747, 178] width 295 height 24
click at [664, 189] on input "IT Sharepoint" at bounding box center [784, 194] width 370 height 17
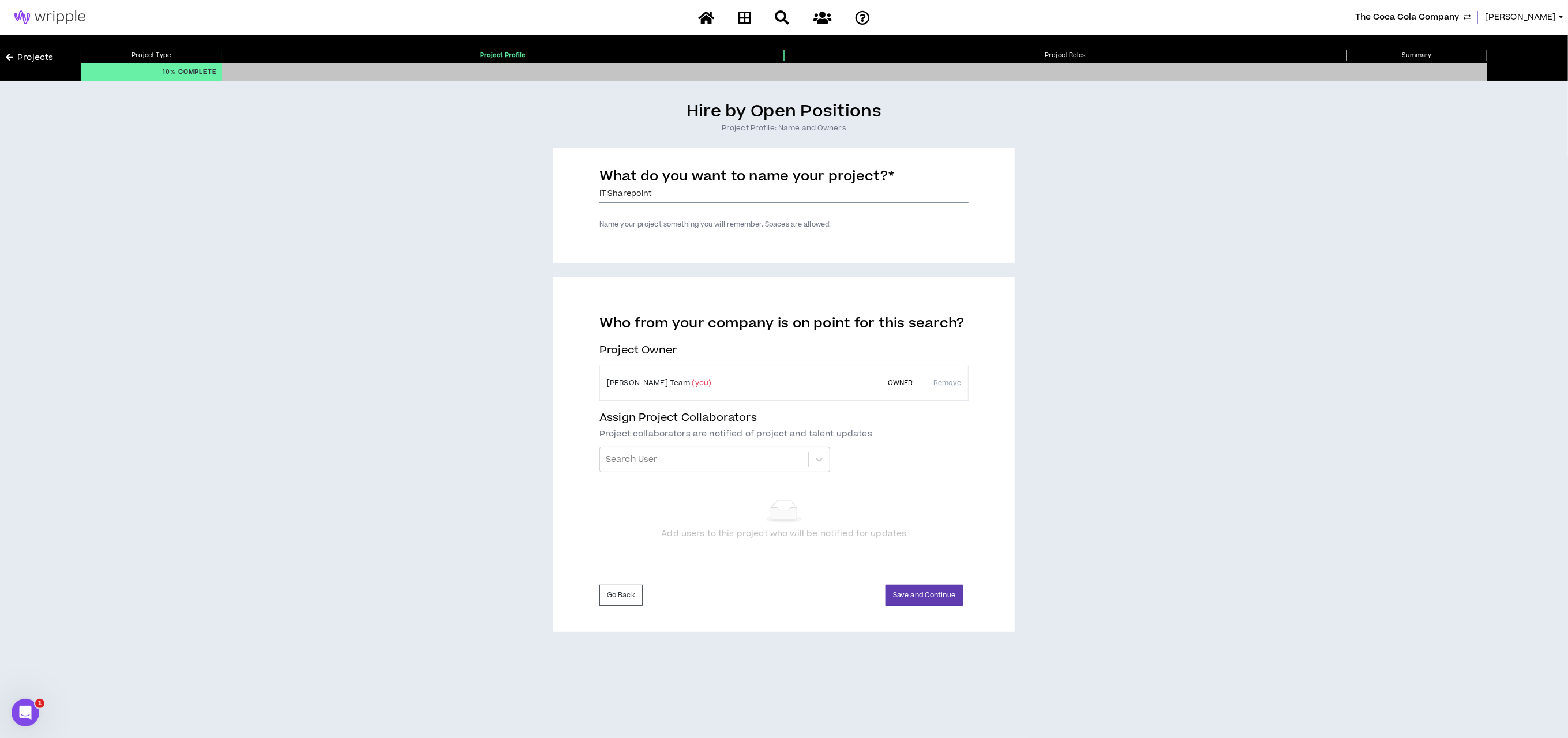
click at [663, 192] on input "IT Sharepoint" at bounding box center [784, 194] width 370 height 17
type input "IT Sharepoint Project Coordinator"
click at [897, 594] on button "Save and Continue" at bounding box center [924, 595] width 77 height 21
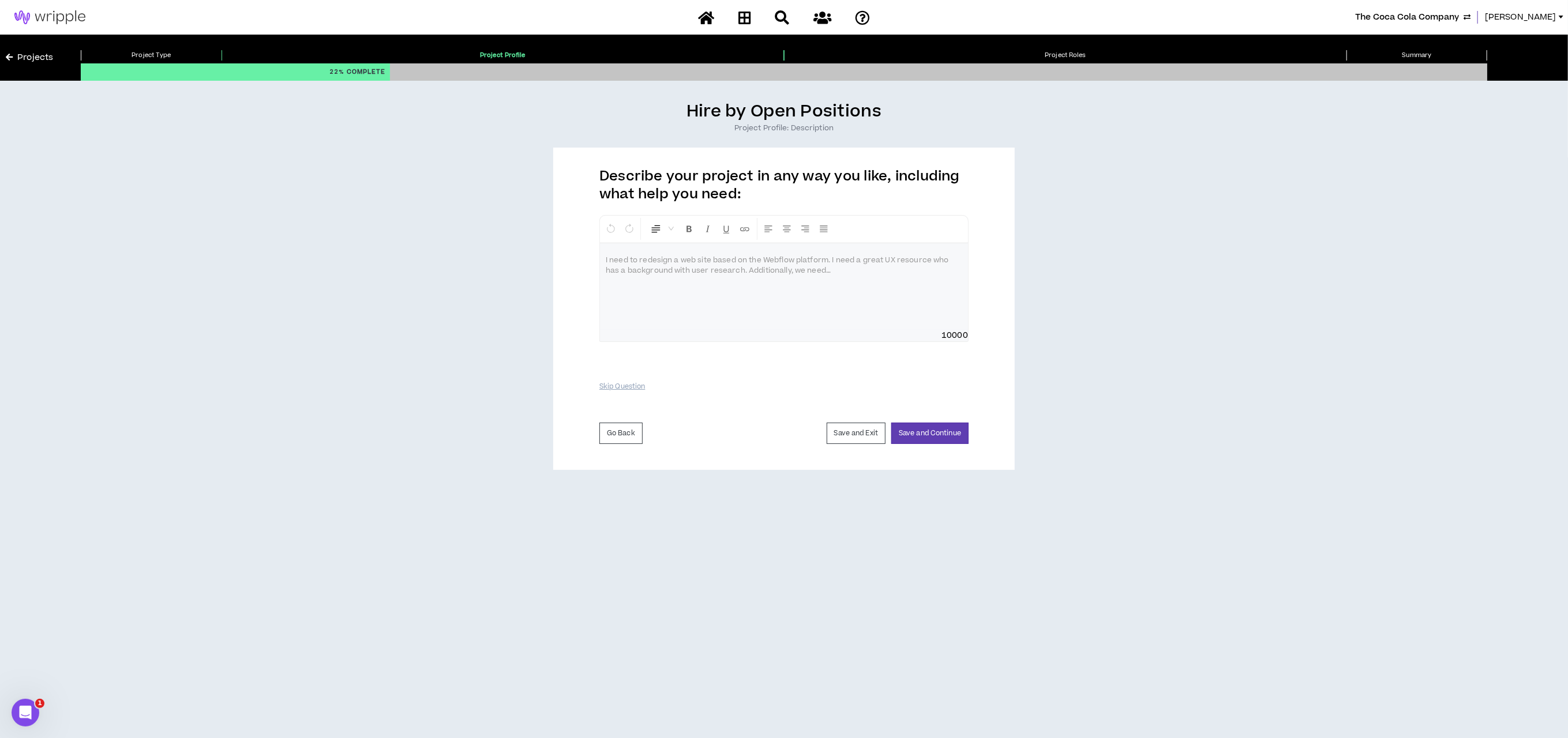
click at [654, 284] on div at bounding box center [784, 286] width 368 height 87
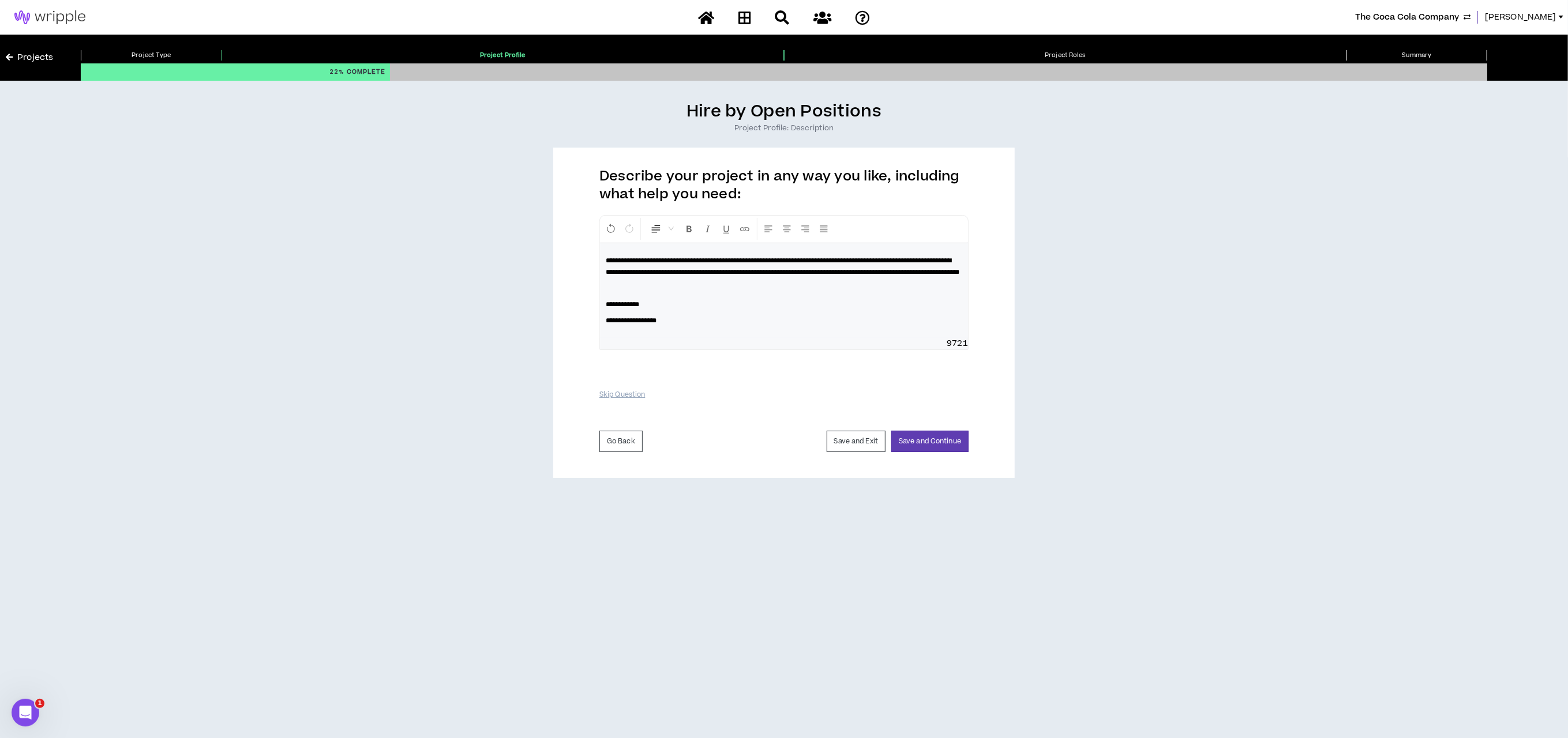
click at [654, 278] on p "**********" at bounding box center [784, 266] width 356 height 23
click at [678, 326] on p "**********" at bounding box center [784, 321] width 356 height 12
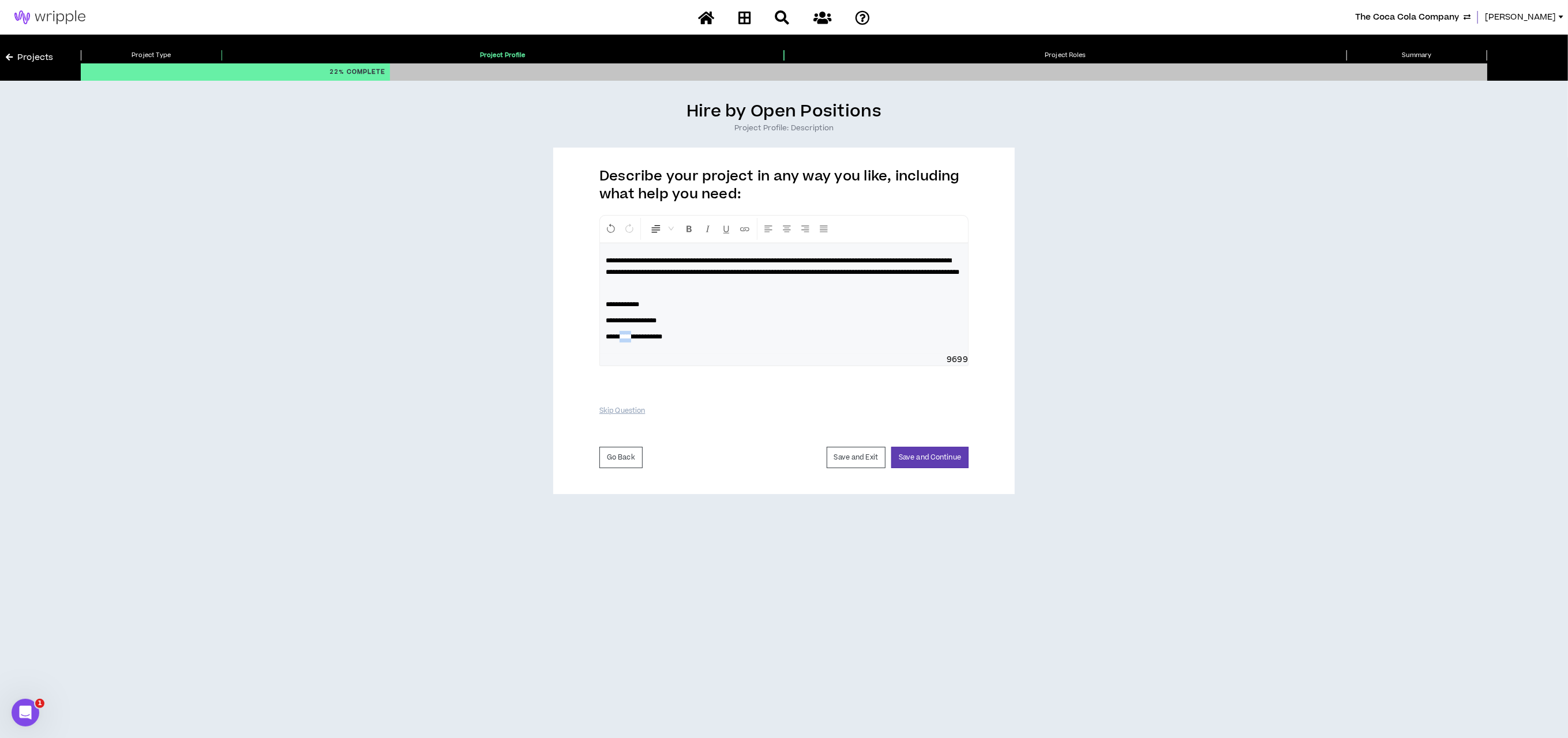
drag, startPoint x: 625, startPoint y: 349, endPoint x: 644, endPoint y: 343, distance: 19.9
click at [644, 341] on span "**********" at bounding box center [634, 336] width 56 height 7
drag, startPoint x: 684, startPoint y: 257, endPoint x: 742, endPoint y: 257, distance: 58.0
click at [742, 257] on span "**********" at bounding box center [783, 266] width 354 height 19
drag, startPoint x: 779, startPoint y: 259, endPoint x: 805, endPoint y: 257, distance: 26.1
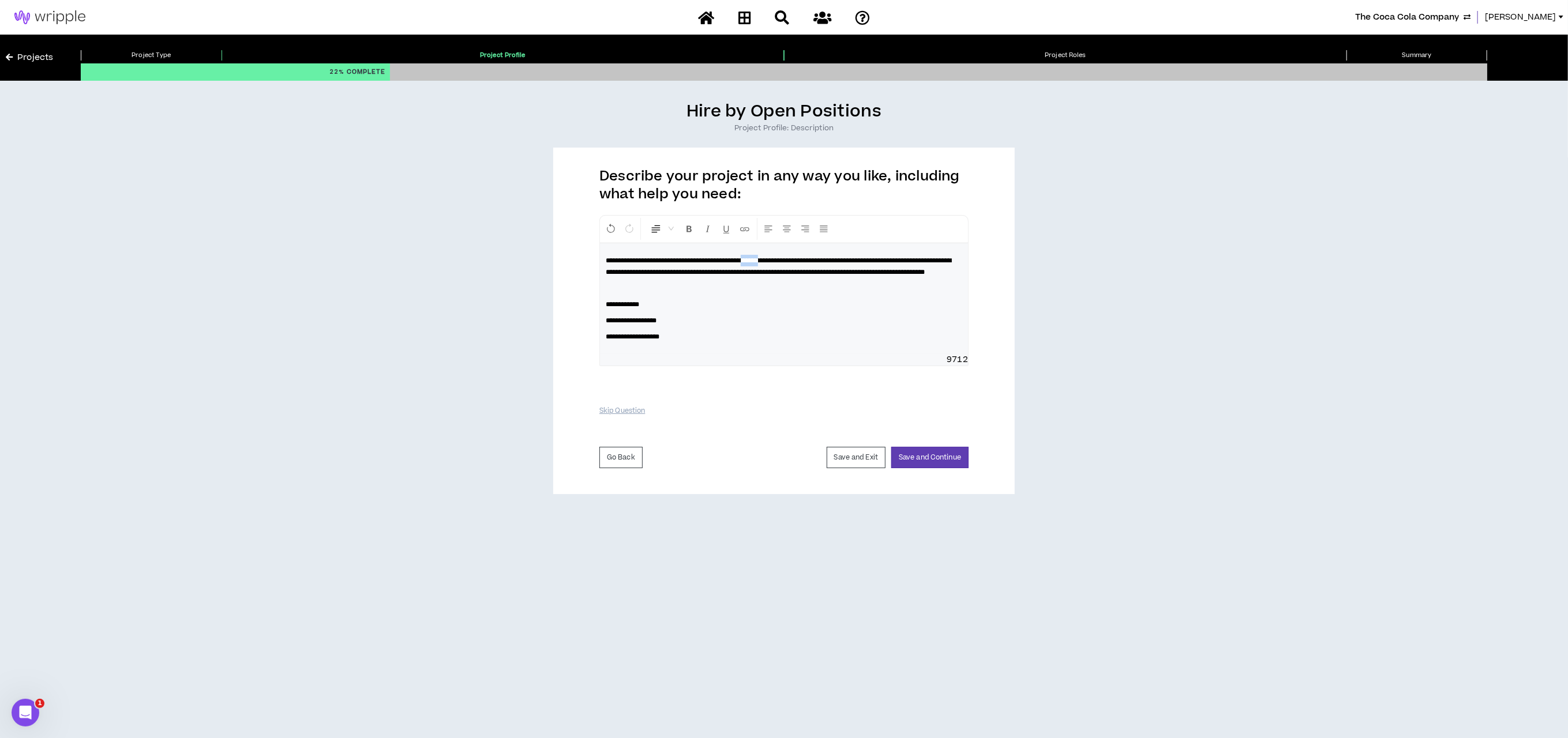
click at [805, 257] on span "**********" at bounding box center [778, 266] width 346 height 19
drag, startPoint x: 687, startPoint y: 349, endPoint x: 596, endPoint y: 314, distance: 97.5
click at [596, 314] on div "**********" at bounding box center [784, 321] width 461 height 346
click at [658, 232] on span at bounding box center [656, 229] width 12 height 12
click at [656, 335] on span at bounding box center [658, 338] width 12 height 12
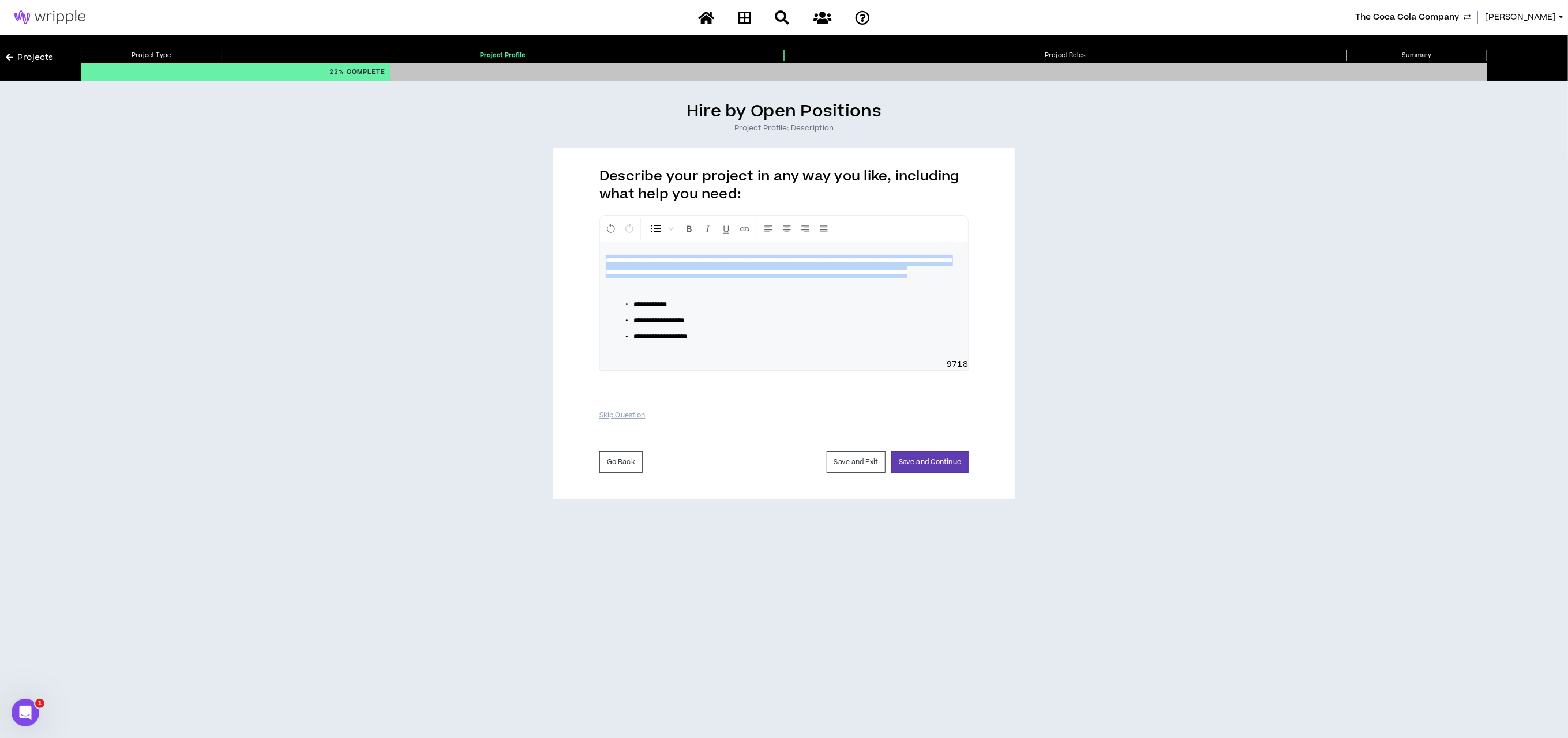
click at [733, 343] on li "**********" at bounding box center [788, 337] width 310 height 12
drag, startPoint x: 730, startPoint y: 349, endPoint x: 593, endPoint y: 239, distance: 175.7
click at [593, 239] on div "**********" at bounding box center [784, 323] width 461 height 351
copy div "**********"
click at [930, 473] on button "Save and Continue" at bounding box center [930, 462] width 77 height 21
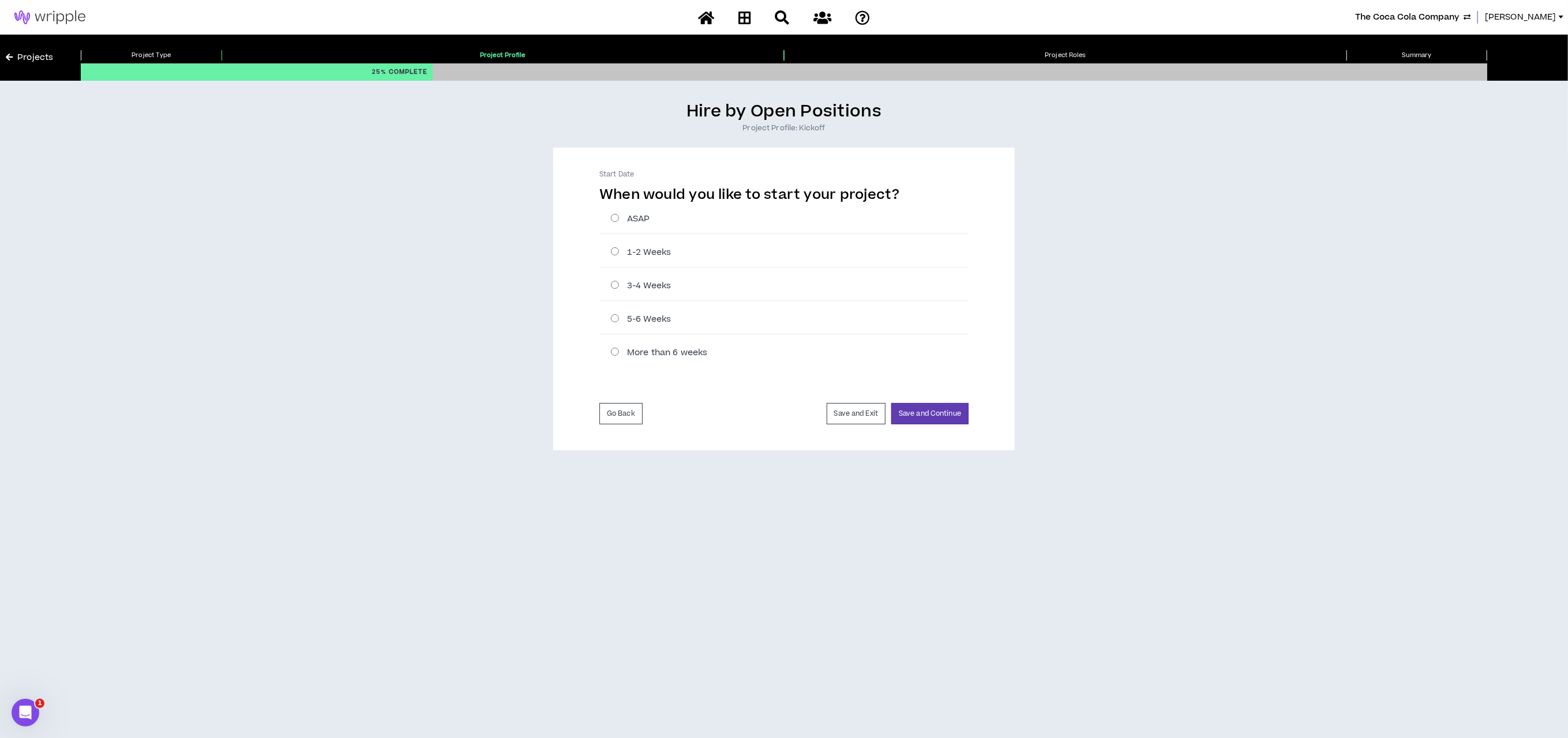
click at [613, 252] on label "1-2 Weeks" at bounding box center [790, 252] width 358 height 12
radio input "****"
click at [931, 412] on button "Save and Continue" at bounding box center [930, 414] width 77 height 21
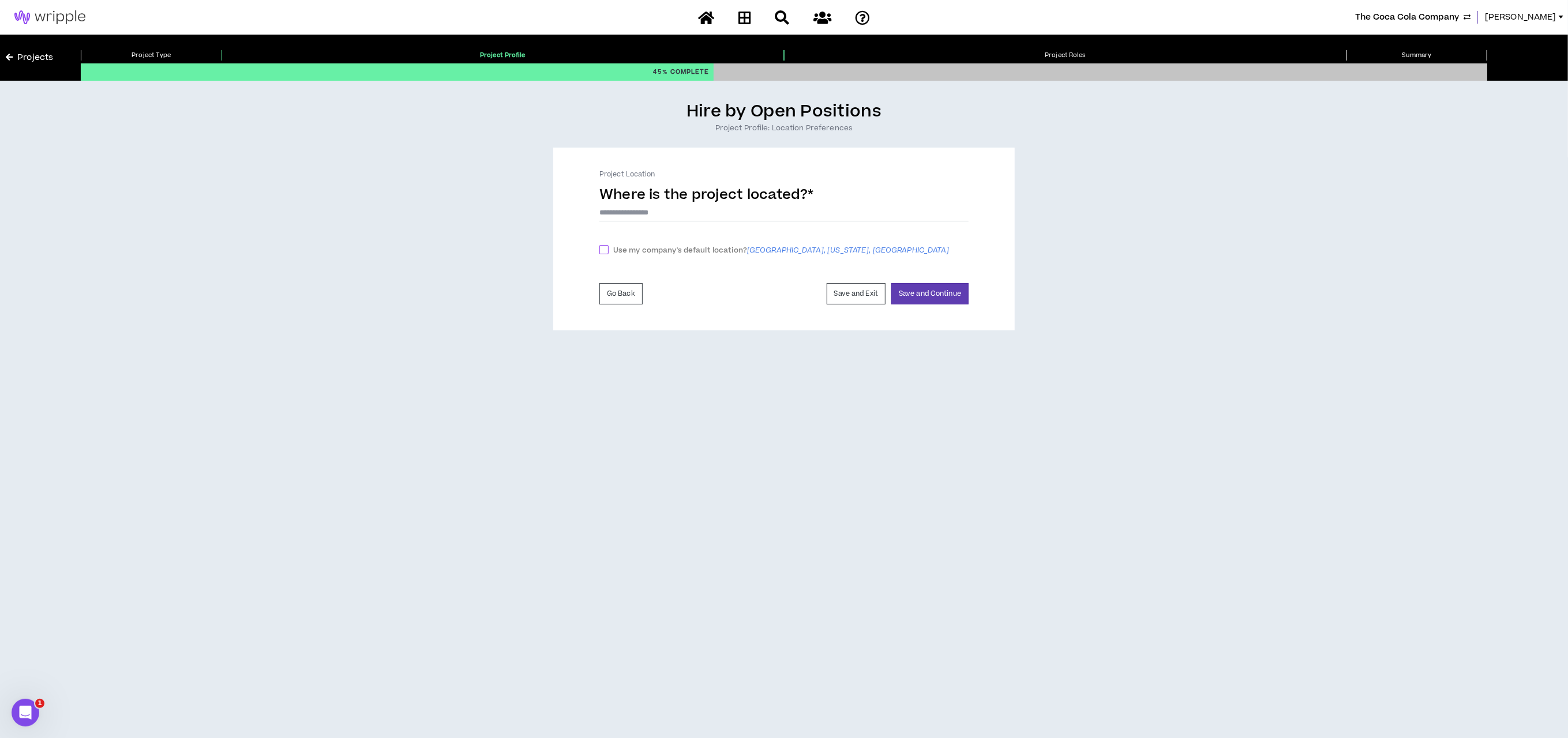
click at [602, 251] on span at bounding box center [604, 249] width 9 height 9
checkbox input "****"
click at [943, 286] on button "Save and Continue" at bounding box center [930, 287] width 77 height 21
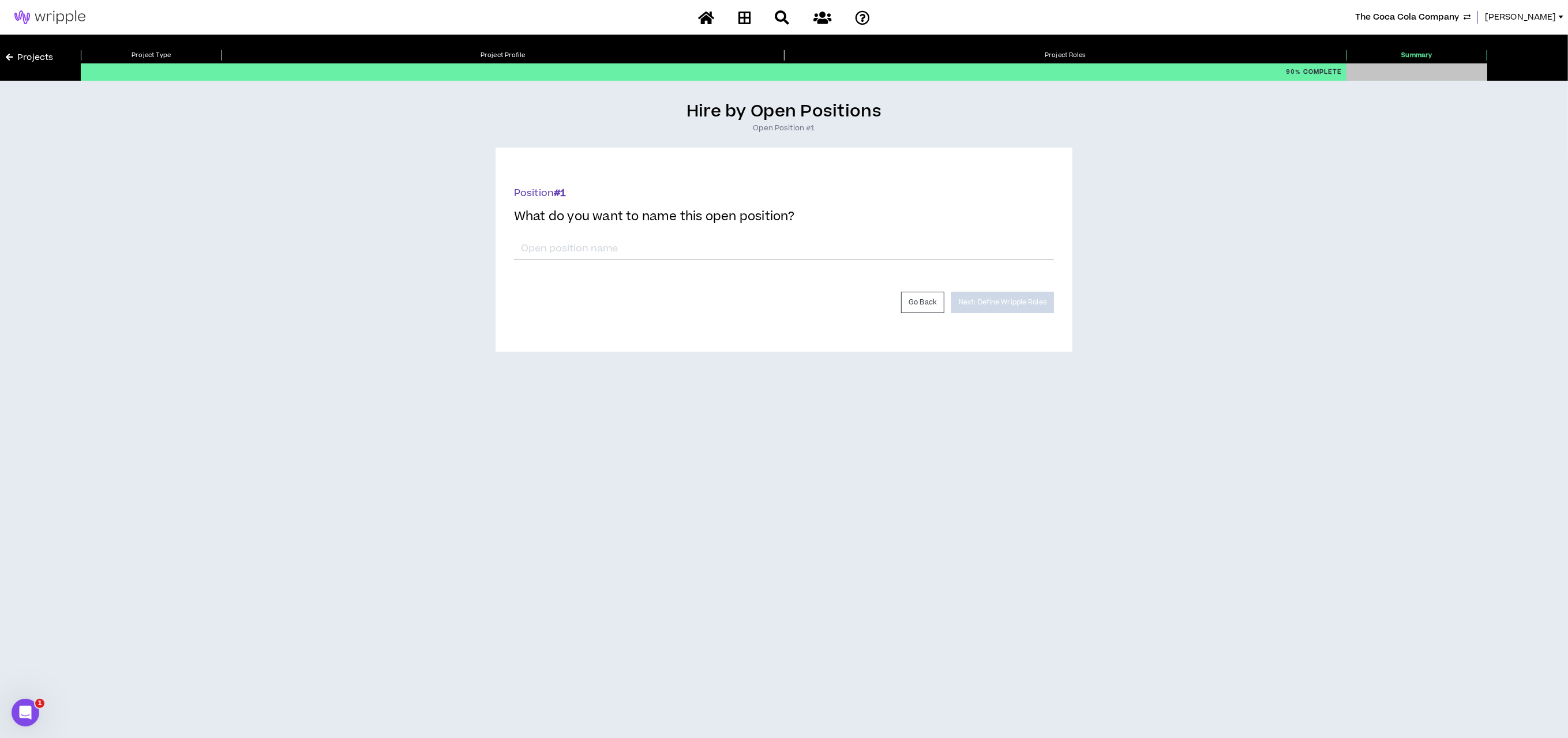
drag, startPoint x: 866, startPoint y: 359, endPoint x: 857, endPoint y: 352, distance: 11.4
click at [866, 359] on div "Hire by Open Positions Open Position #1 Position # 1 What do you want to name t…" at bounding box center [784, 412] width 1557 height 651
click at [715, 243] on input "*" at bounding box center [784, 249] width 540 height 22
type input "IT Project Coordinator - SharePoint"
click at [1007, 294] on button "Next: Define Wripple Roles" at bounding box center [1003, 302] width 103 height 21
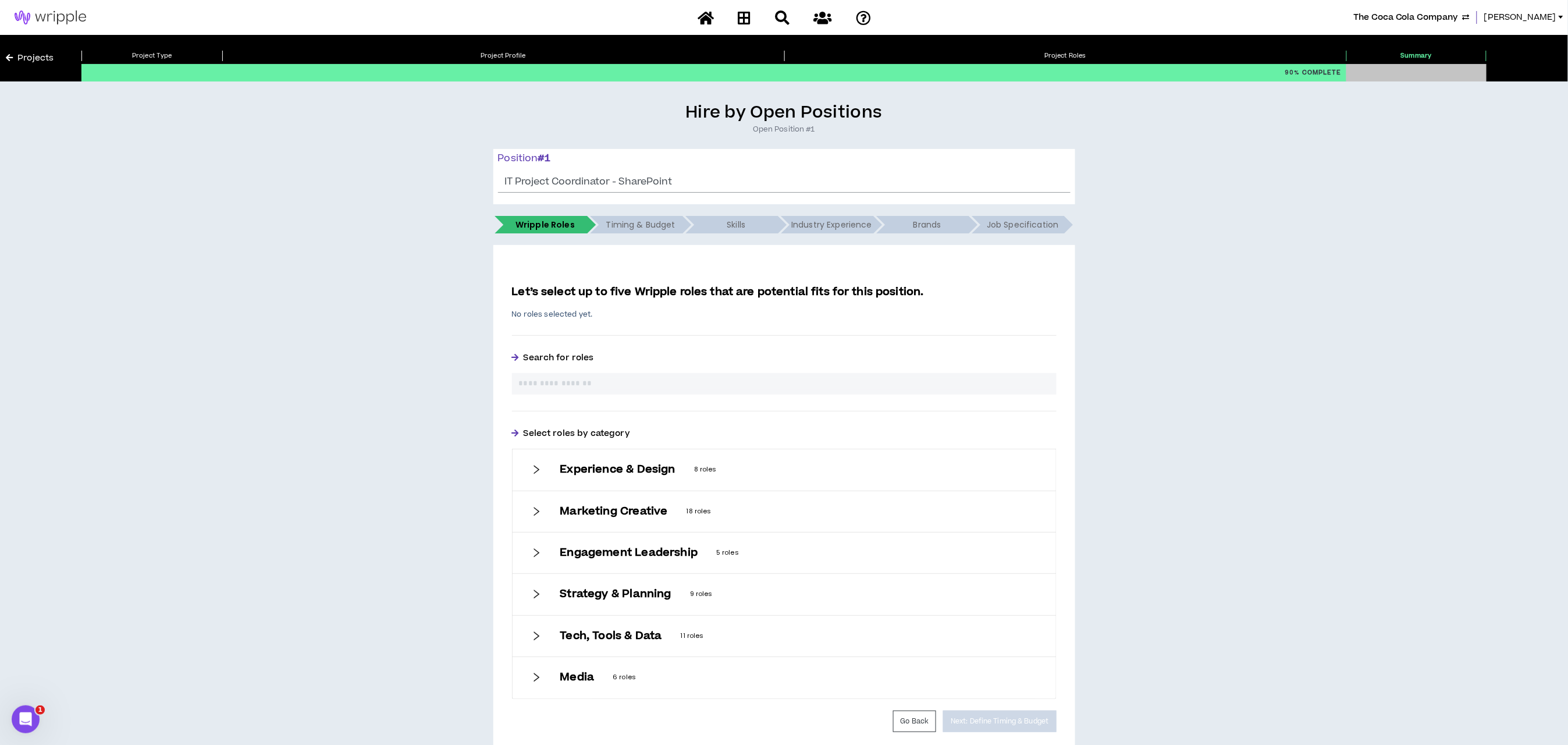
click at [607, 324] on div "Let’s select up to five Wripple roles that are potential fits for this position…" at bounding box center [784, 491] width 545 height 415
click at [608, 378] on input "text" at bounding box center [784, 384] width 530 height 12
click at [530, 321] on div "**********" at bounding box center [784, 491] width 545 height 415
click at [536, 385] on input "**********" at bounding box center [779, 384] width 520 height 12
drag, startPoint x: 604, startPoint y: 383, endPoint x: 420, endPoint y: 379, distance: 184.0
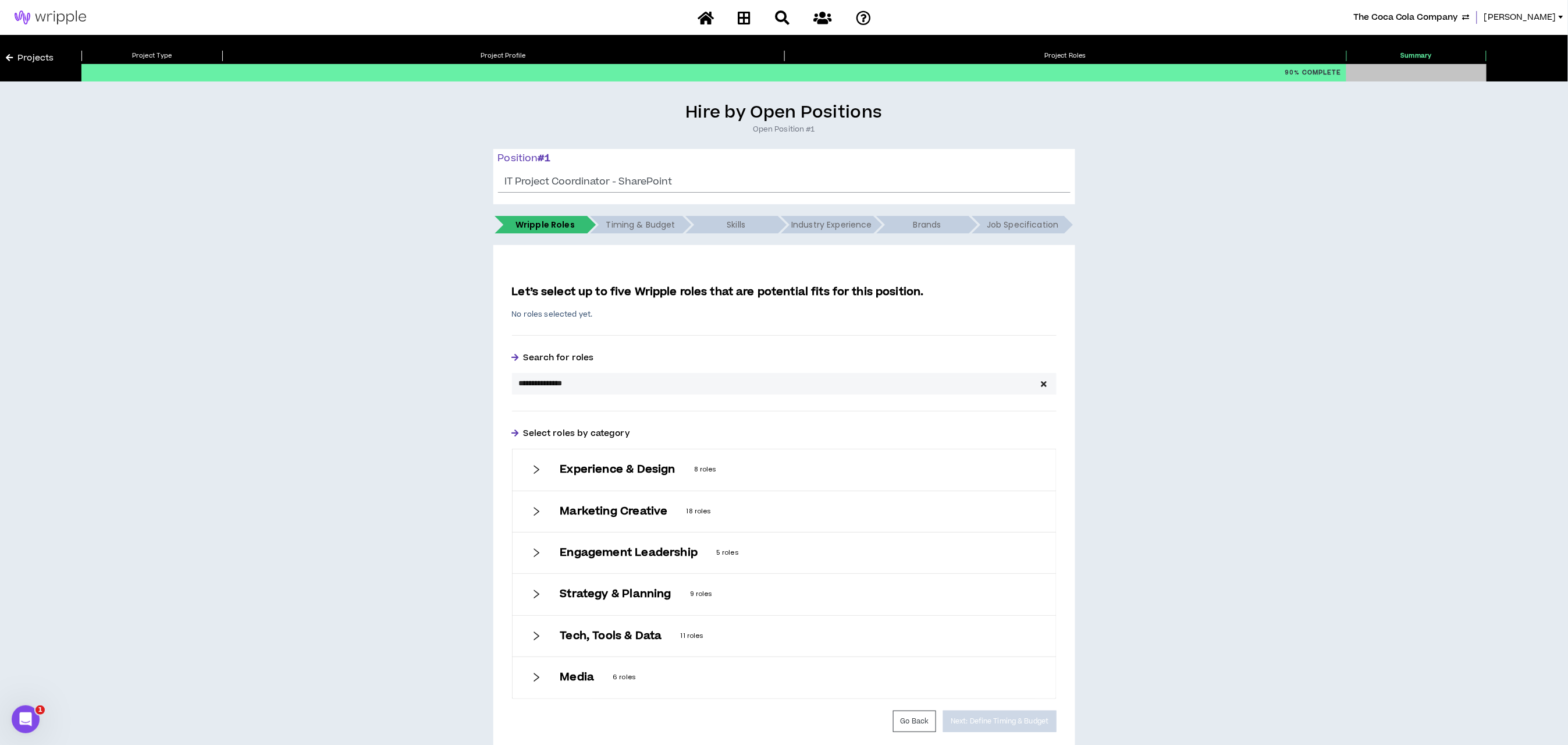
click at [420, 379] on div "**********" at bounding box center [784, 436] width 1557 height 670
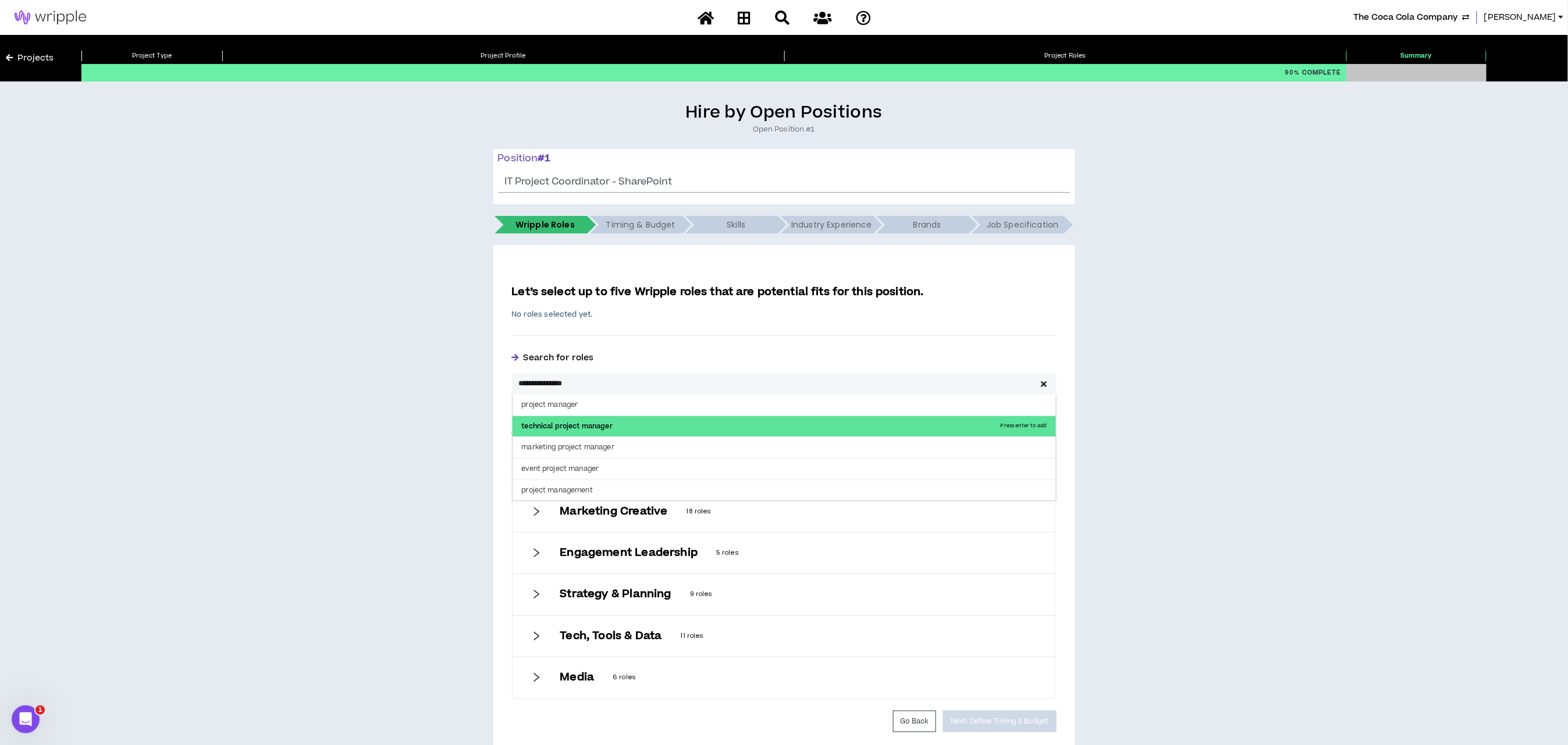
type input "**********"
click at [528, 423] on p "technical project manager Press enter to add" at bounding box center [784, 427] width 544 height 21
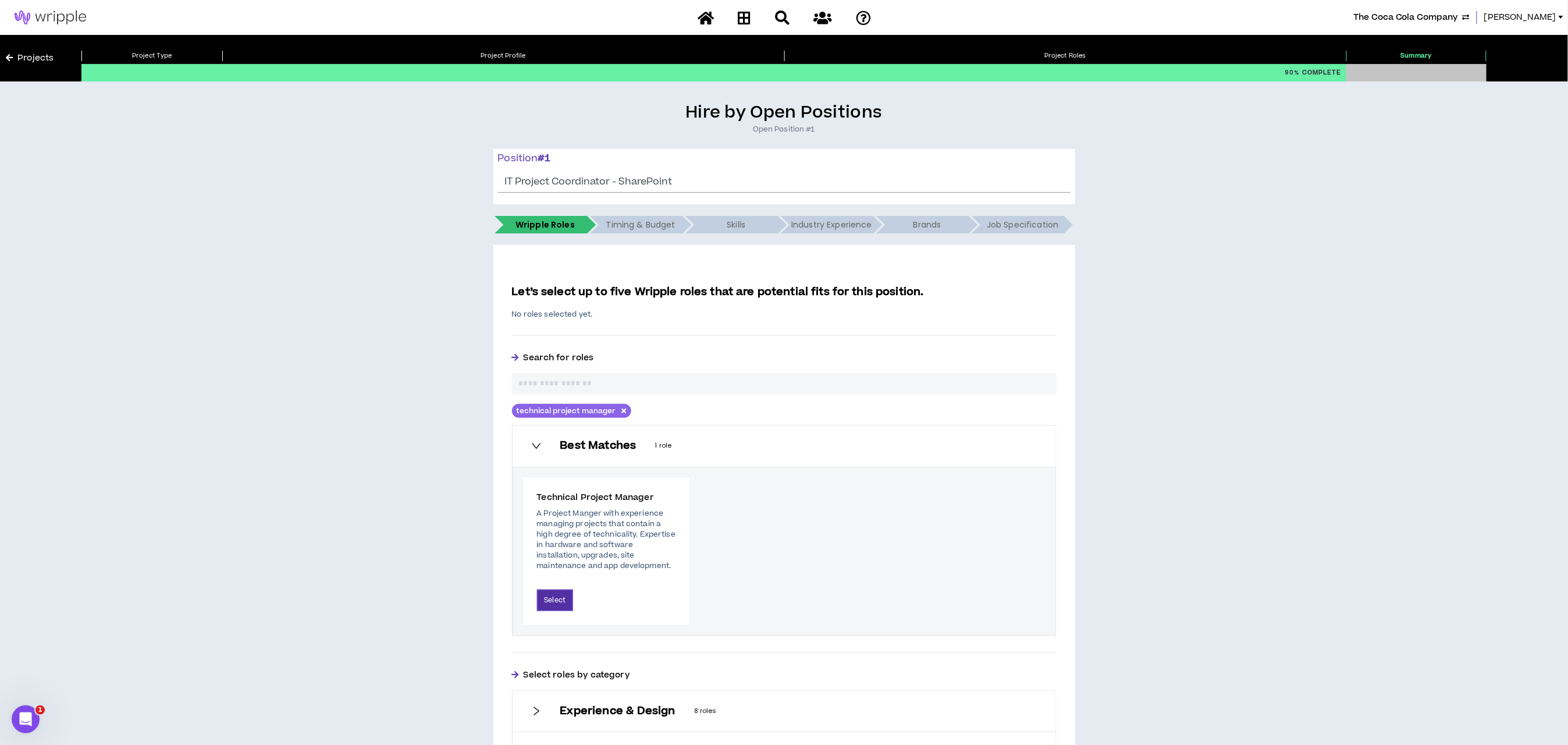
click at [558, 602] on button "Select" at bounding box center [555, 600] width 37 height 22
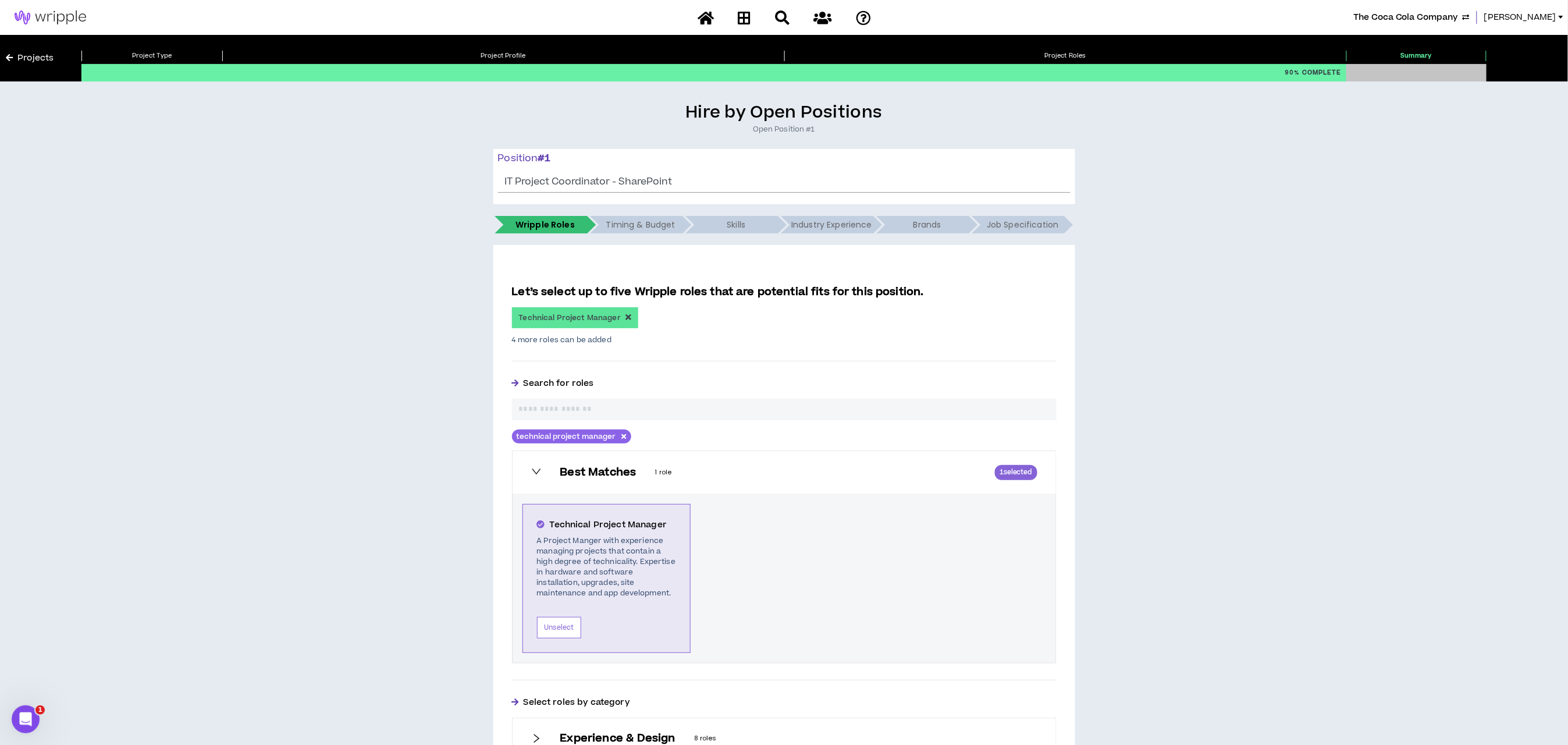
click at [564, 409] on input "text" at bounding box center [784, 409] width 530 height 12
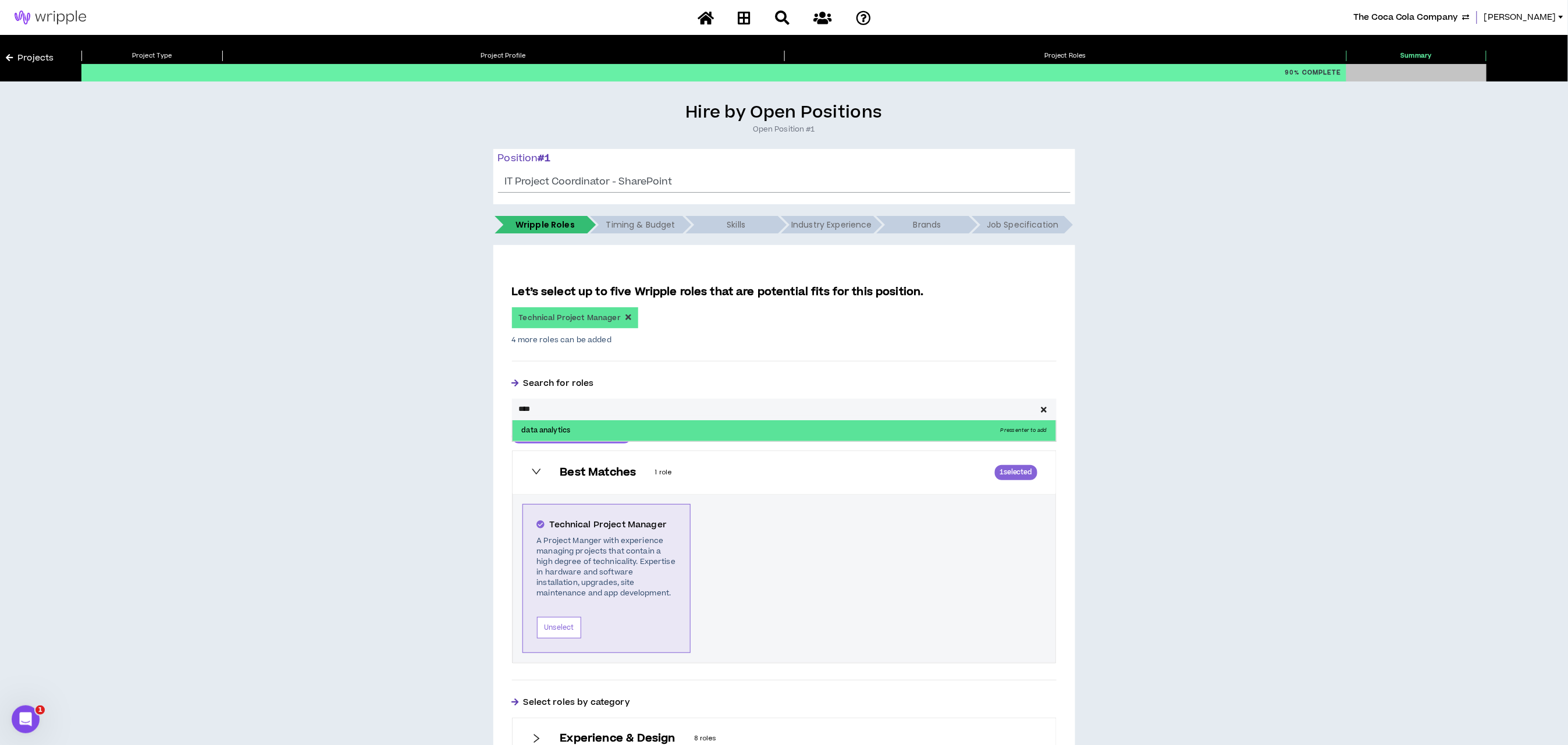
type input "****"
click at [560, 433] on p "data analytics Press enter to add" at bounding box center [784, 430] width 544 height 21
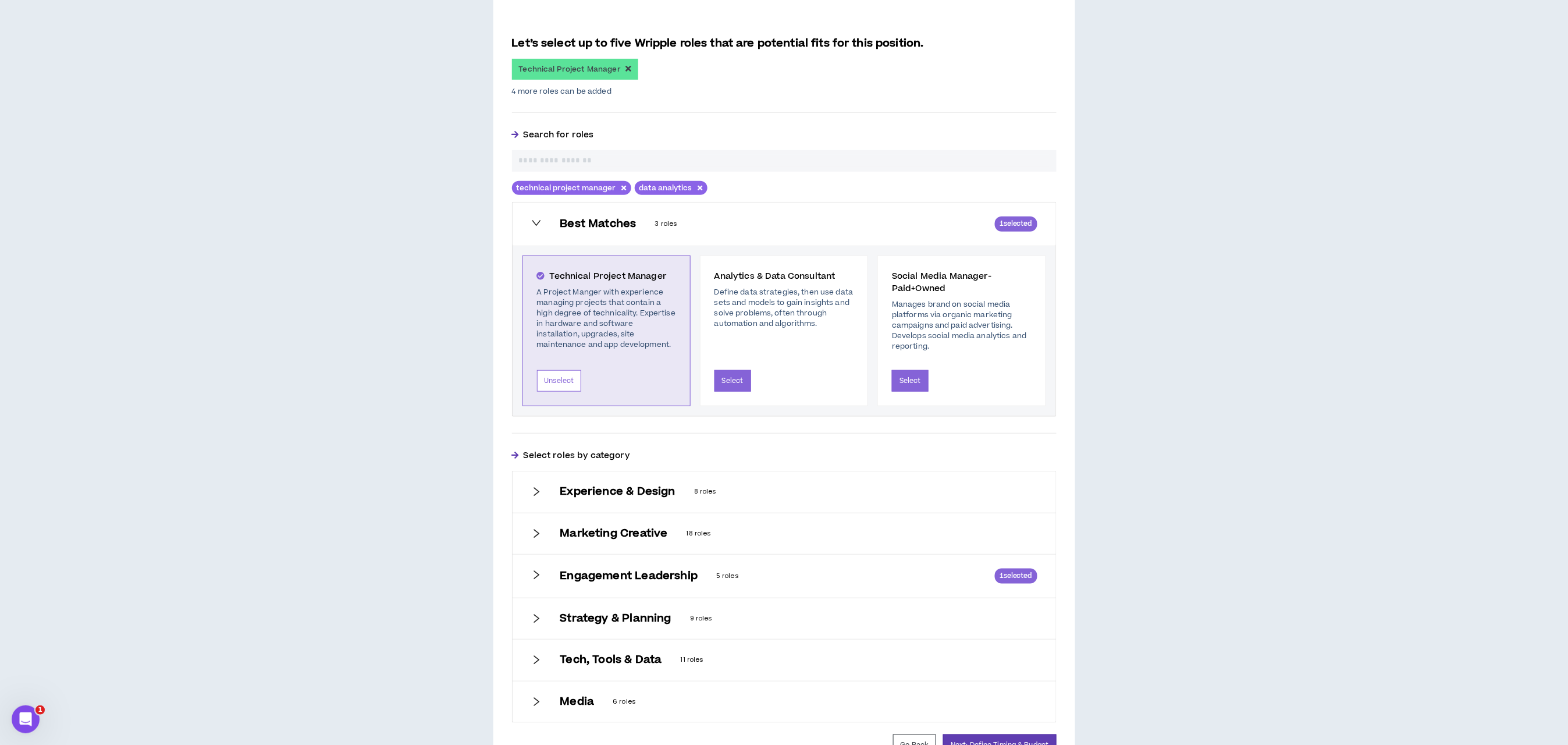
scroll to position [323, 0]
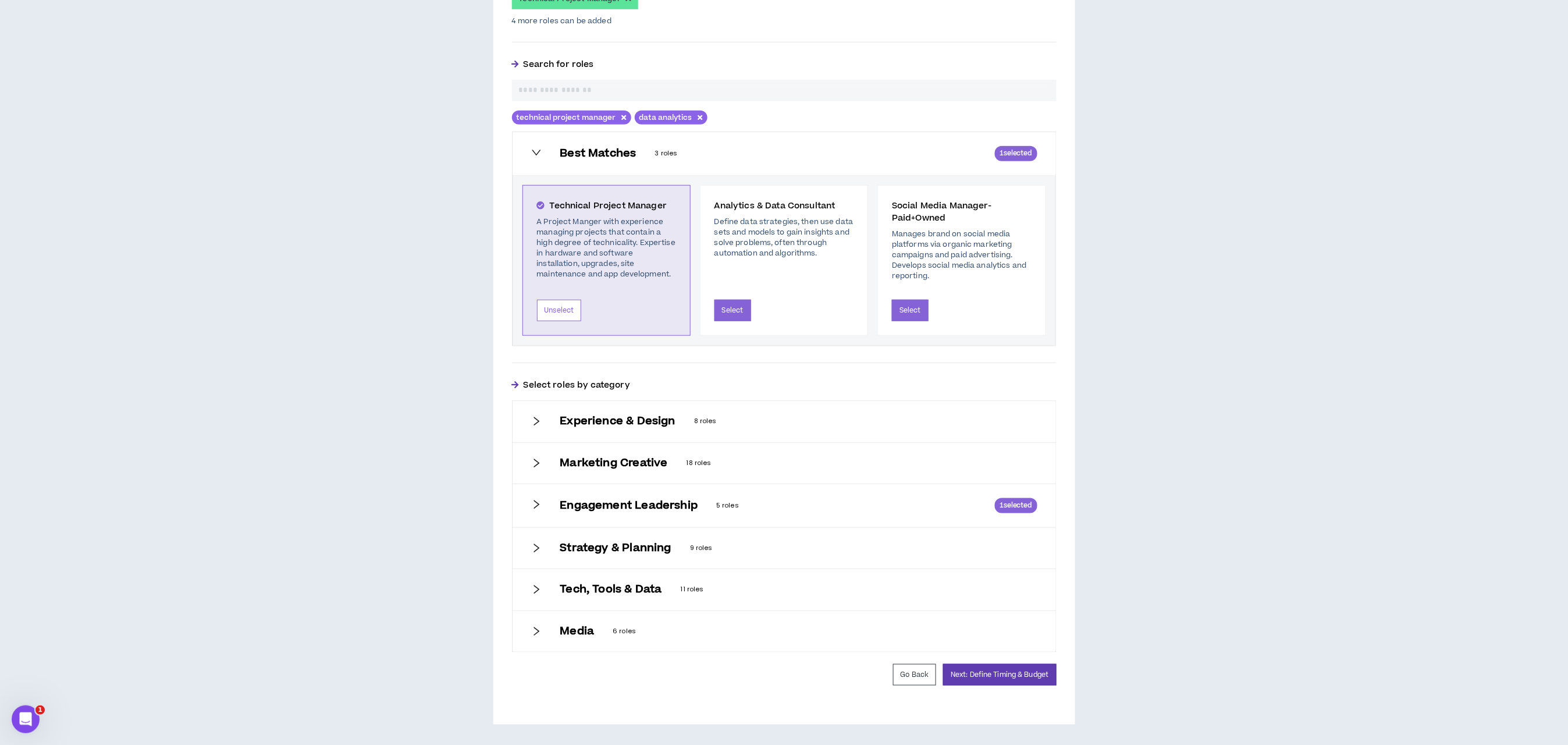
click at [530, 593] on div "Tech, Tools & Data 11 roles" at bounding box center [784, 590] width 544 height 41
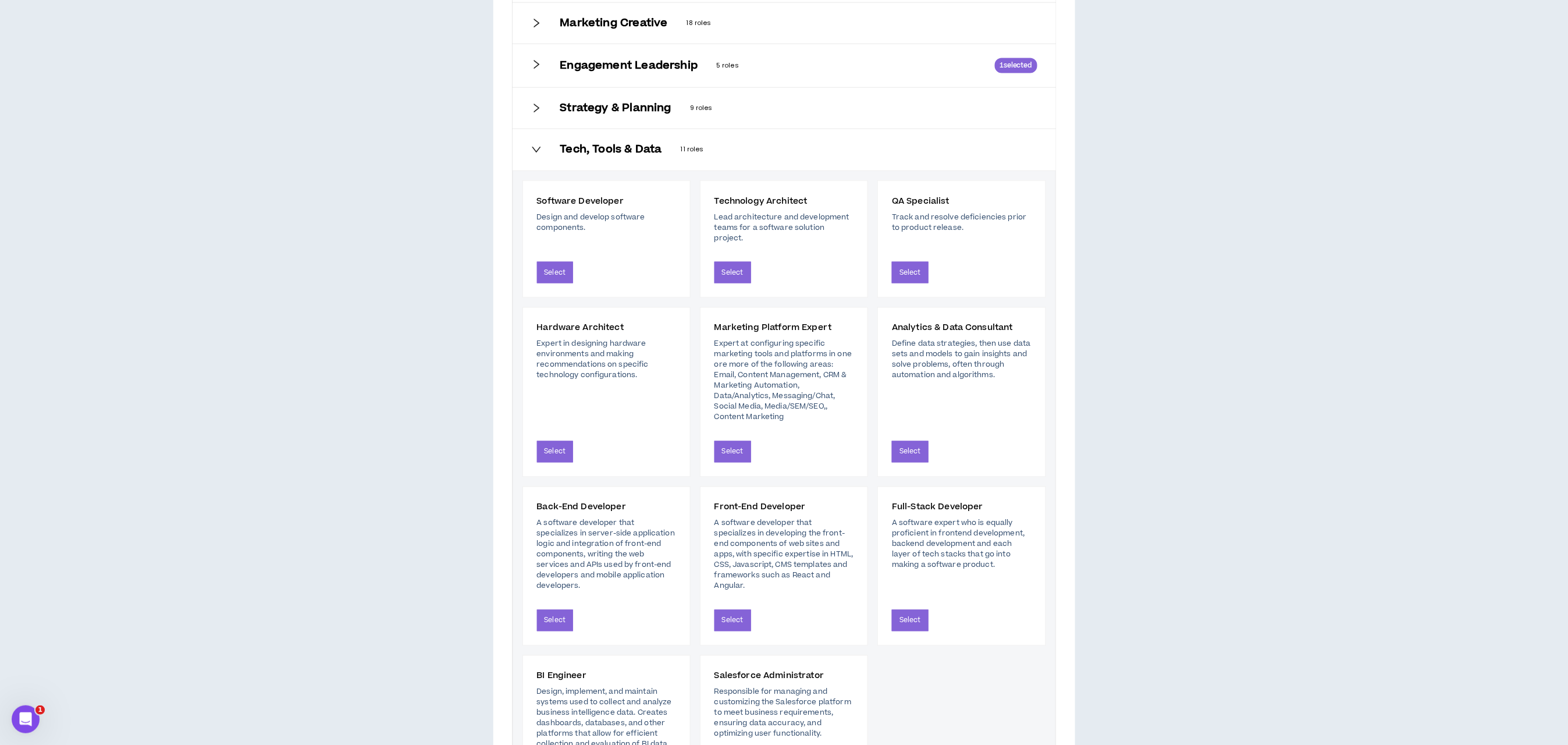
scroll to position [497, 0]
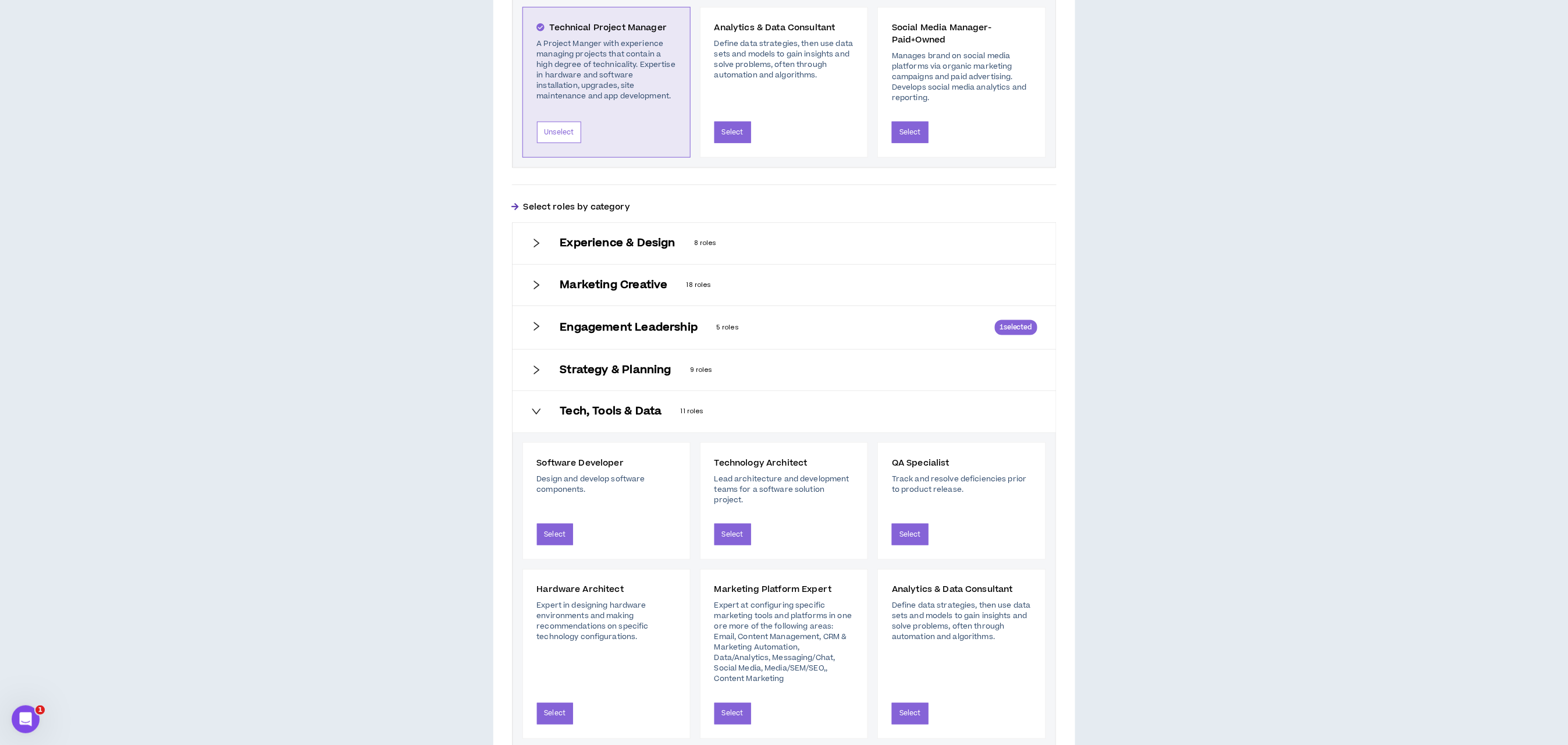
click at [535, 328] on icon "right" at bounding box center [536, 327] width 10 height 10
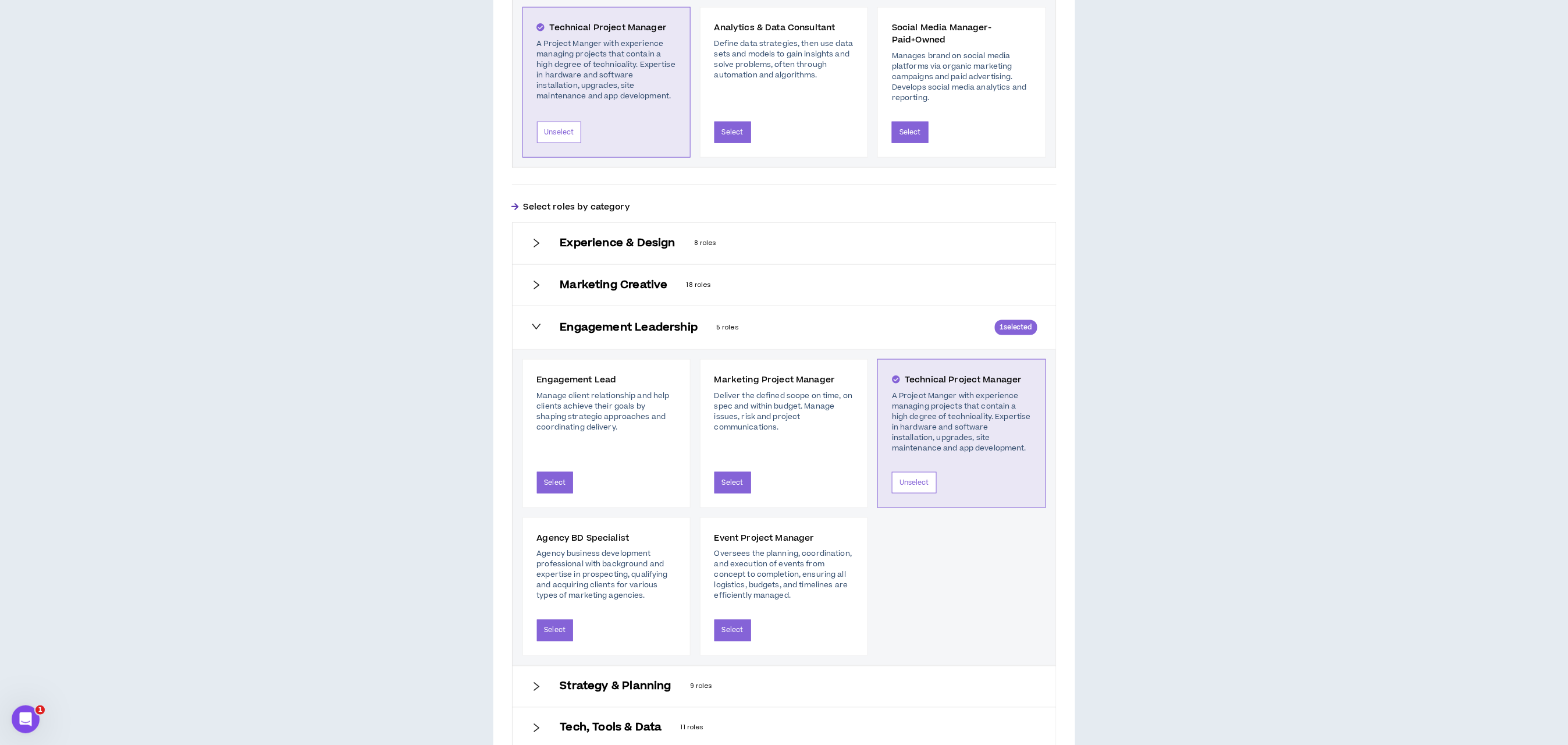
click at [534, 288] on icon "right" at bounding box center [536, 285] width 10 height 10
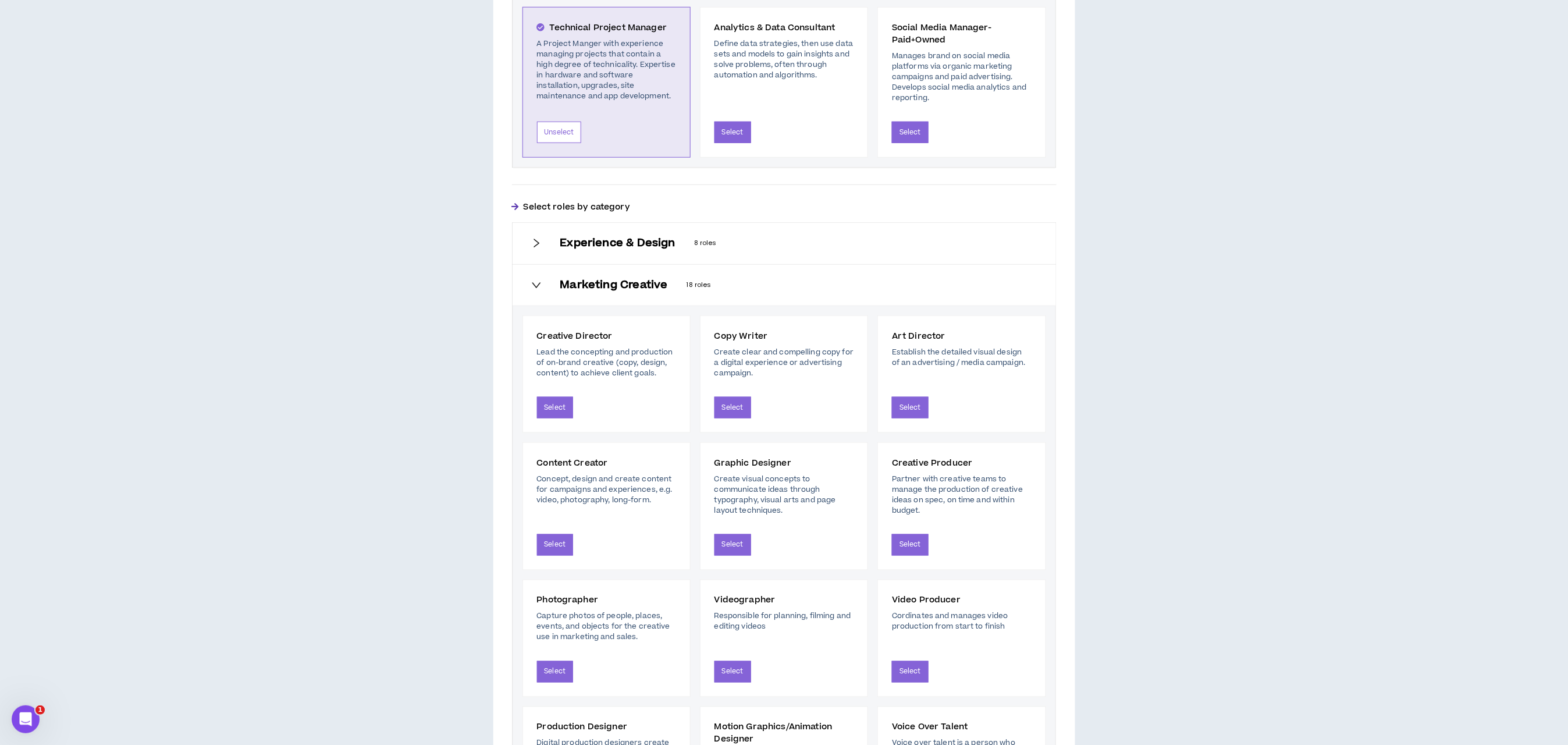
click at [538, 250] on div at bounding box center [536, 243] width 10 height 13
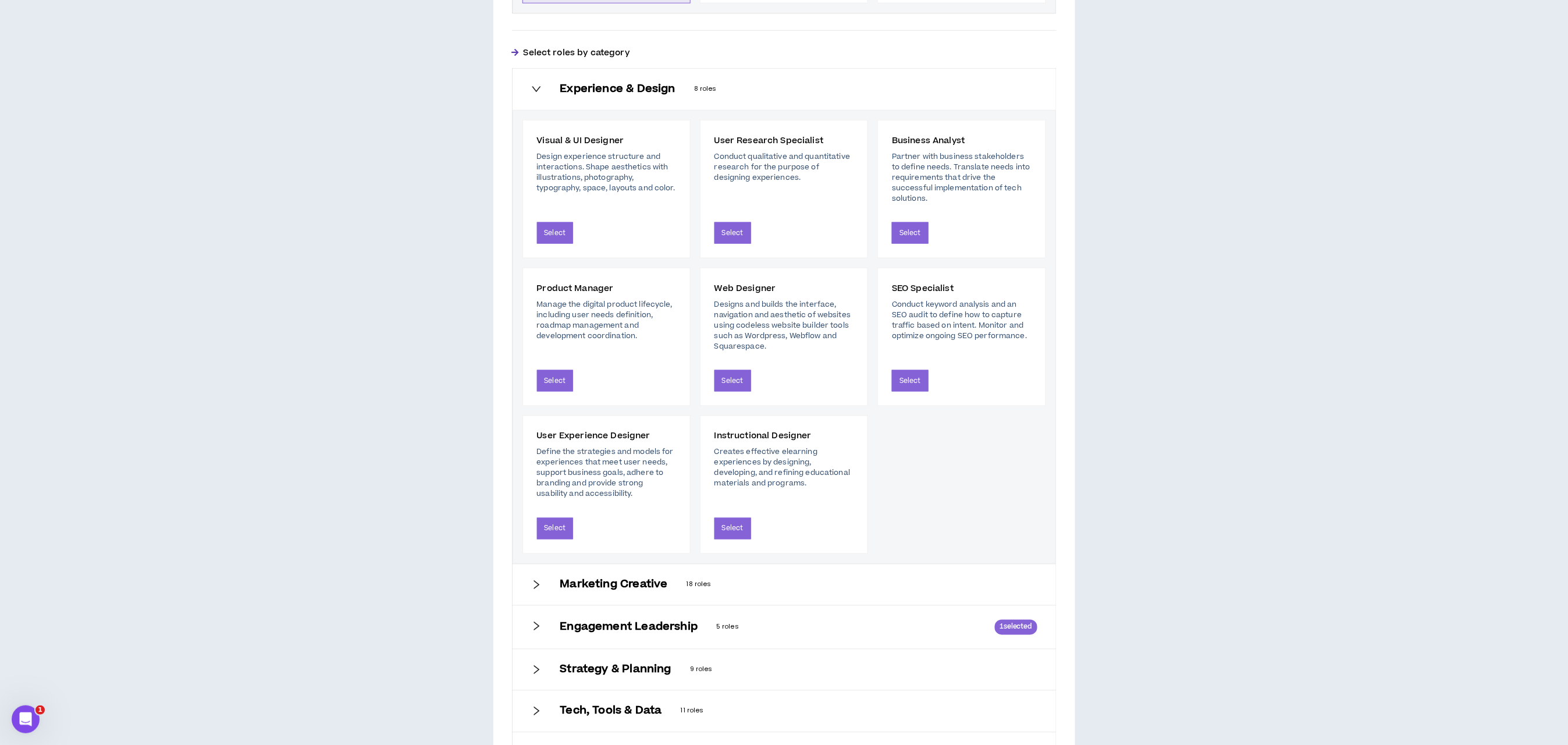
scroll to position [780, 0]
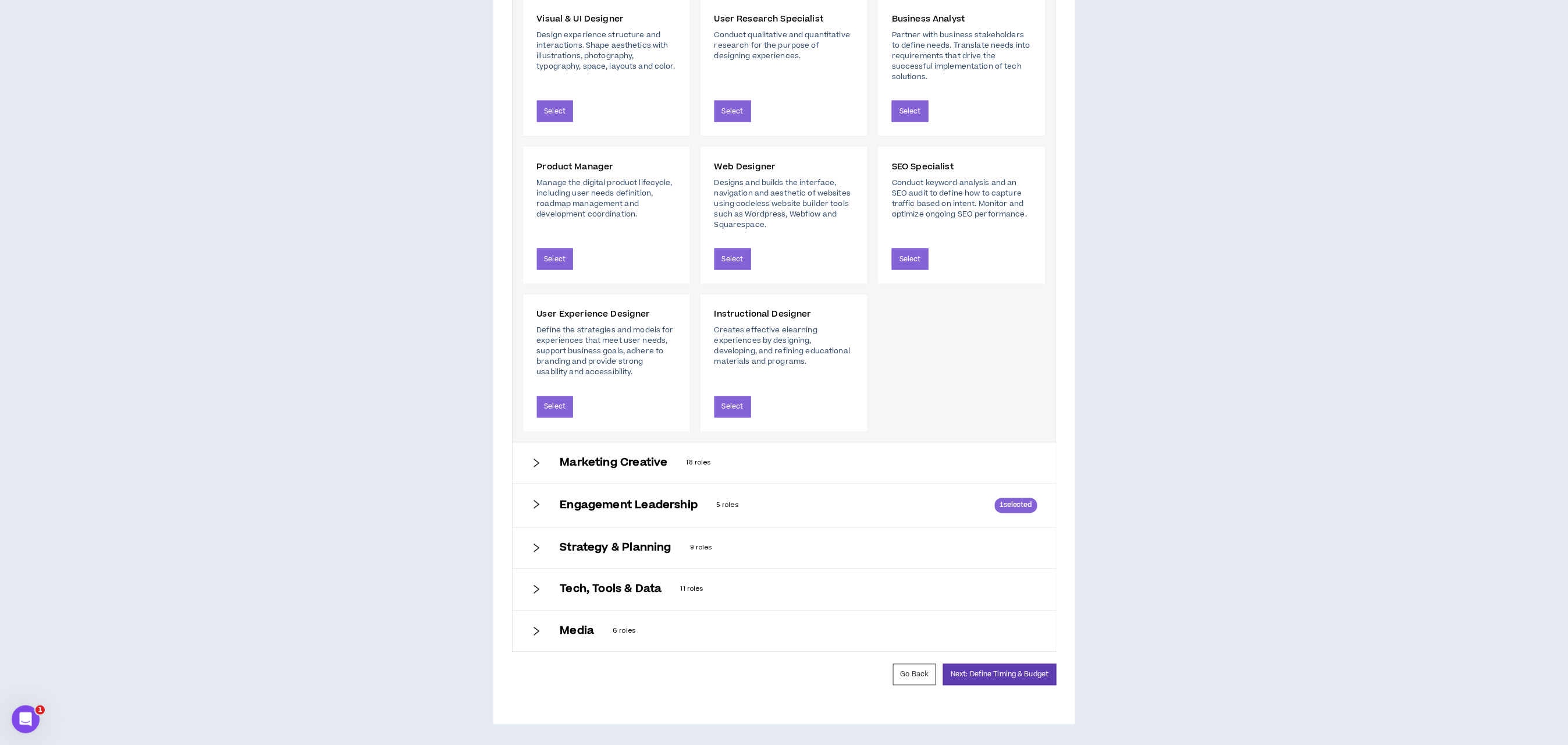
click at [535, 499] on icon "right" at bounding box center [536, 504] width 10 height 10
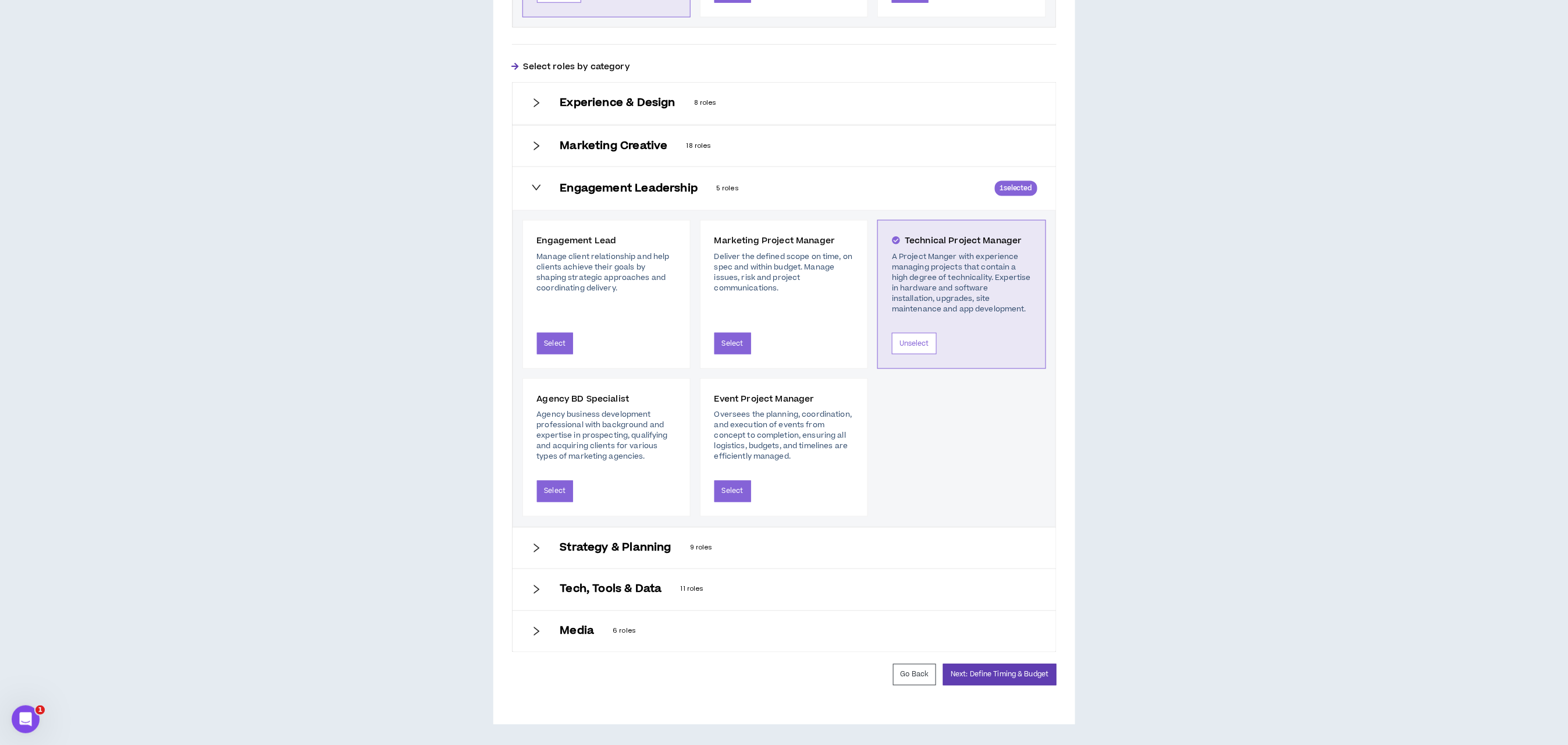
scroll to position [641, 0]
click at [969, 681] on button "Next: Define Timing & Budget" at bounding box center [1000, 675] width 113 height 22
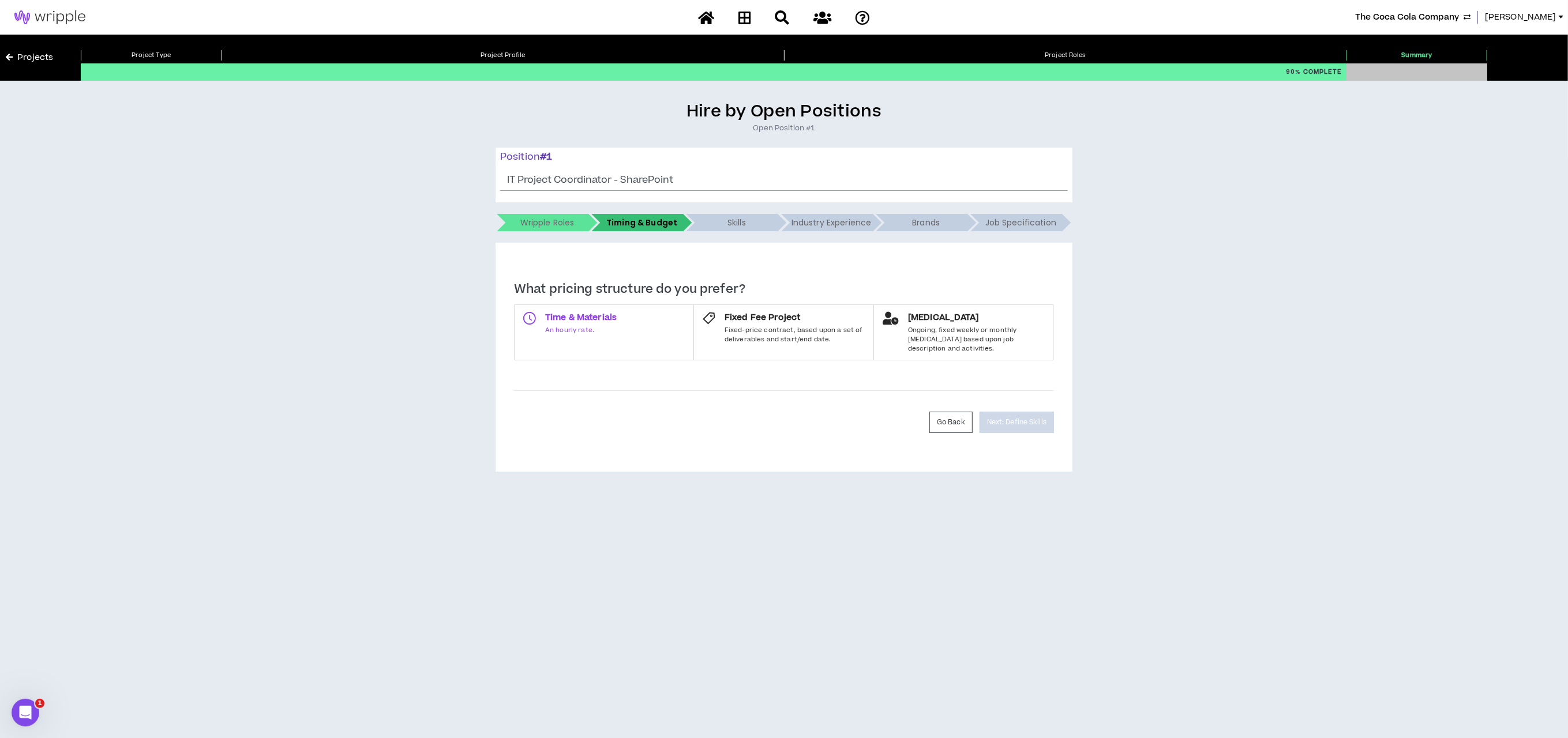
click at [626, 323] on label "Time & Materials An hourly rate." at bounding box center [604, 332] width 180 height 56
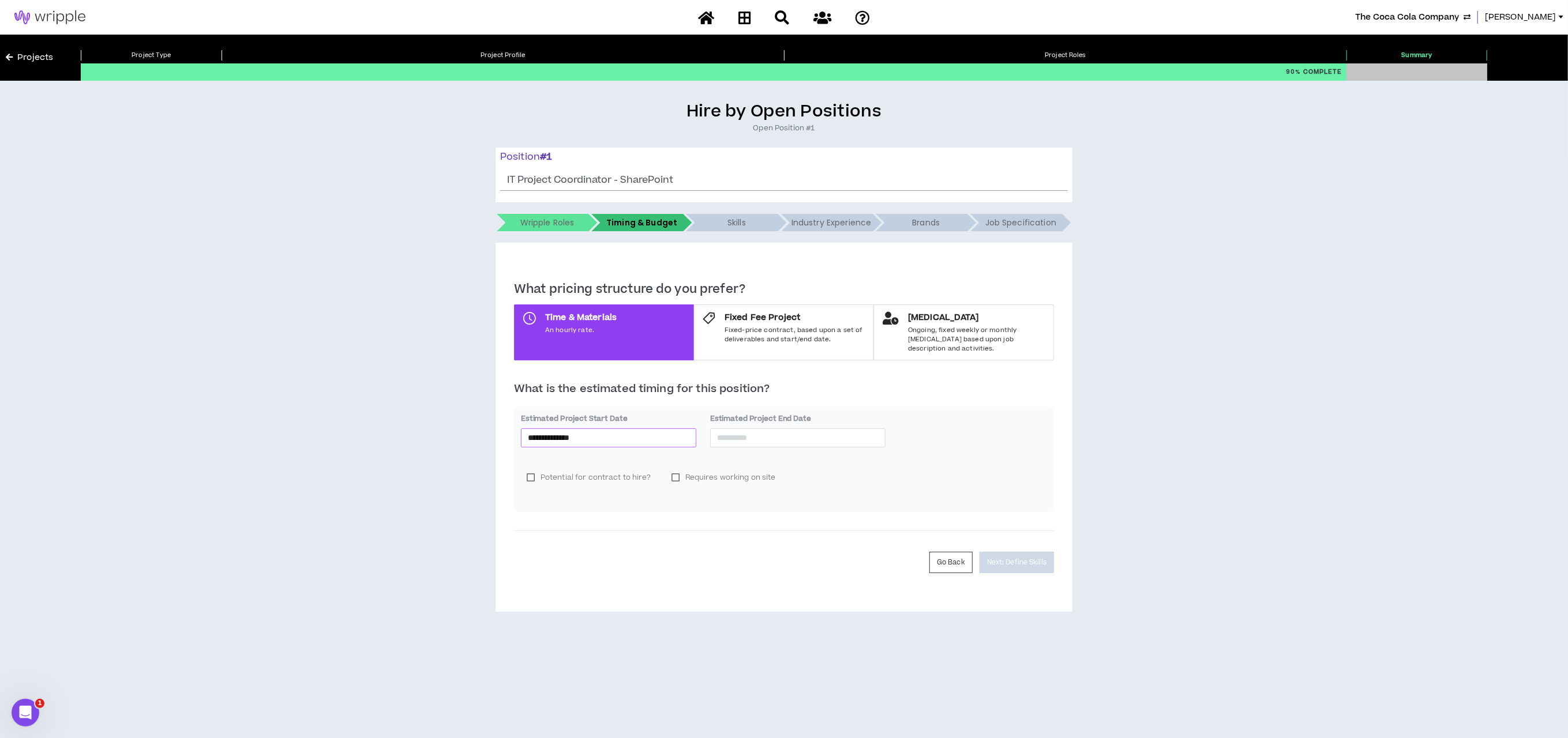
click at [589, 432] on input "**********" at bounding box center [609, 437] width 161 height 13
type input "**********"
click at [534, 564] on div "28" at bounding box center [538, 564] width 14 height 14
click at [721, 434] on input at bounding box center [798, 437] width 161 height 13
type input "**********"
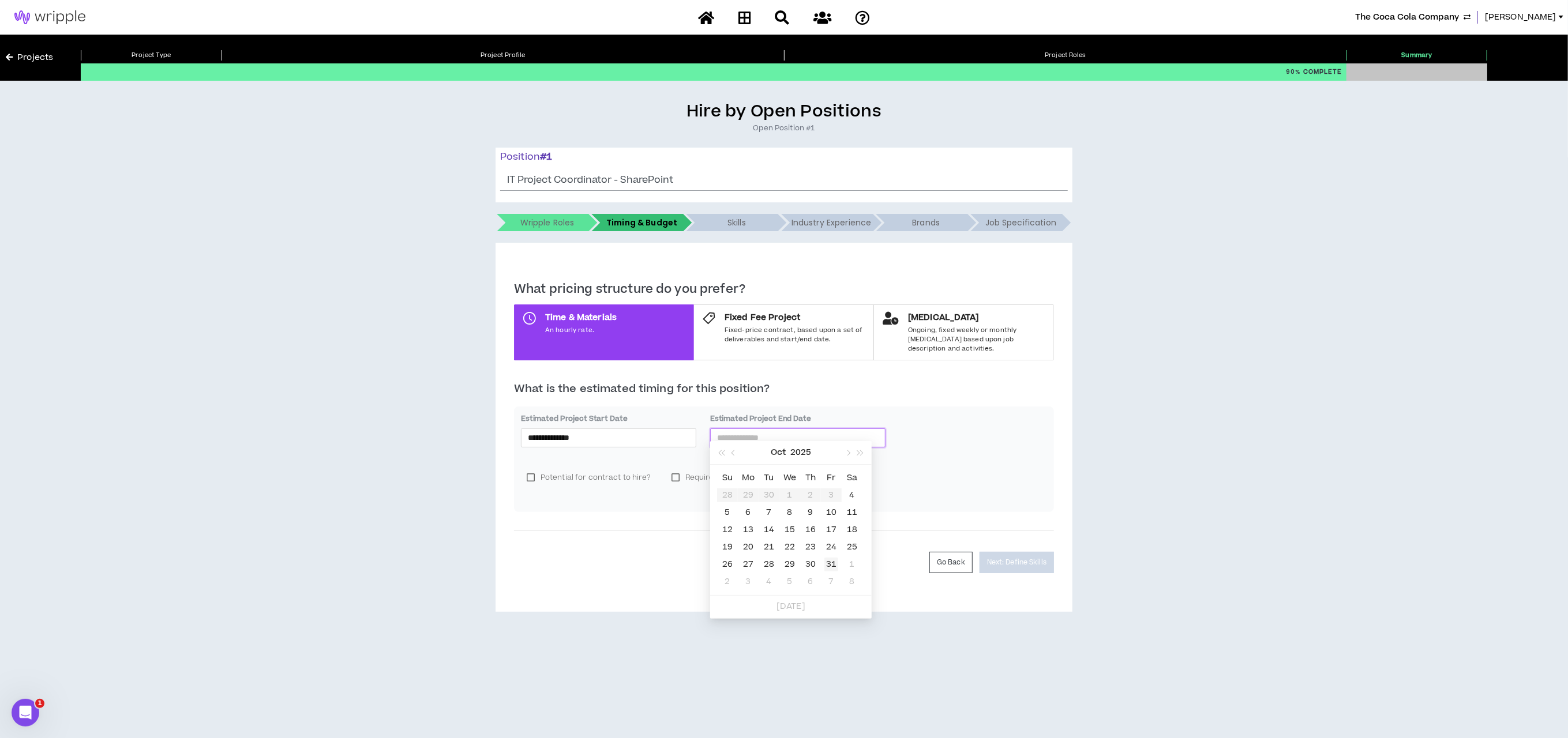
click at [833, 563] on div "31" at bounding box center [831, 564] width 14 height 14
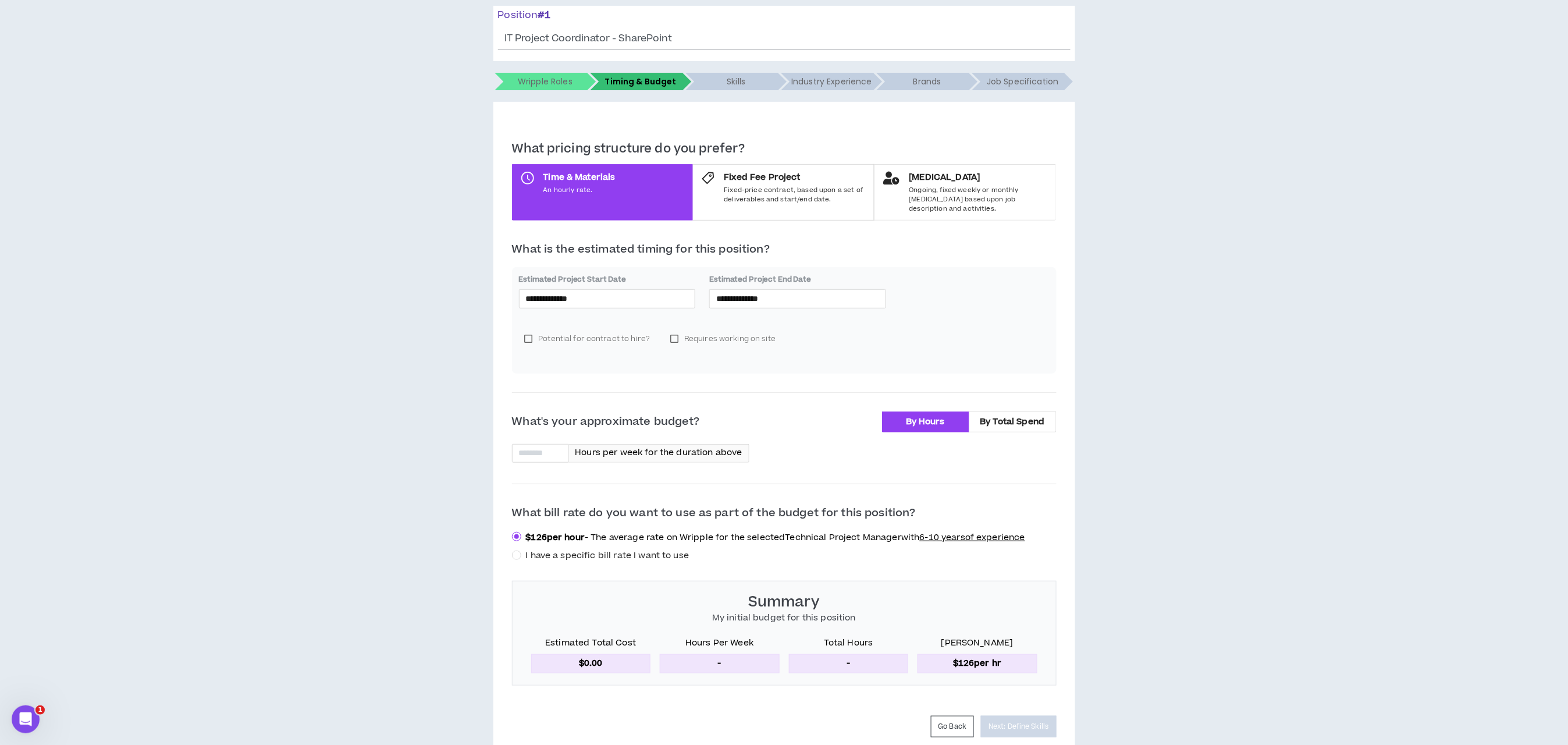
scroll to position [188, 0]
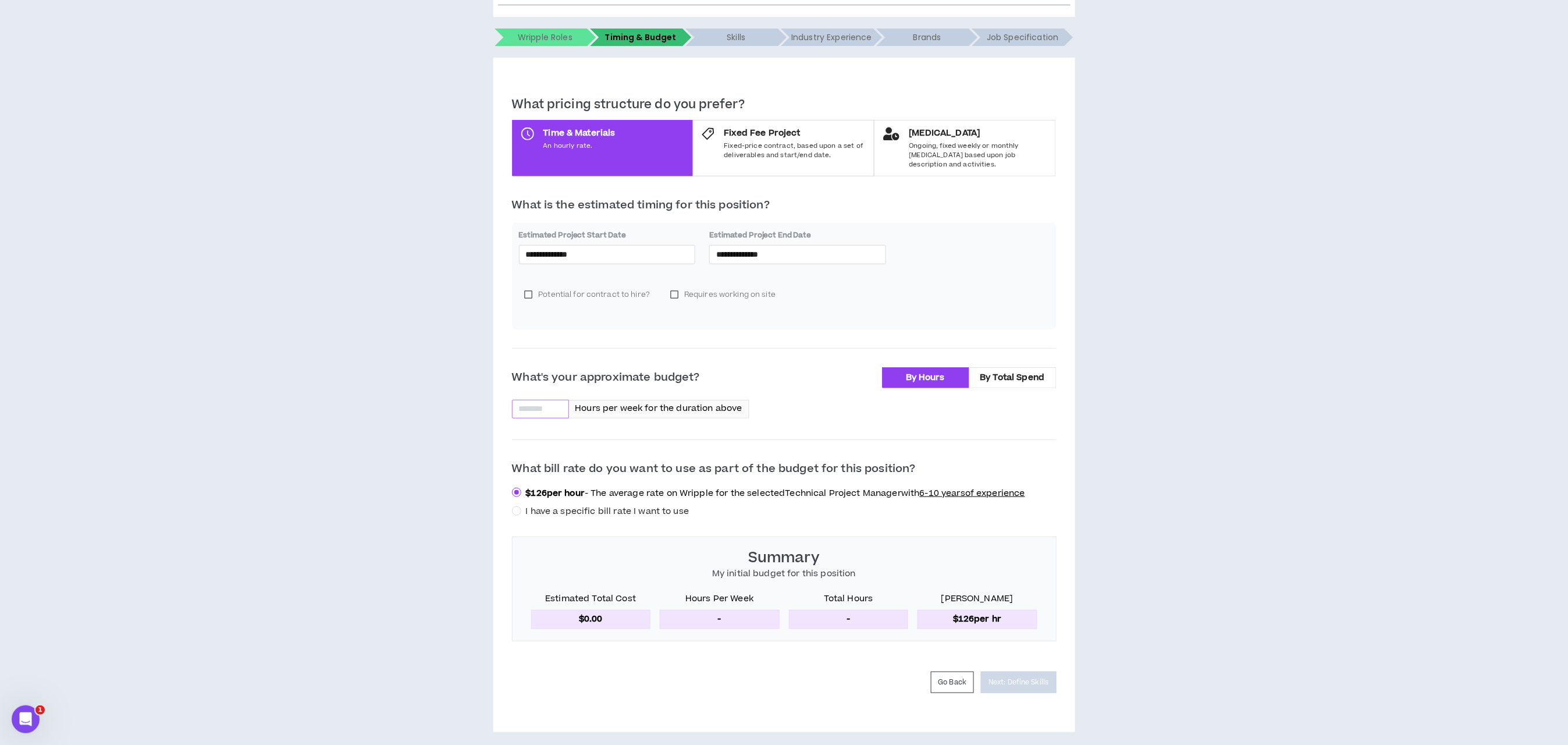
click at [543, 406] on input at bounding box center [540, 409] width 56 height 17
type input "*"
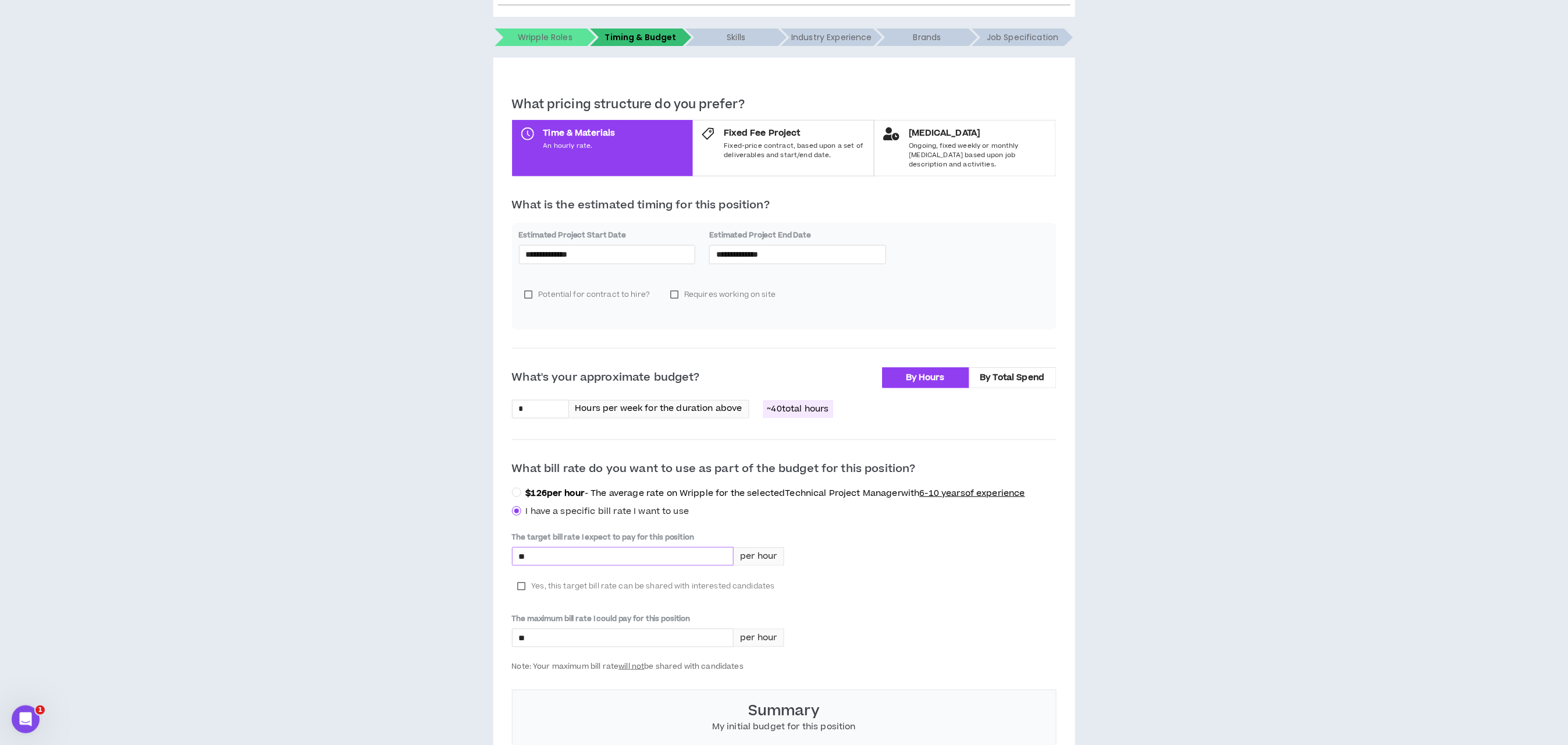
click at [540, 548] on input "*" at bounding box center [623, 556] width 221 height 17
type input "****"
click at [957, 593] on div "The target bill rate I expect to pay for this position **** per hour Yes, this …" at bounding box center [784, 602] width 545 height 139
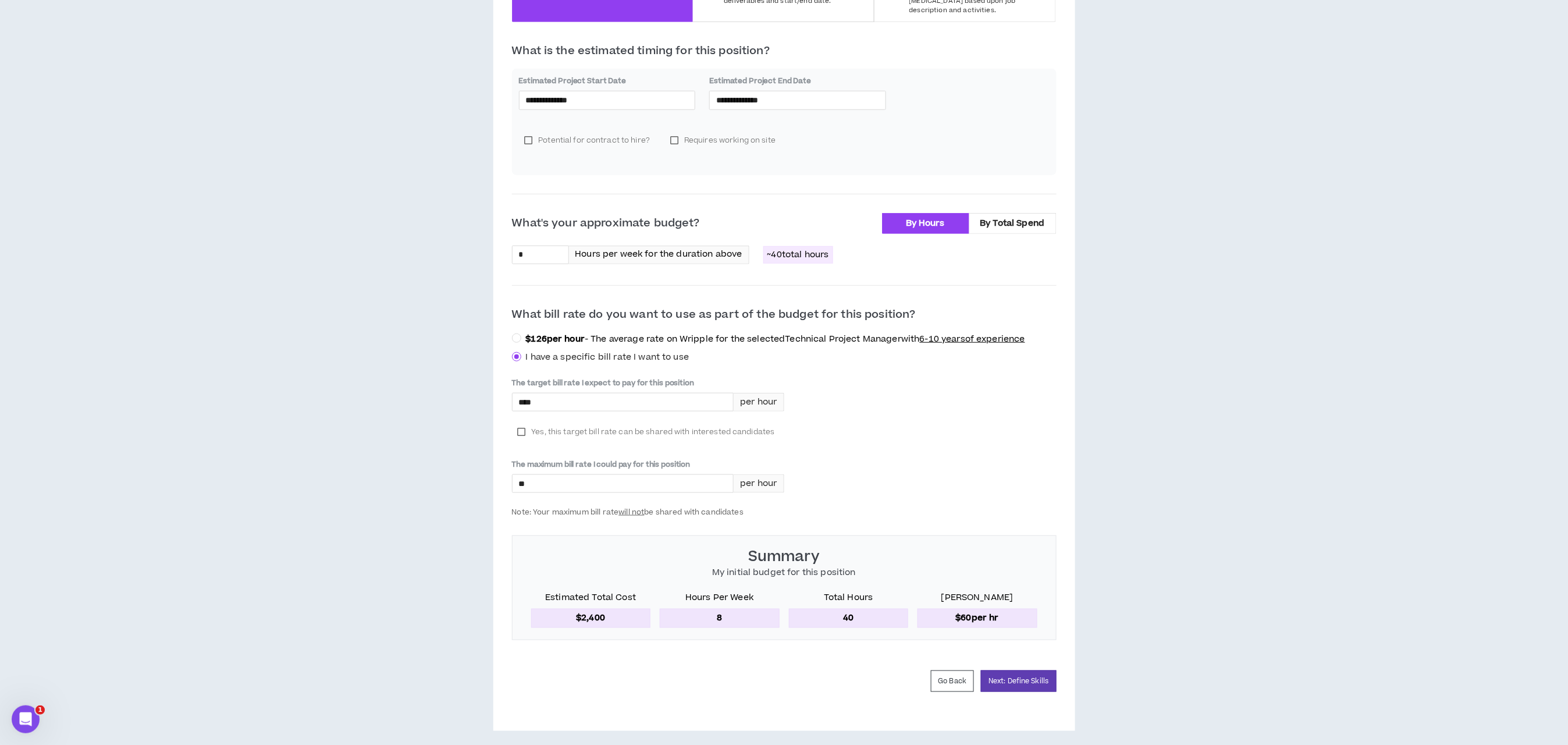
click at [520, 423] on label "Yes, this target bill rate can be shared with interested candidates" at bounding box center [647, 431] width 269 height 17
click at [1023, 673] on button "Next: Define Skills" at bounding box center [1018, 681] width 75 height 22
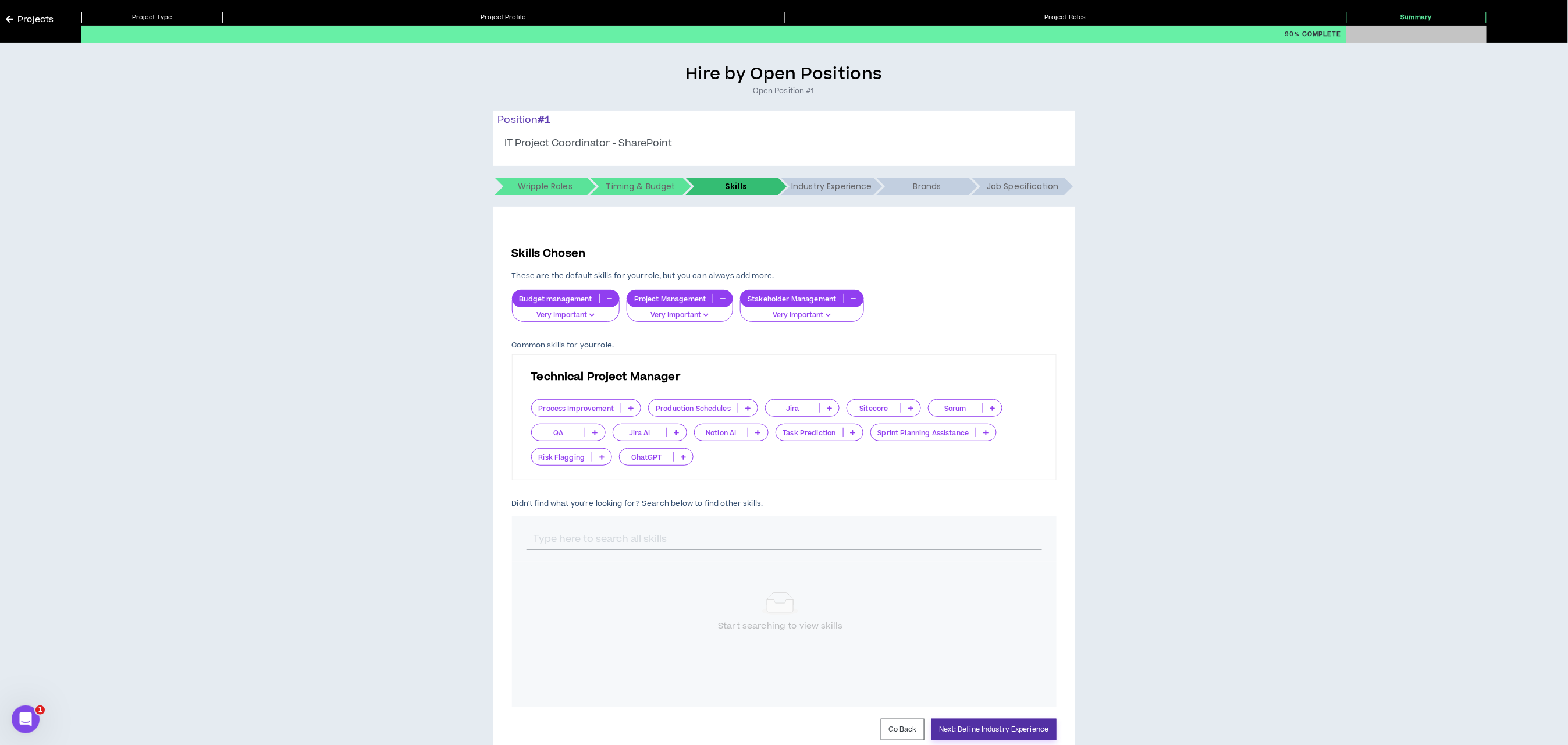
scroll to position [93, 0]
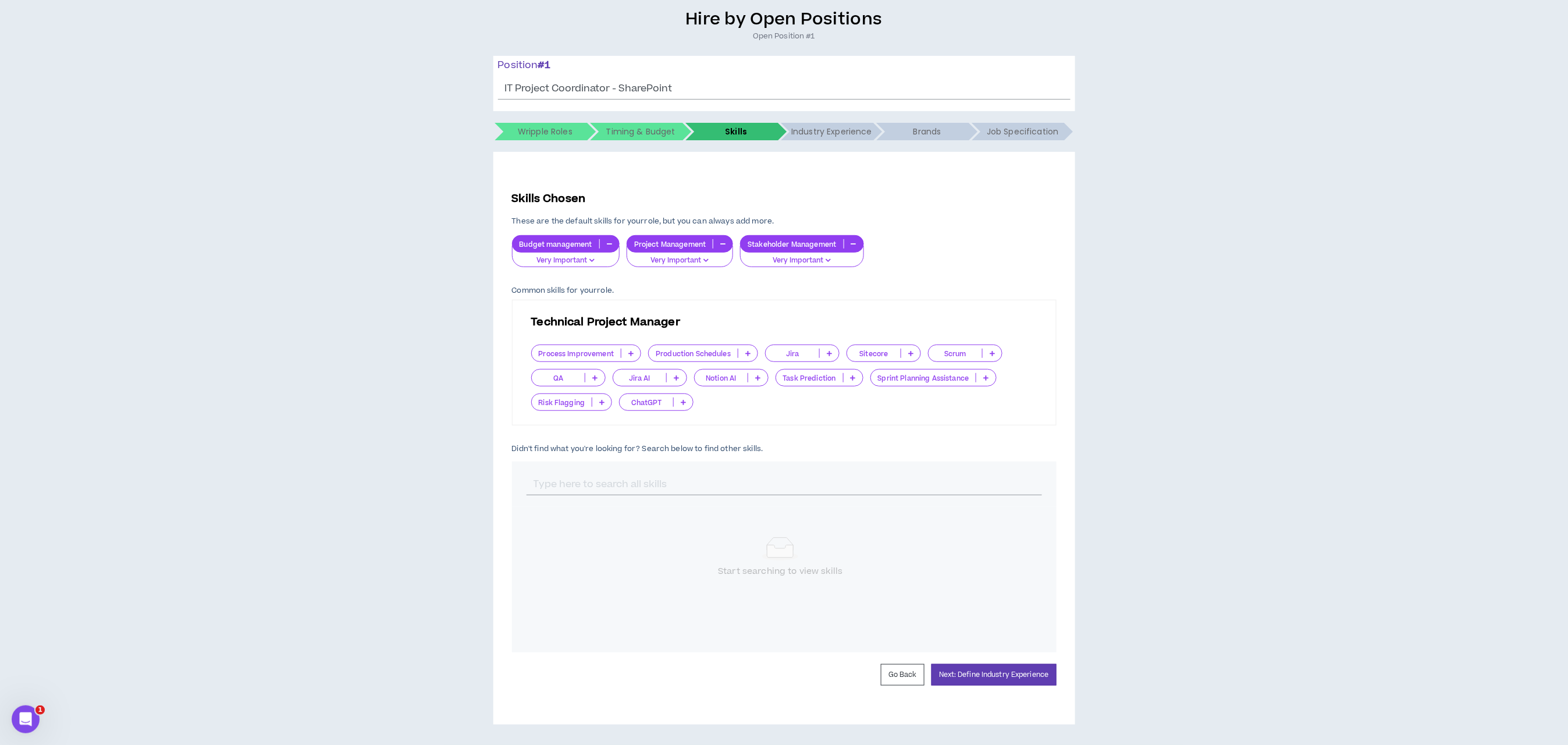
click at [1161, 495] on div "Hire by Open Positions Open Position #1 Position # 1 IT Project Coordinator - S…" at bounding box center [784, 367] width 1557 height 716
click at [607, 244] on icon "button" at bounding box center [609, 244] width 5 height 6
click at [740, 244] on icon "button" at bounding box center [738, 244] width 5 height 6
click at [630, 347] on div "Process Improvement" at bounding box center [586, 353] width 111 height 17
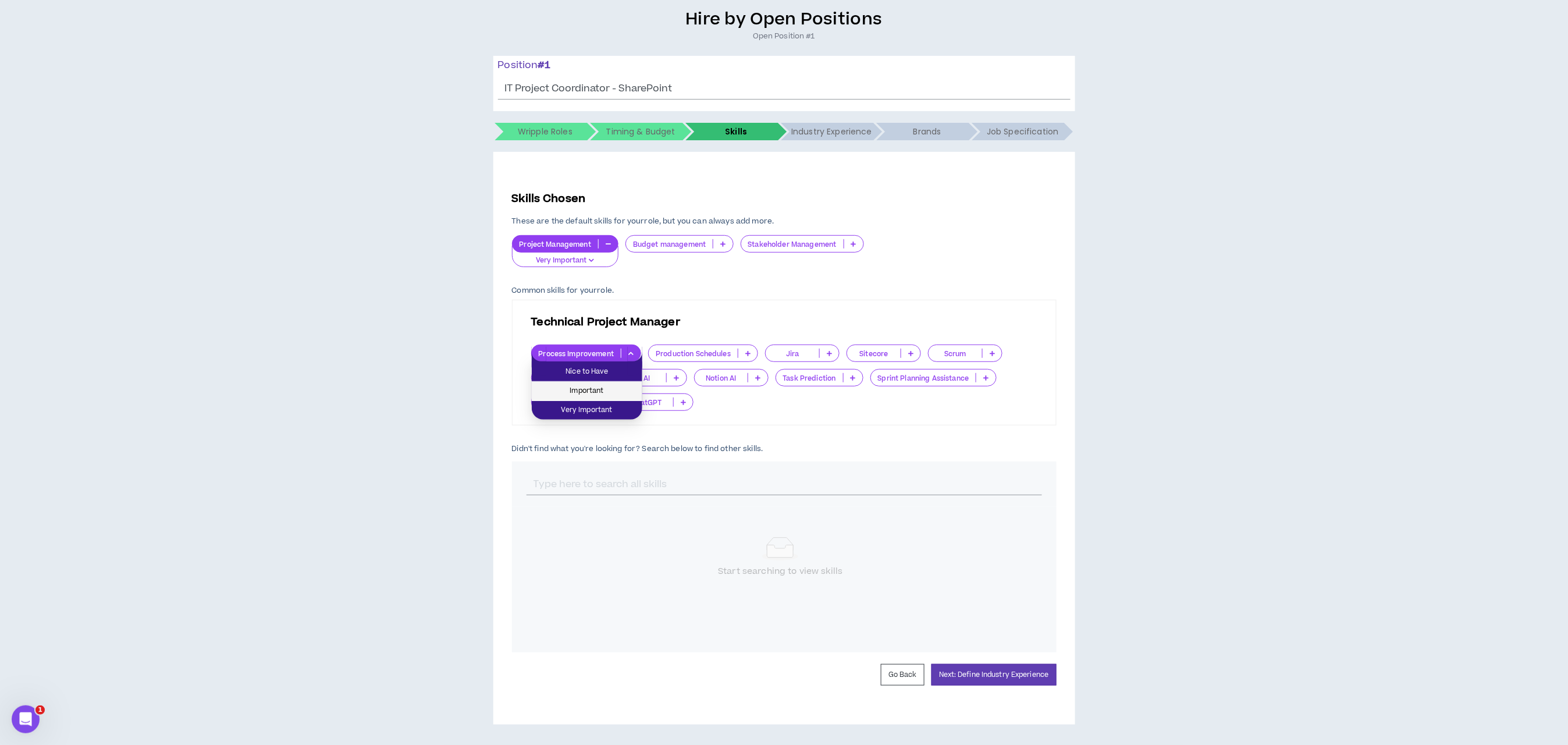
click at [599, 385] on span "Important" at bounding box center [586, 391] width 96 height 13
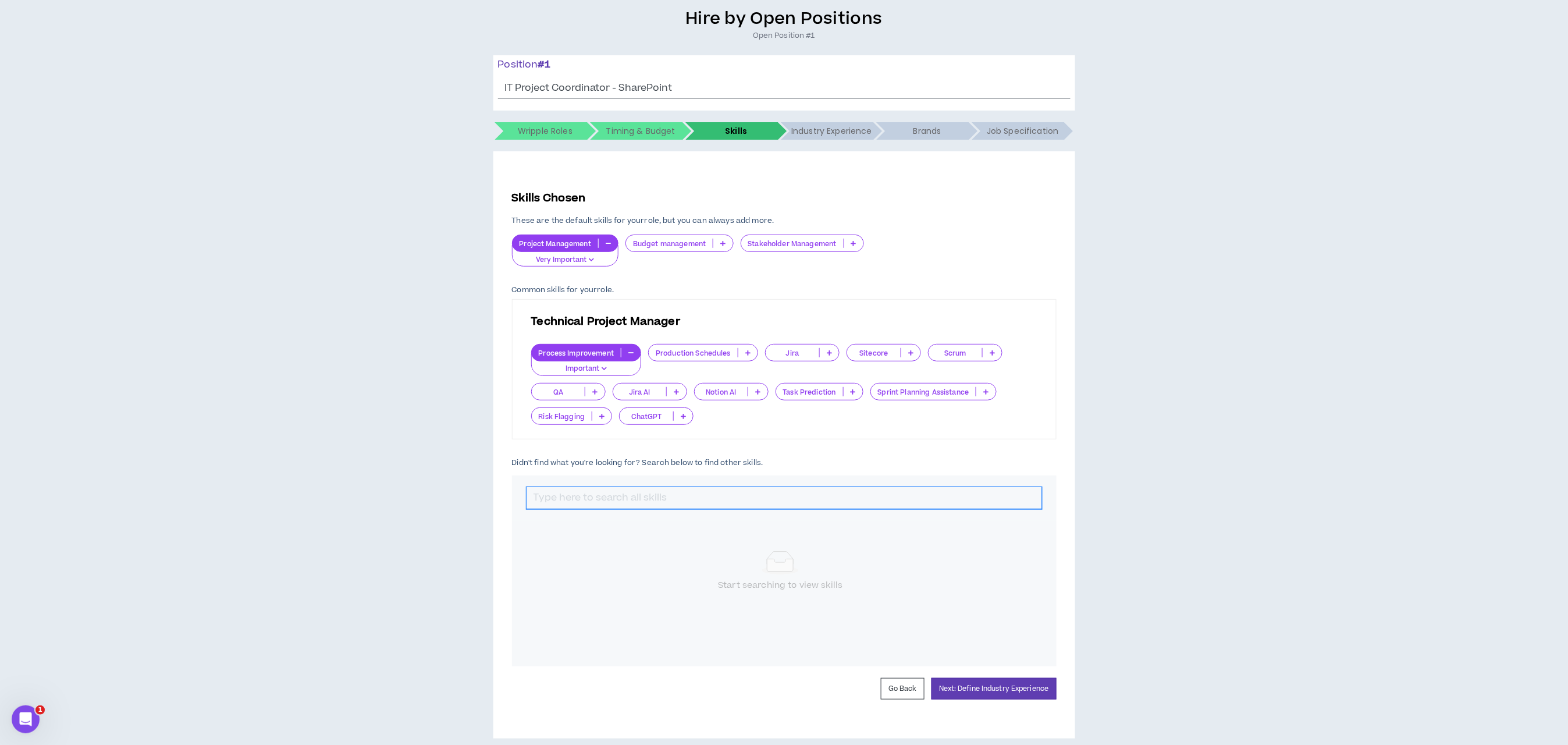
click at [641, 493] on input "text" at bounding box center [784, 498] width 515 height 22
click at [586, 544] on p at bounding box center [589, 541] width 19 height 9
click at [577, 596] on span "Very Important" at bounding box center [563, 599] width 59 height 13
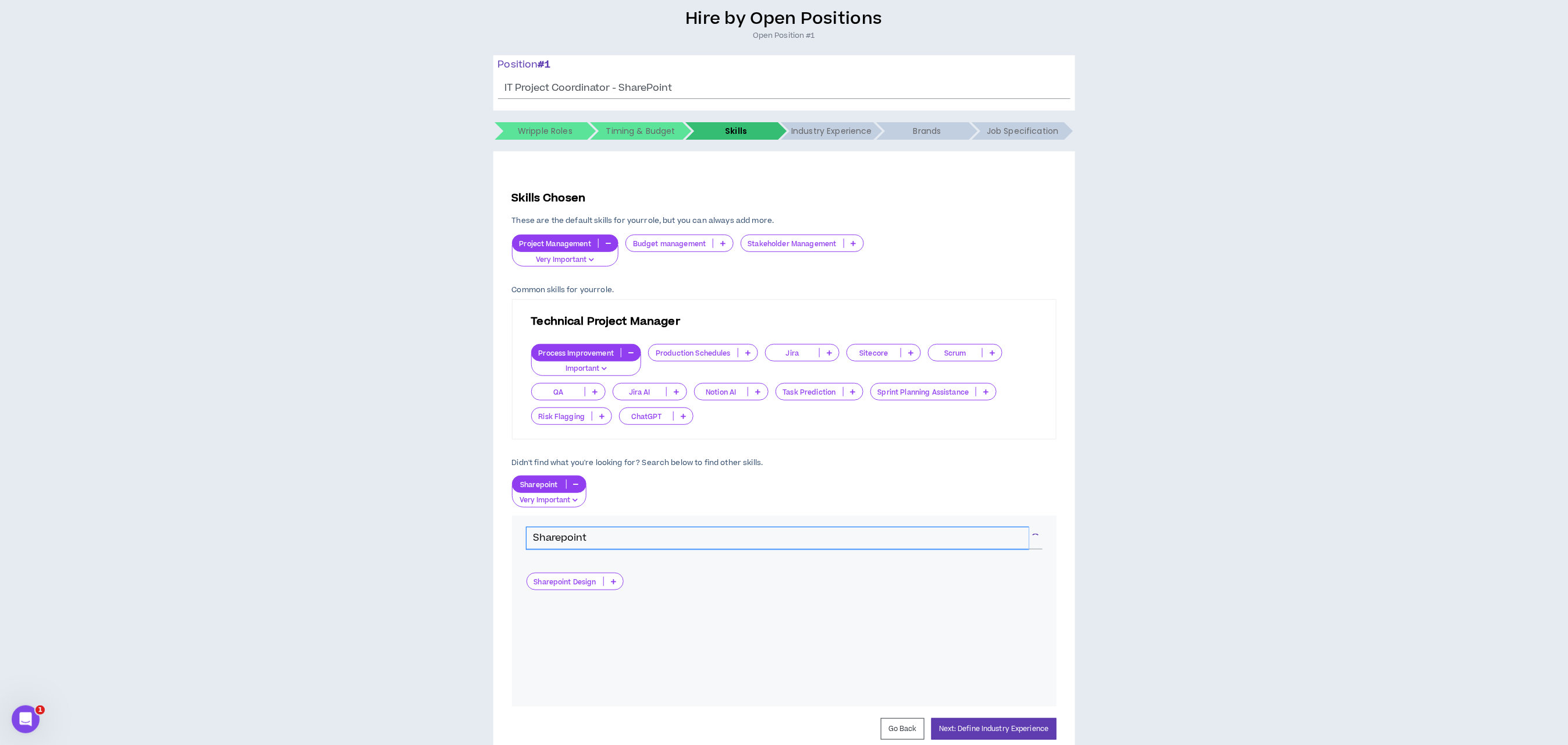
click at [604, 537] on input "Sharepoint" at bounding box center [778, 539] width 502 height 22
drag, startPoint x: 620, startPoint y: 534, endPoint x: 479, endPoint y: 528, distance: 141.1
click at [479, 528] on div "Hire by Open Positions Open Position #1 Position # 1 IT Project Coordinator - S…" at bounding box center [784, 393] width 1557 height 770
click at [583, 578] on p at bounding box center [583, 581] width 19 height 9
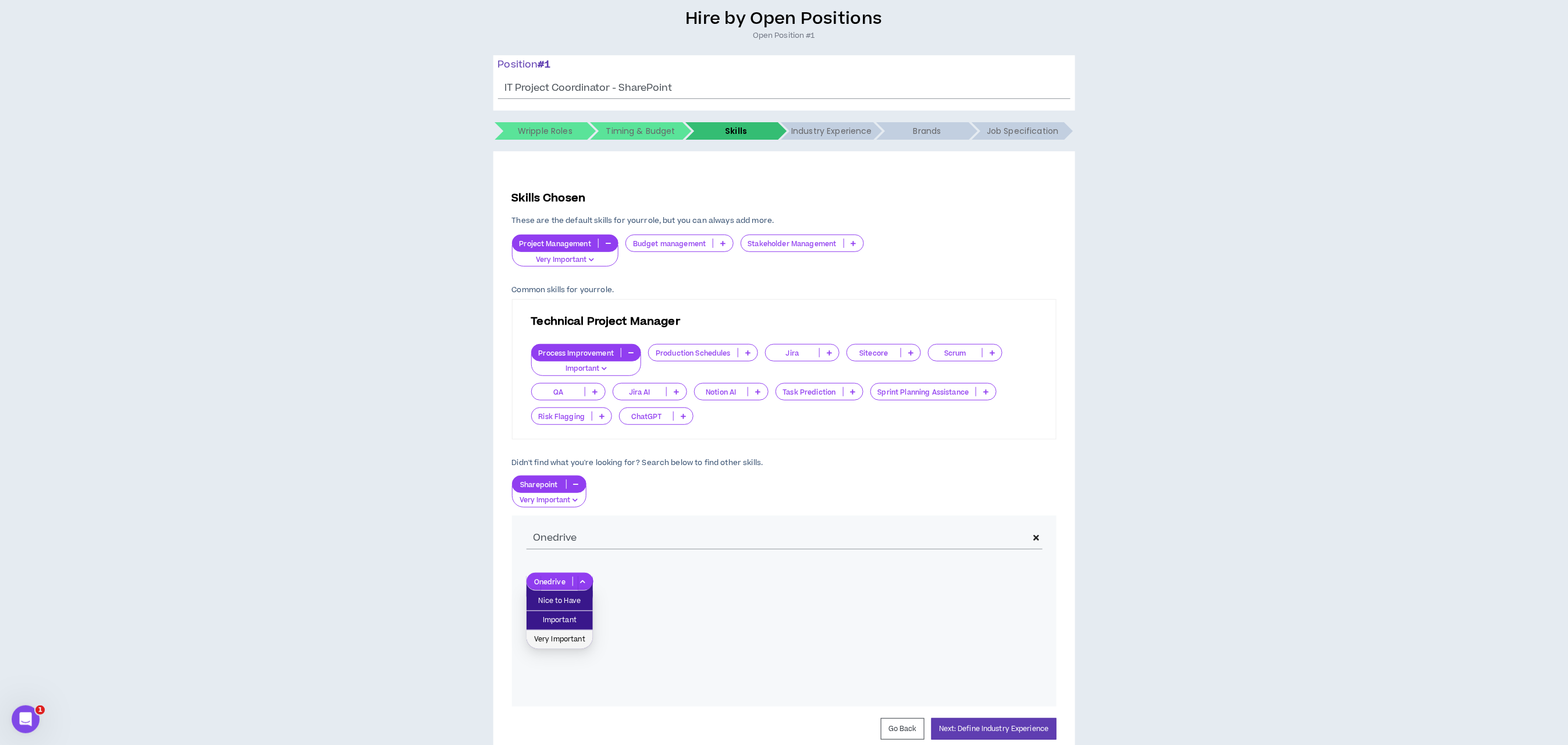
click at [564, 640] on span "Very Important" at bounding box center [560, 640] width 52 height 13
click at [659, 488] on p at bounding box center [657, 484] width 19 height 9
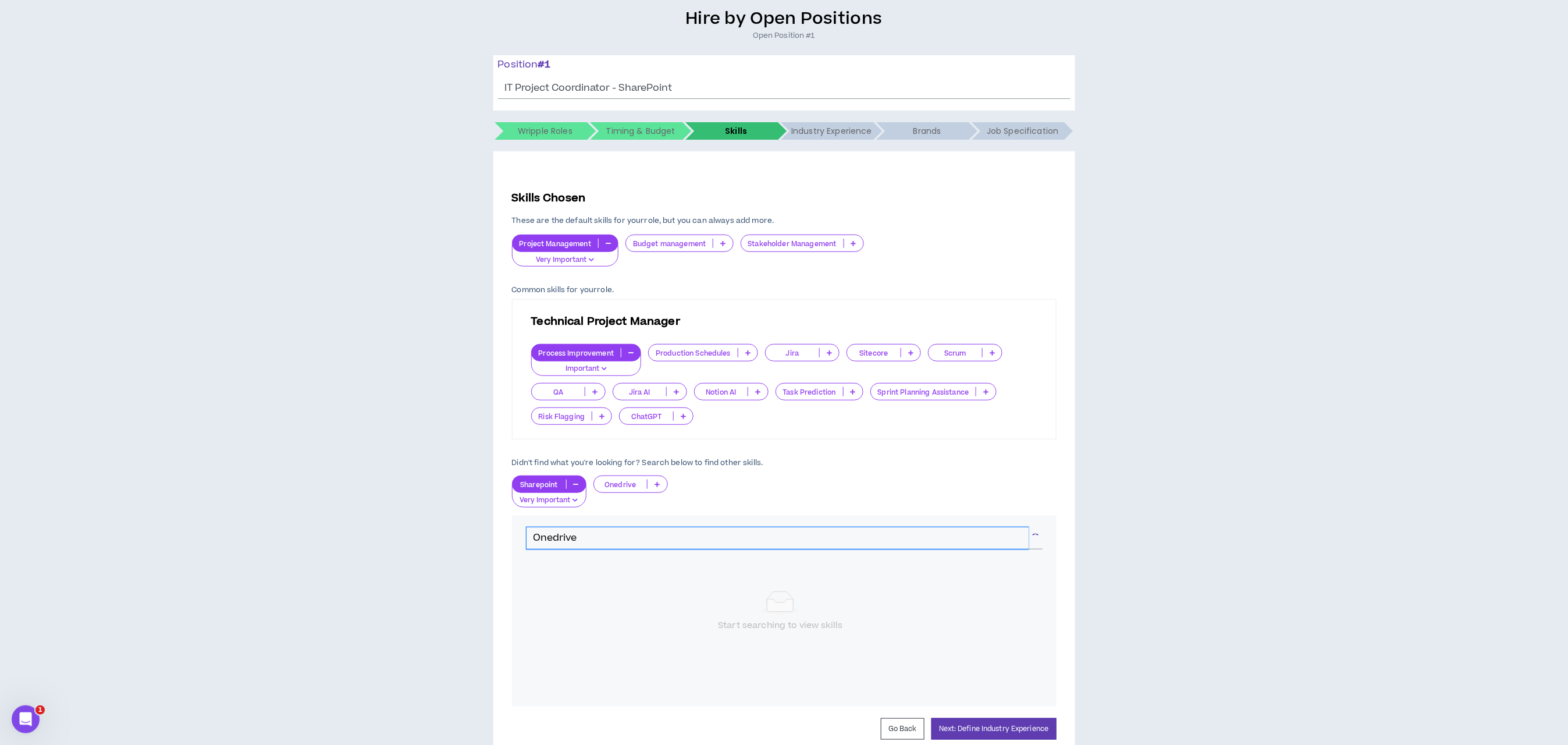
click at [689, 531] on input "Onedrive" at bounding box center [778, 539] width 502 height 22
drag, startPoint x: 567, startPoint y: 541, endPoint x: 493, endPoint y: 535, distance: 74.2
click at [494, 535] on div "Skills Chosen These are the default skills for your role , but you can always a…" at bounding box center [784, 465] width 582 height 627
drag, startPoint x: 595, startPoint y: 537, endPoint x: 439, endPoint y: 525, distance: 156.5
click at [439, 525] on div "Hire by Open Positions Open Position #1 Position # 1 IT Project Coordinator - S…" at bounding box center [784, 393] width 1557 height 770
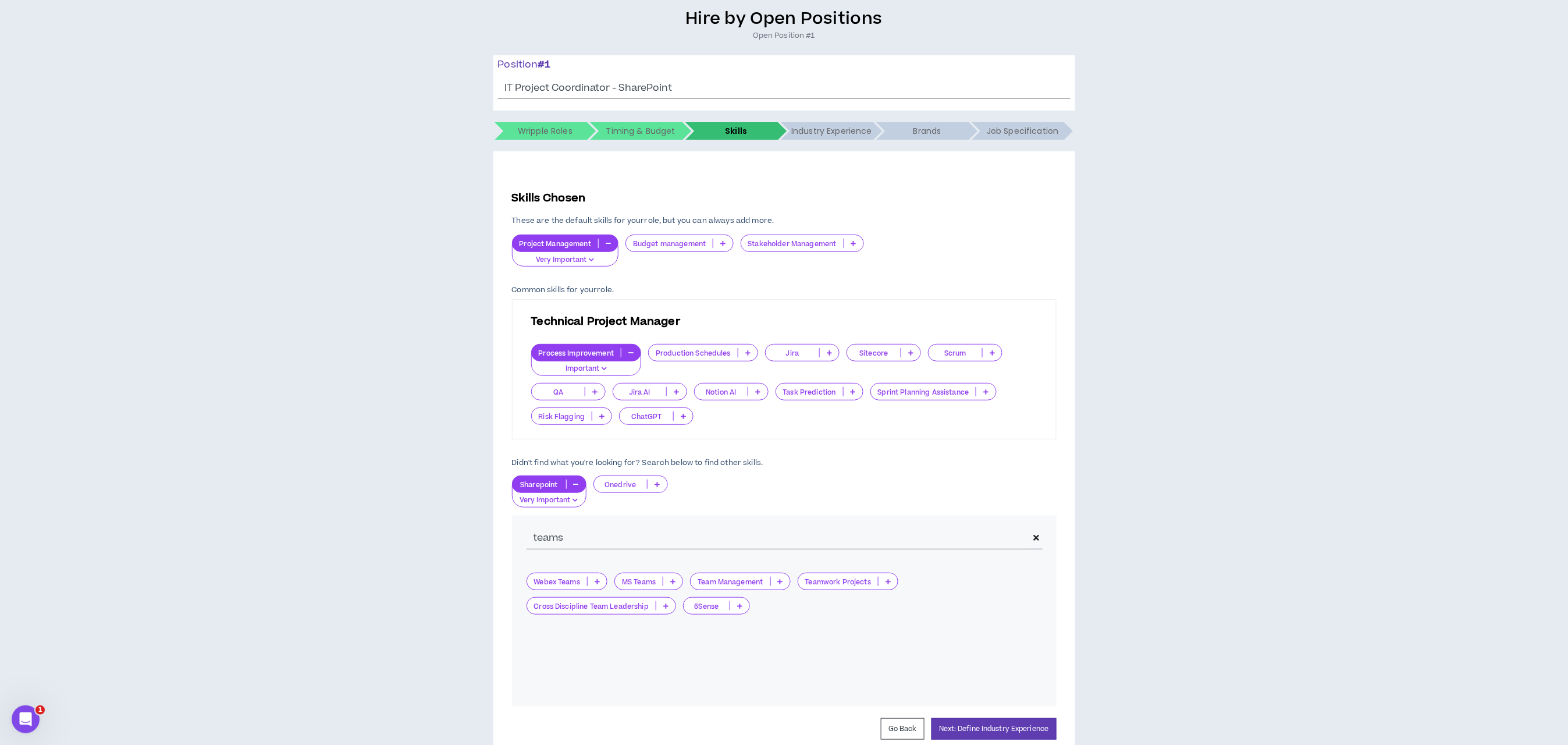
click at [672, 578] on p at bounding box center [673, 581] width 19 height 9
click at [645, 624] on span "Important" at bounding box center [651, 620] width 55 height 13
drag, startPoint x: 610, startPoint y: 536, endPoint x: 508, endPoint y: 535, distance: 102.0
click at [508, 535] on div "Skills Chosen These are the default skills for your role , but you can always a…" at bounding box center [784, 465] width 582 height 627
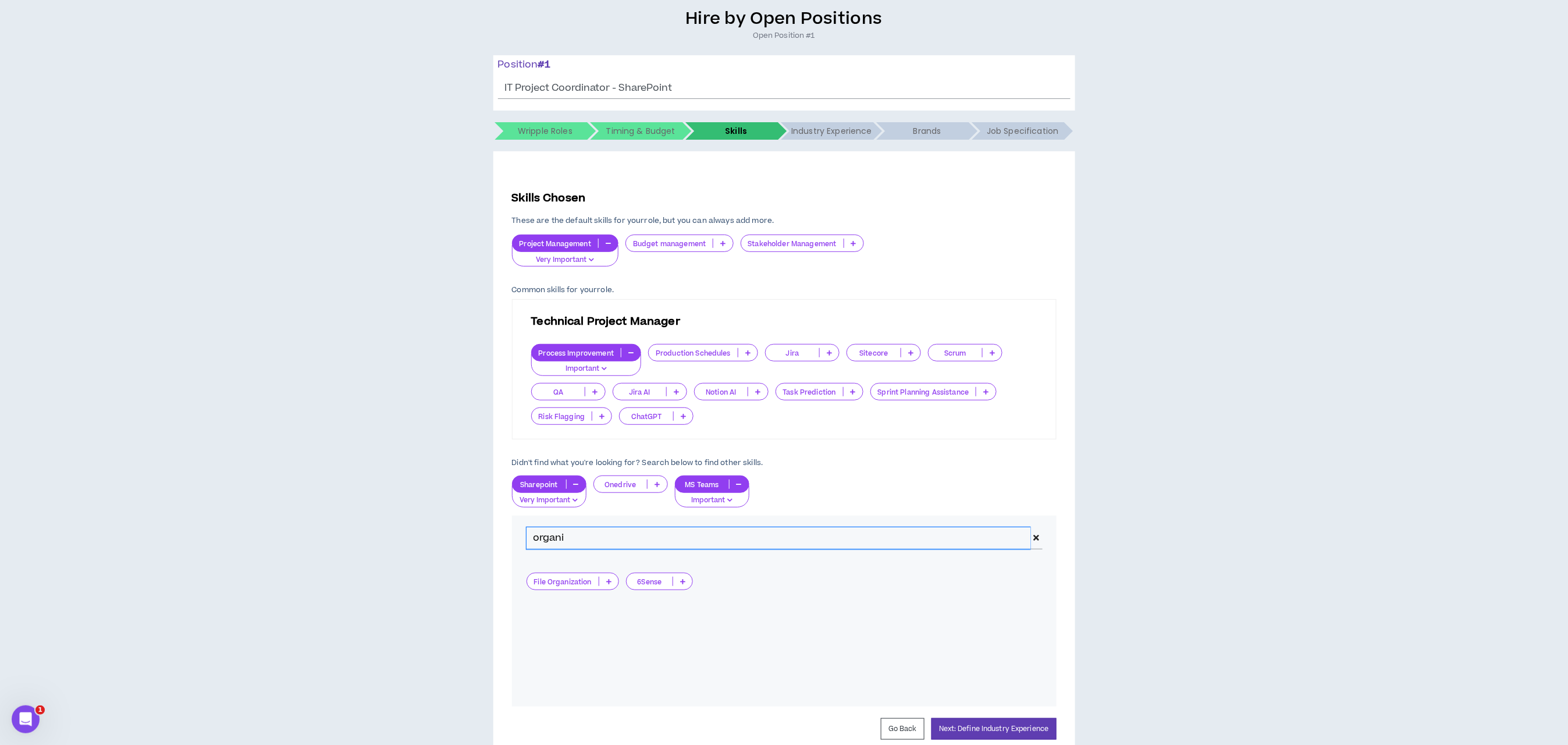
type input "organi"
click at [606, 575] on div "File Organization" at bounding box center [573, 581] width 93 height 17
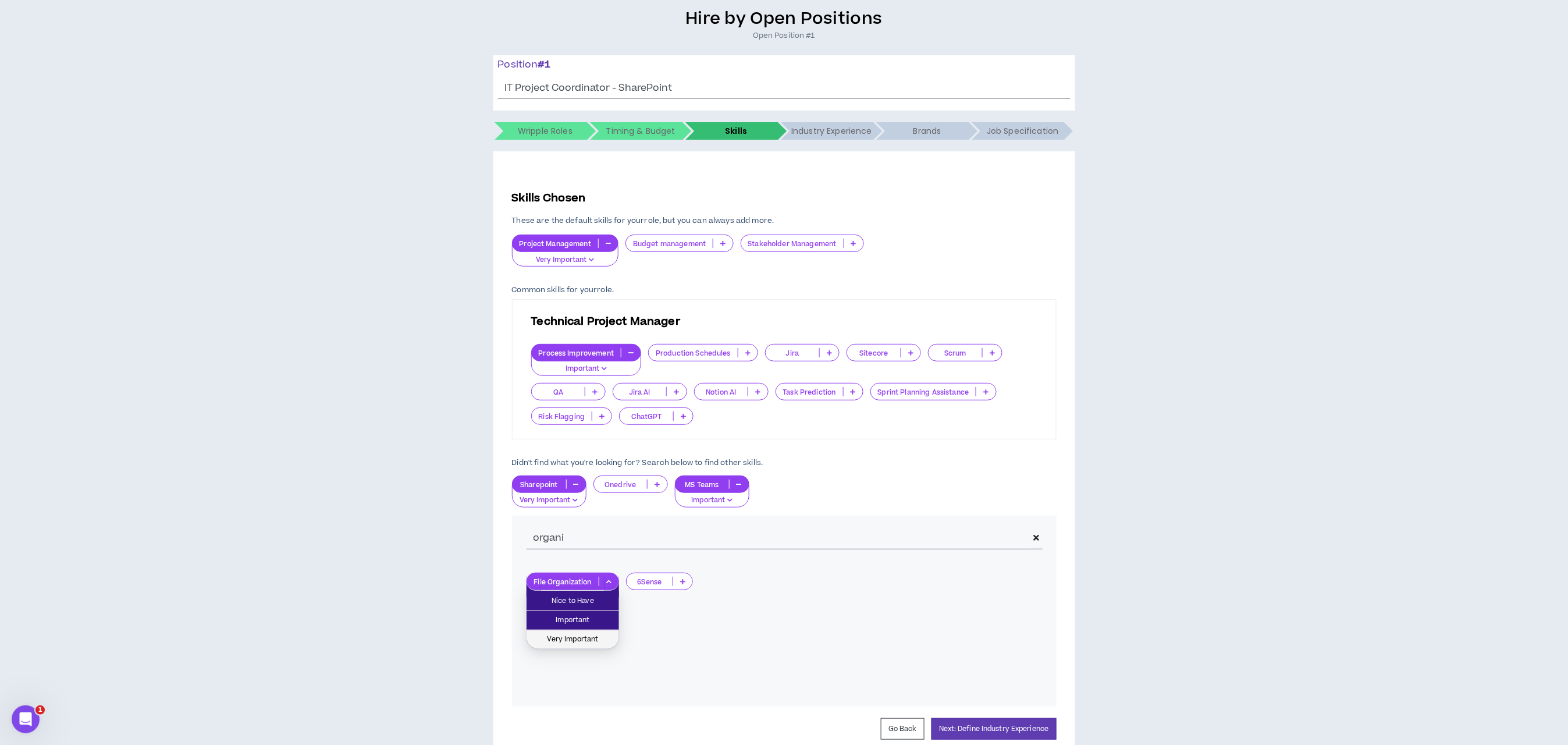
click at [588, 634] on span "Very Important" at bounding box center [572, 640] width 78 height 13
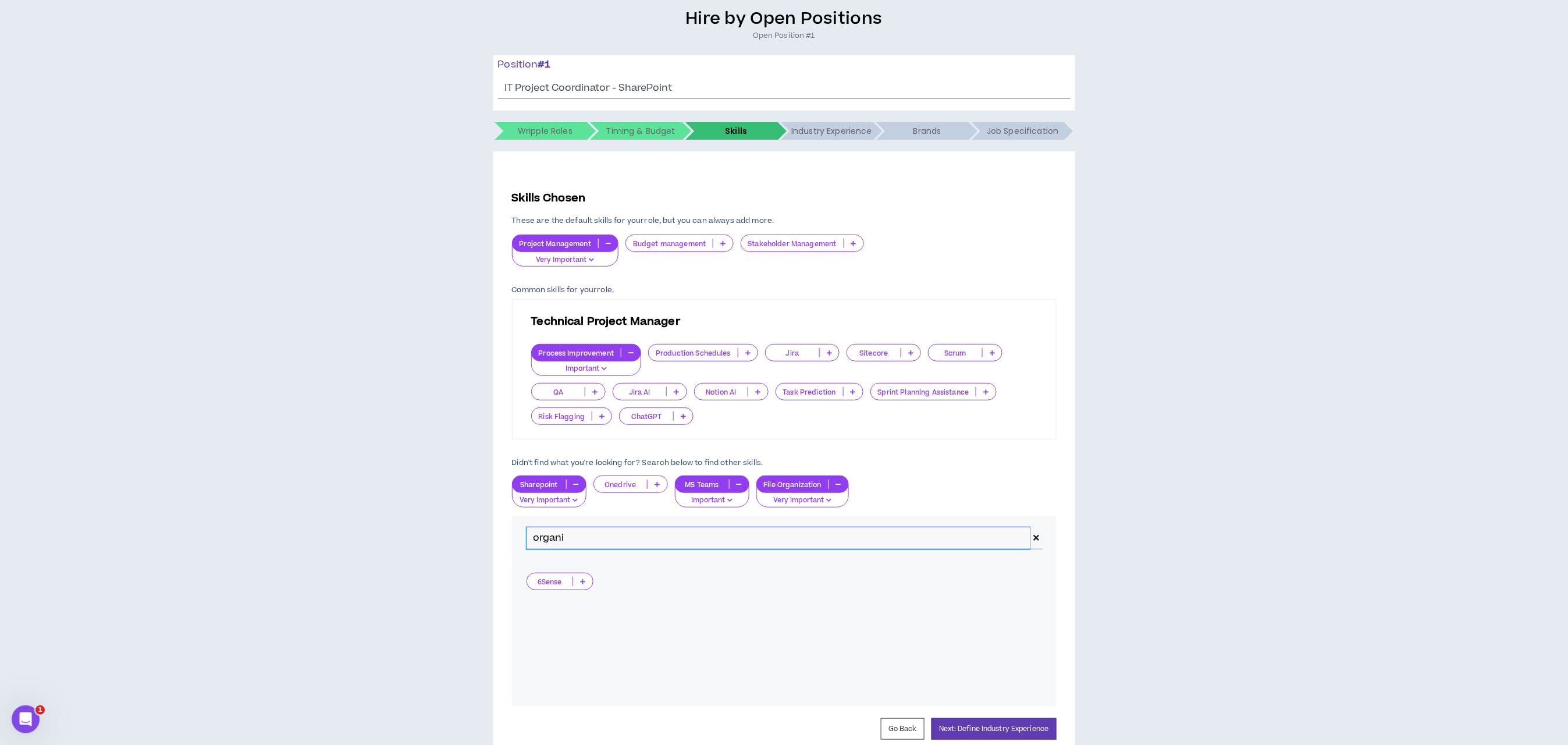
click at [589, 537] on input "organi" at bounding box center [778, 539] width 504 height 22
drag, startPoint x: 610, startPoint y: 539, endPoint x: 491, endPoint y: 531, distance: 119.3
click at [491, 531] on div "Hire by Open Positions Open Position #1 Position # 1 IT Project Coordinator - S…" at bounding box center [784, 393] width 1557 height 770
click at [1008, 726] on button "Next: Define Industry Experience" at bounding box center [994, 729] width 125 height 22
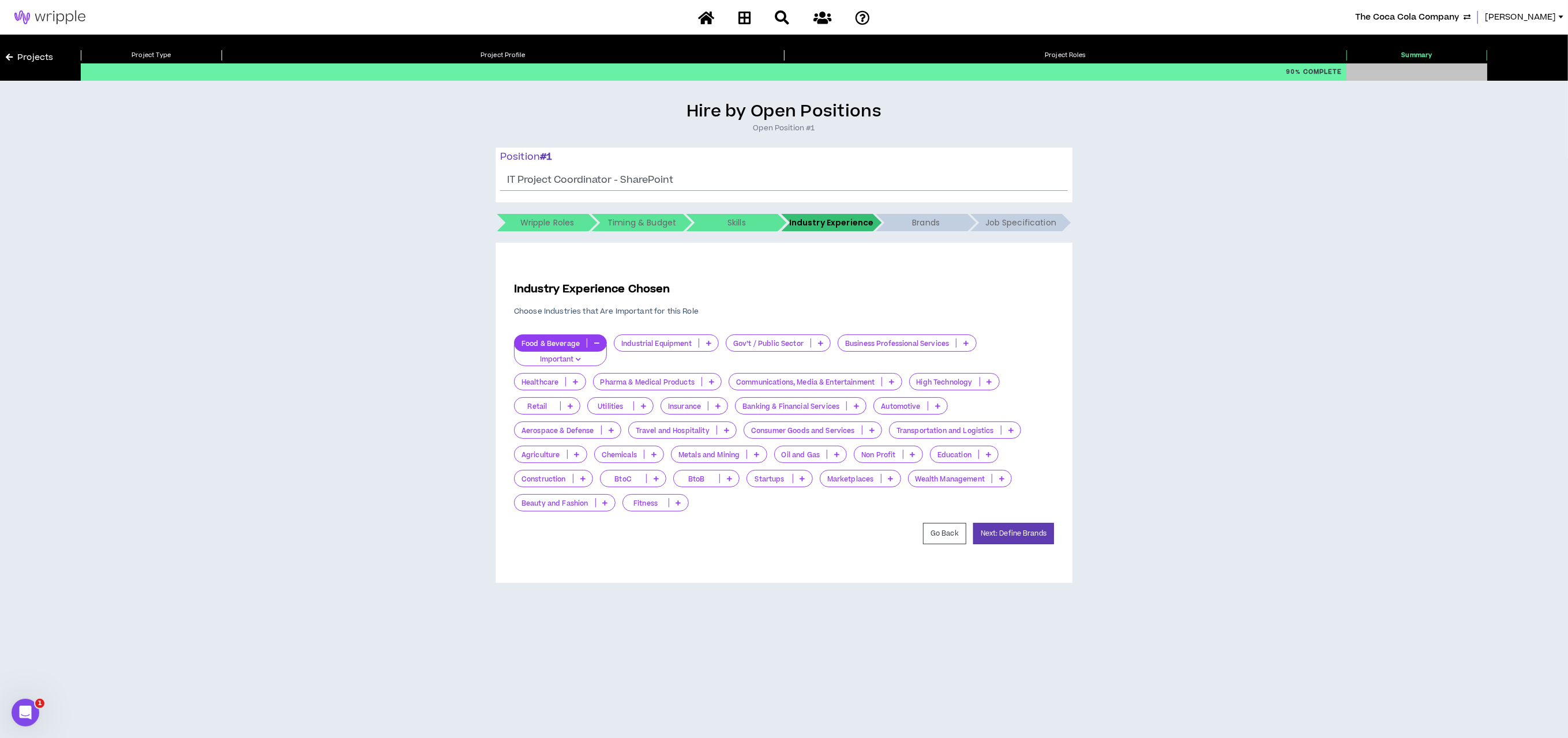
click at [591, 341] on button "button" at bounding box center [597, 343] width 19 height 9
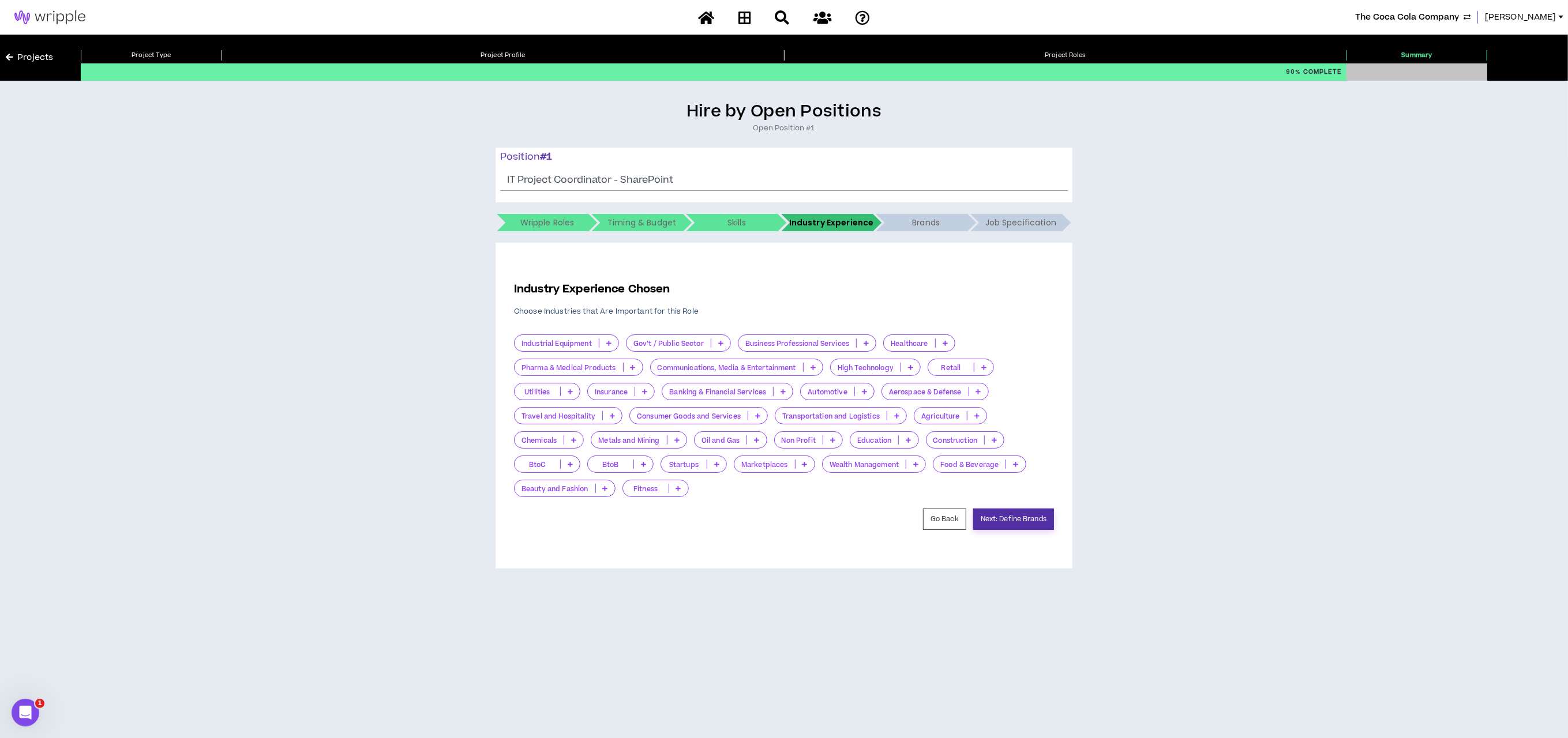
click at [995, 518] on button "Next: Define Brands" at bounding box center [1013, 519] width 81 height 21
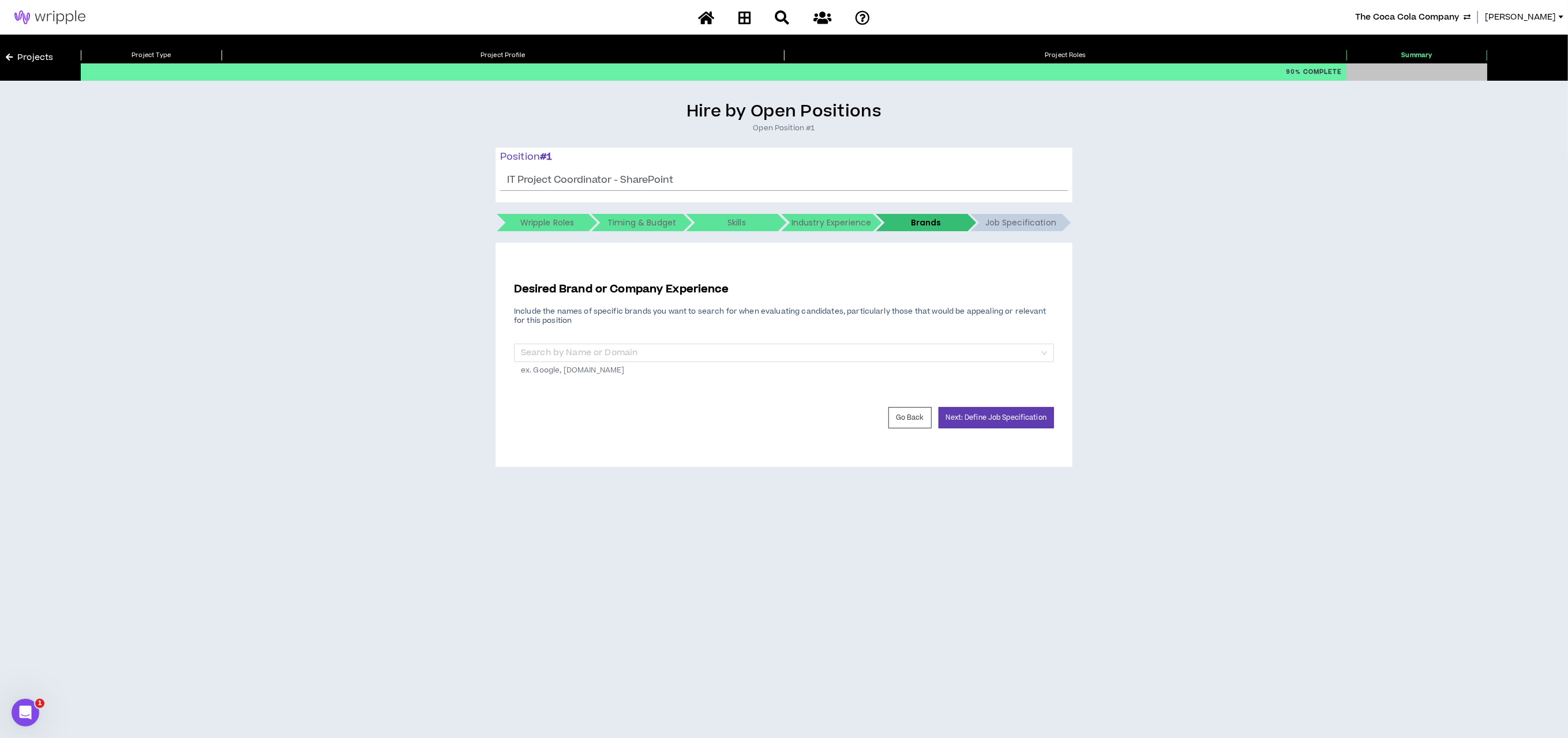
click at [1001, 398] on form "Desired Brand or Company Experience Include the names of specific brands you wa…" at bounding box center [784, 355] width 540 height 147
click at [1004, 415] on button "Next: Define Job Specification" at bounding box center [996, 417] width 116 height 21
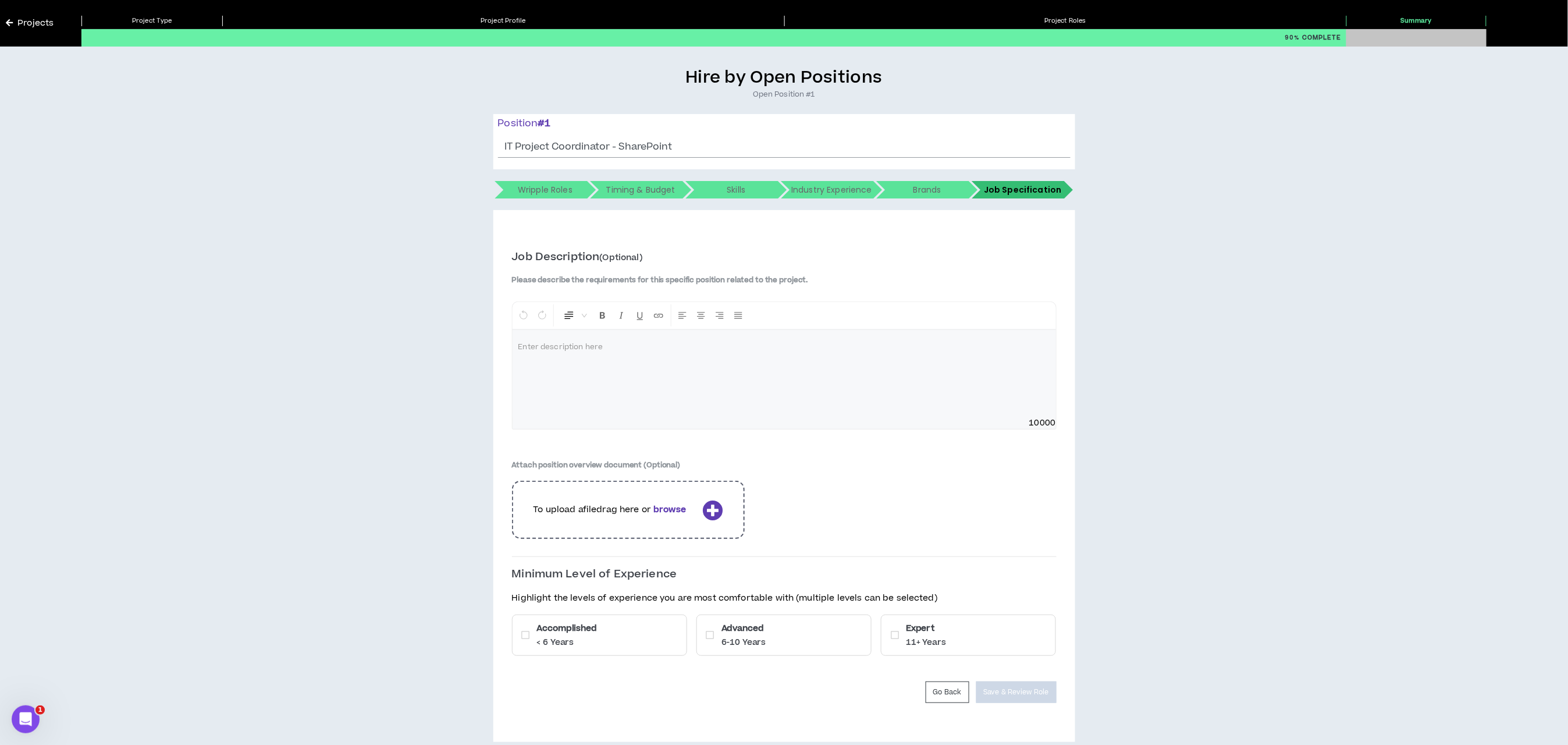
scroll to position [53, 0]
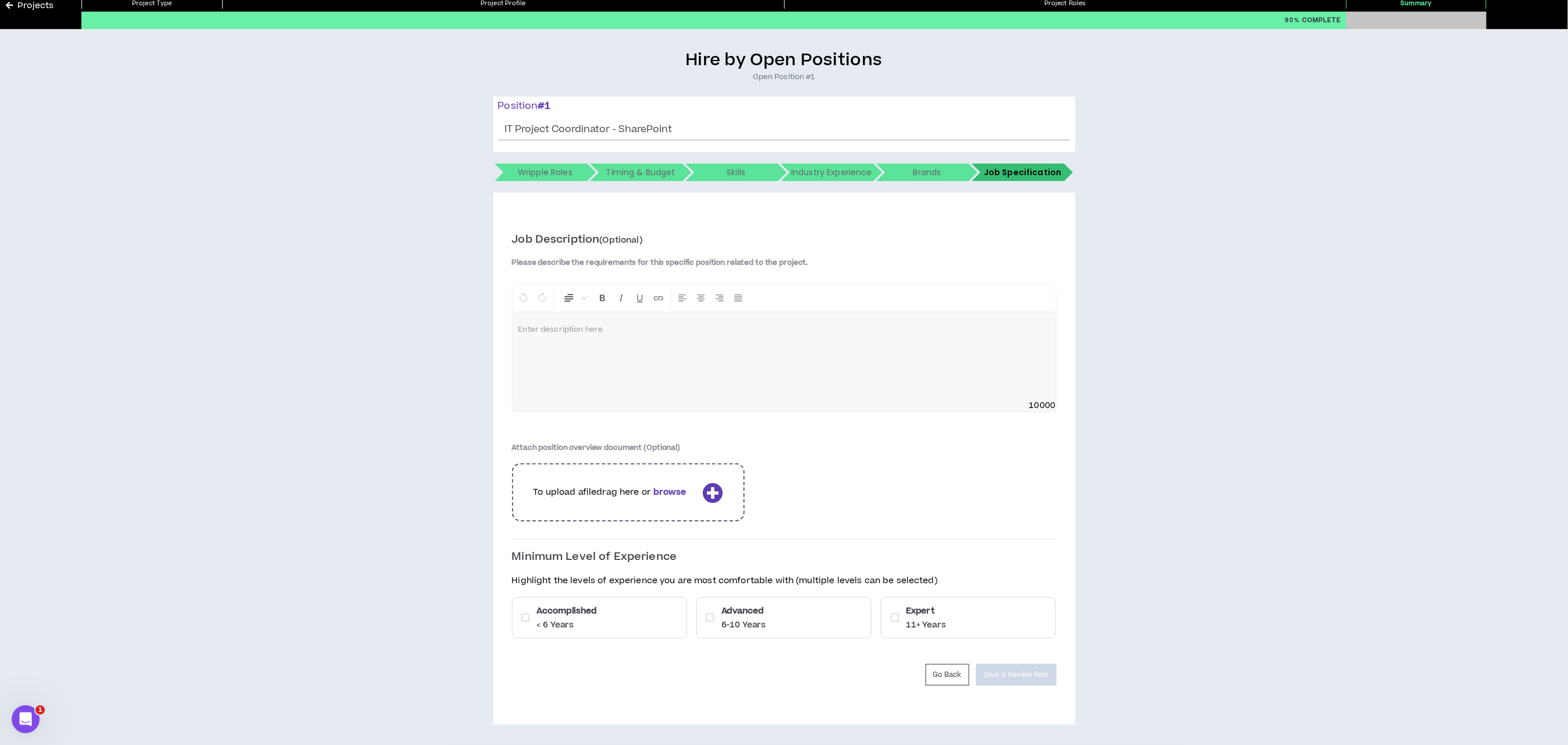
drag, startPoint x: 620, startPoint y: 610, endPoint x: 675, endPoint y: 615, distance: 55.2
click at [620, 613] on div "Accomplished < 6 Years" at bounding box center [600, 617] width 175 height 41
drag, startPoint x: 728, startPoint y: 615, endPoint x: 737, endPoint y: 617, distance: 9.2
click at [731, 616] on h6 "Advanced" at bounding box center [744, 610] width 45 height 12
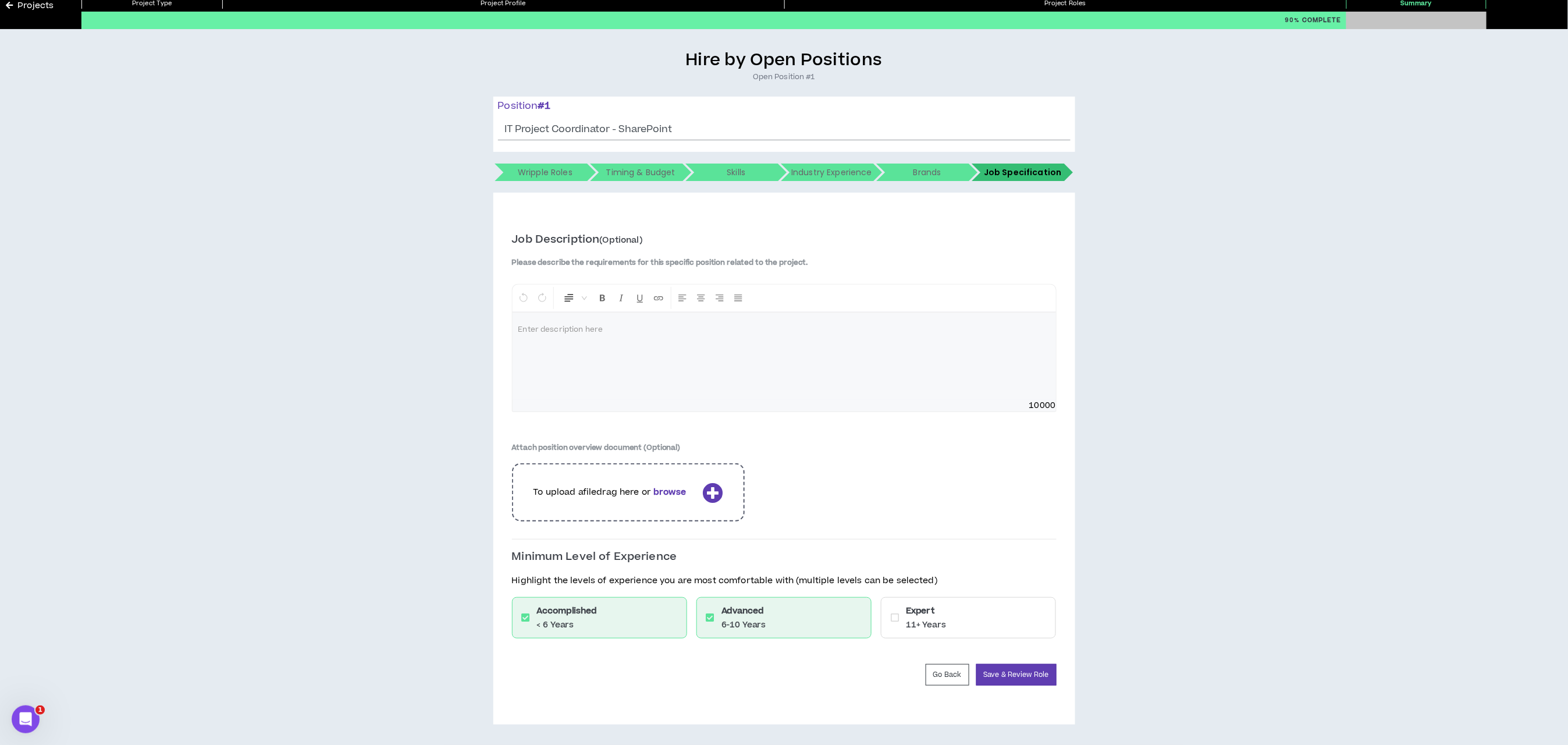
click at [902, 618] on div "Expert 11+ Years" at bounding box center [968, 617] width 175 height 41
click at [997, 674] on button "Save & Review Role" at bounding box center [1017, 675] width 81 height 22
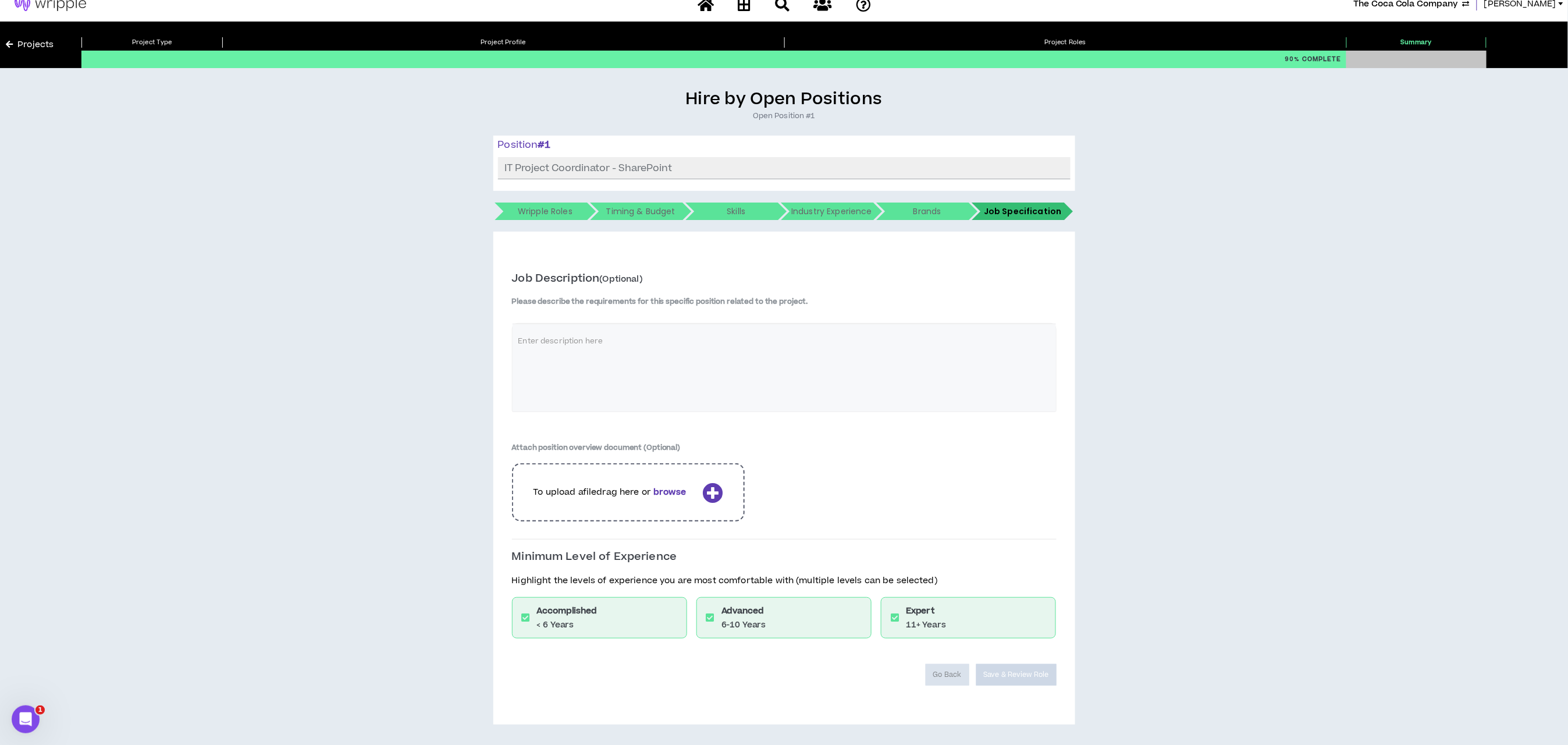
scroll to position [14, 0]
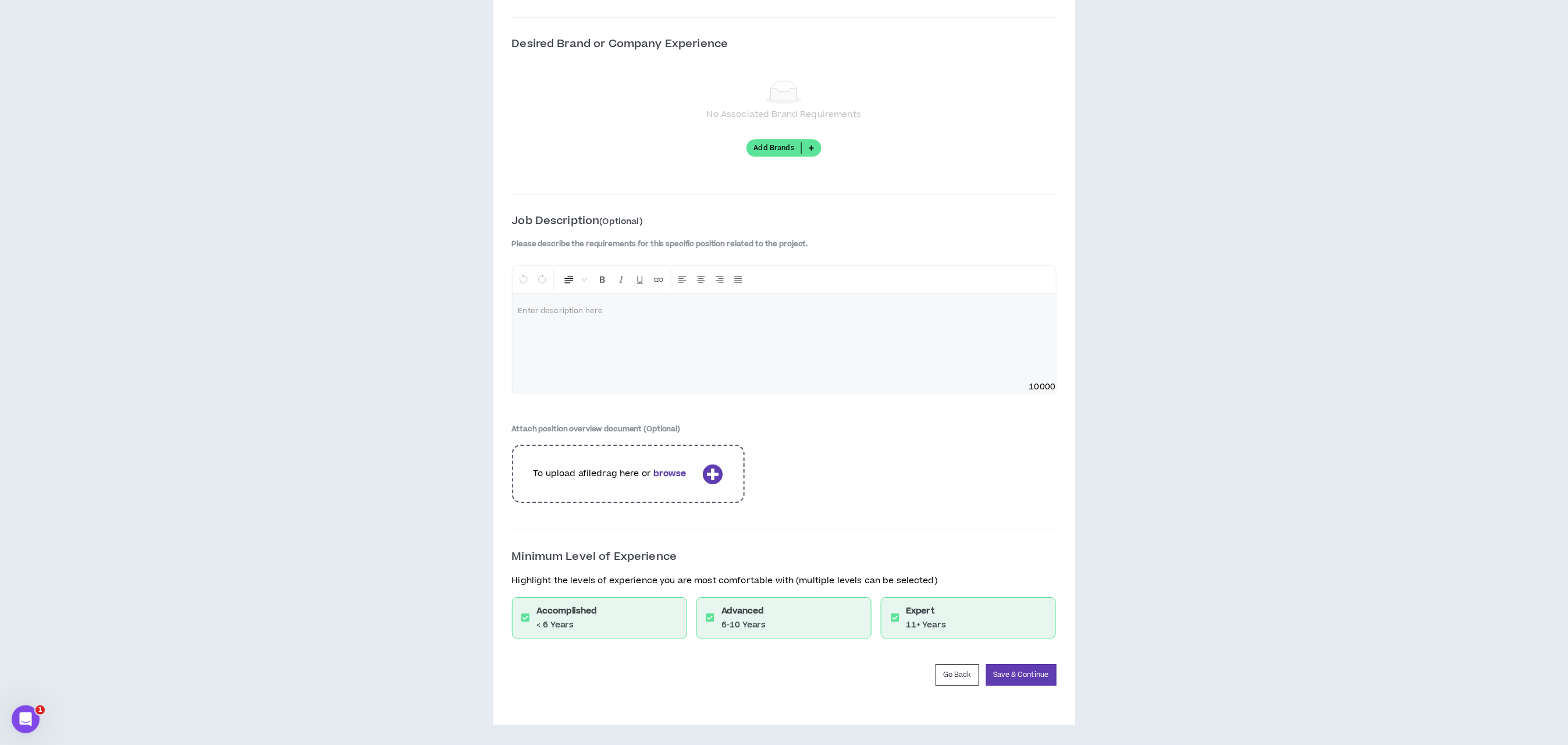
scroll to position [1403, 0]
click at [1018, 676] on button "Save & Continue" at bounding box center [1021, 675] width 70 height 22
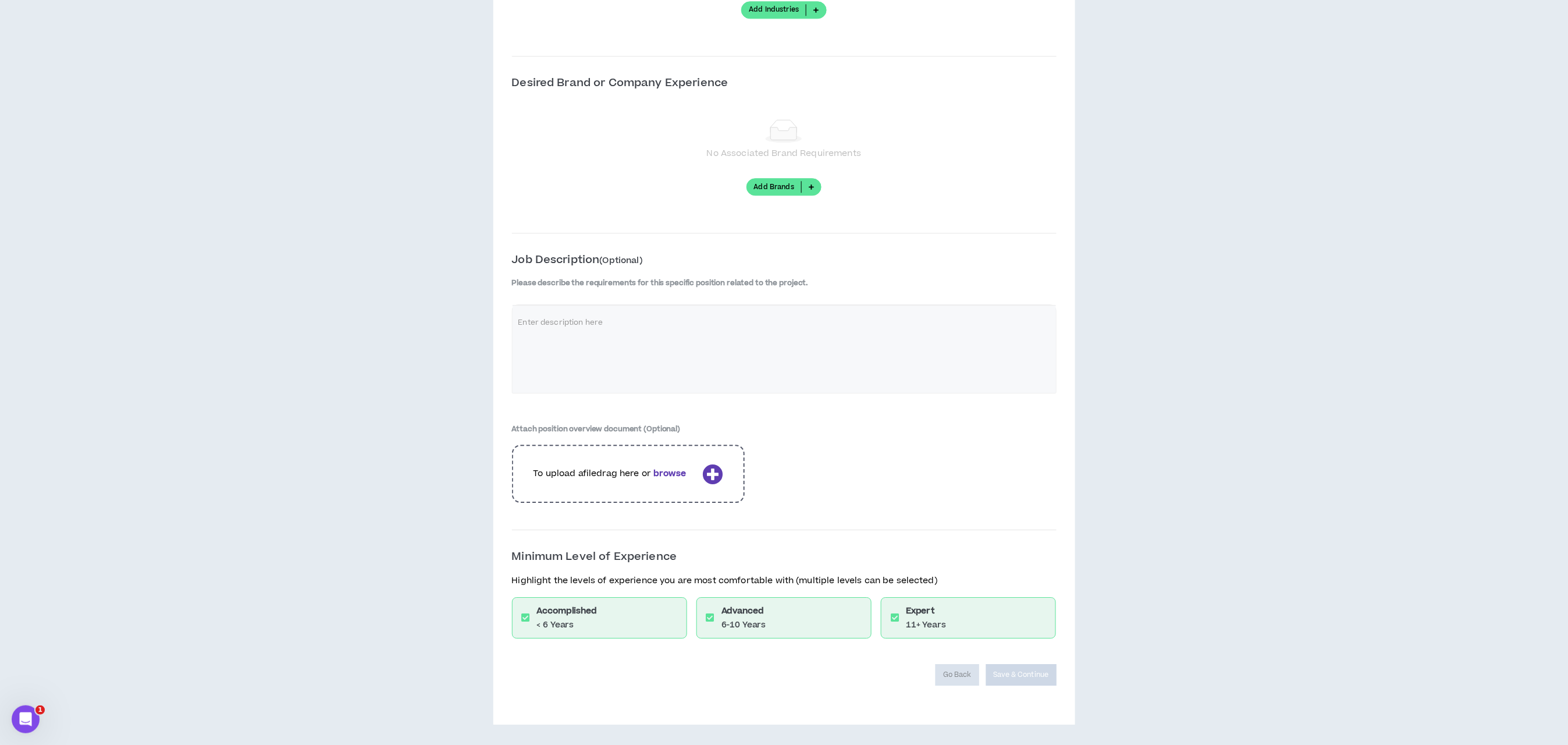
scroll to position [1363, 0]
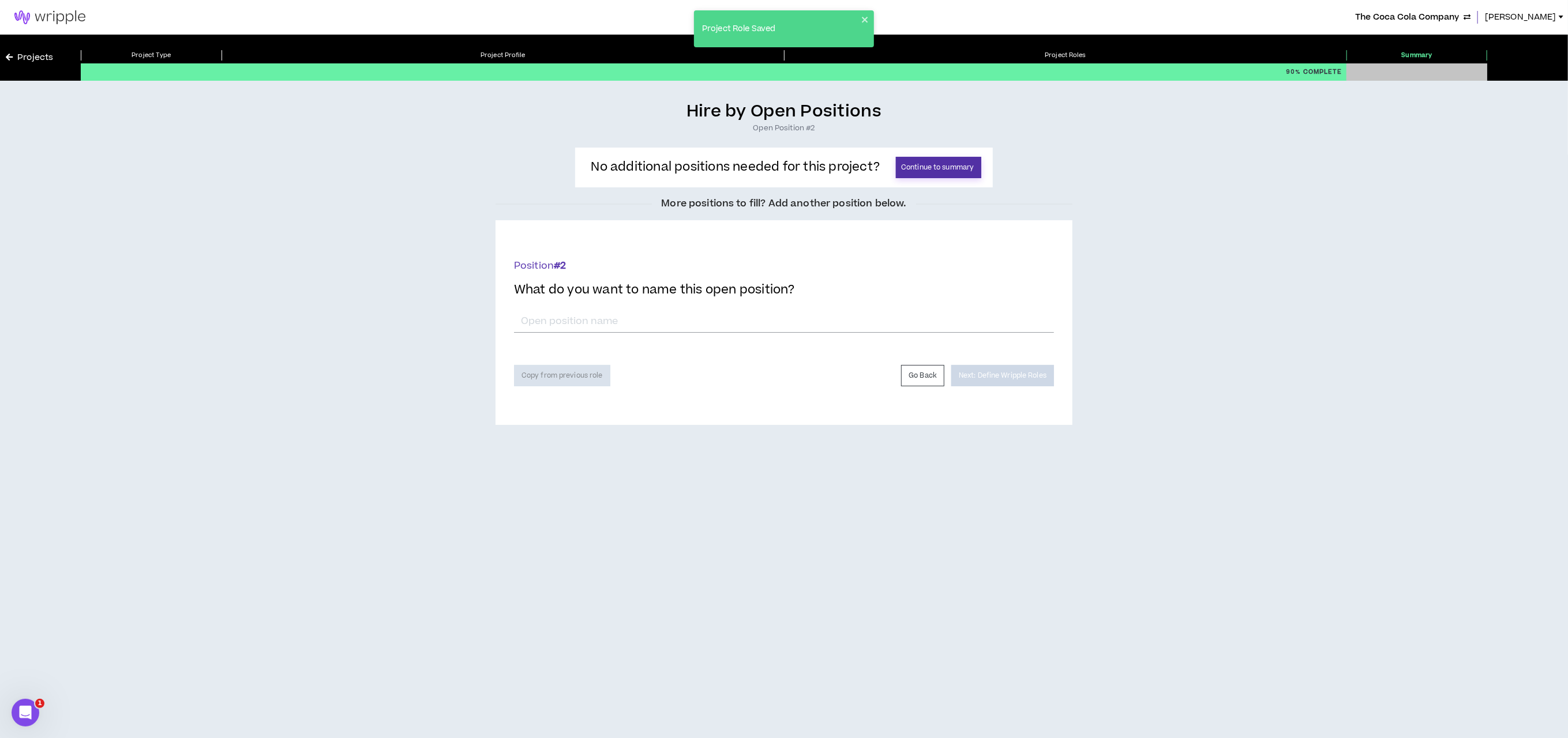
click at [931, 168] on button "Continue to summary" at bounding box center [938, 167] width 85 height 21
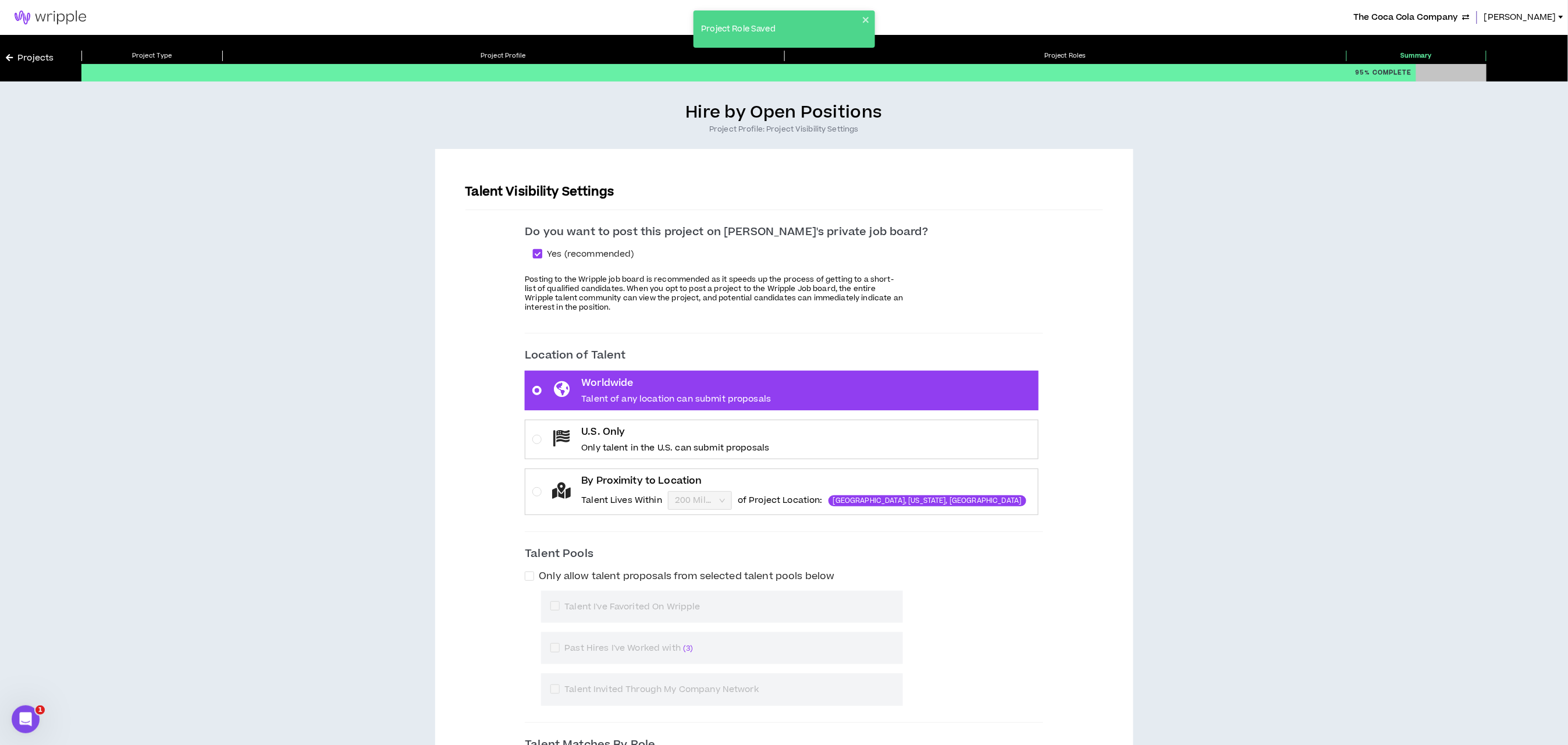
click at [542, 252] on span at bounding box center [538, 253] width 9 height 9
checkbox input "*****"
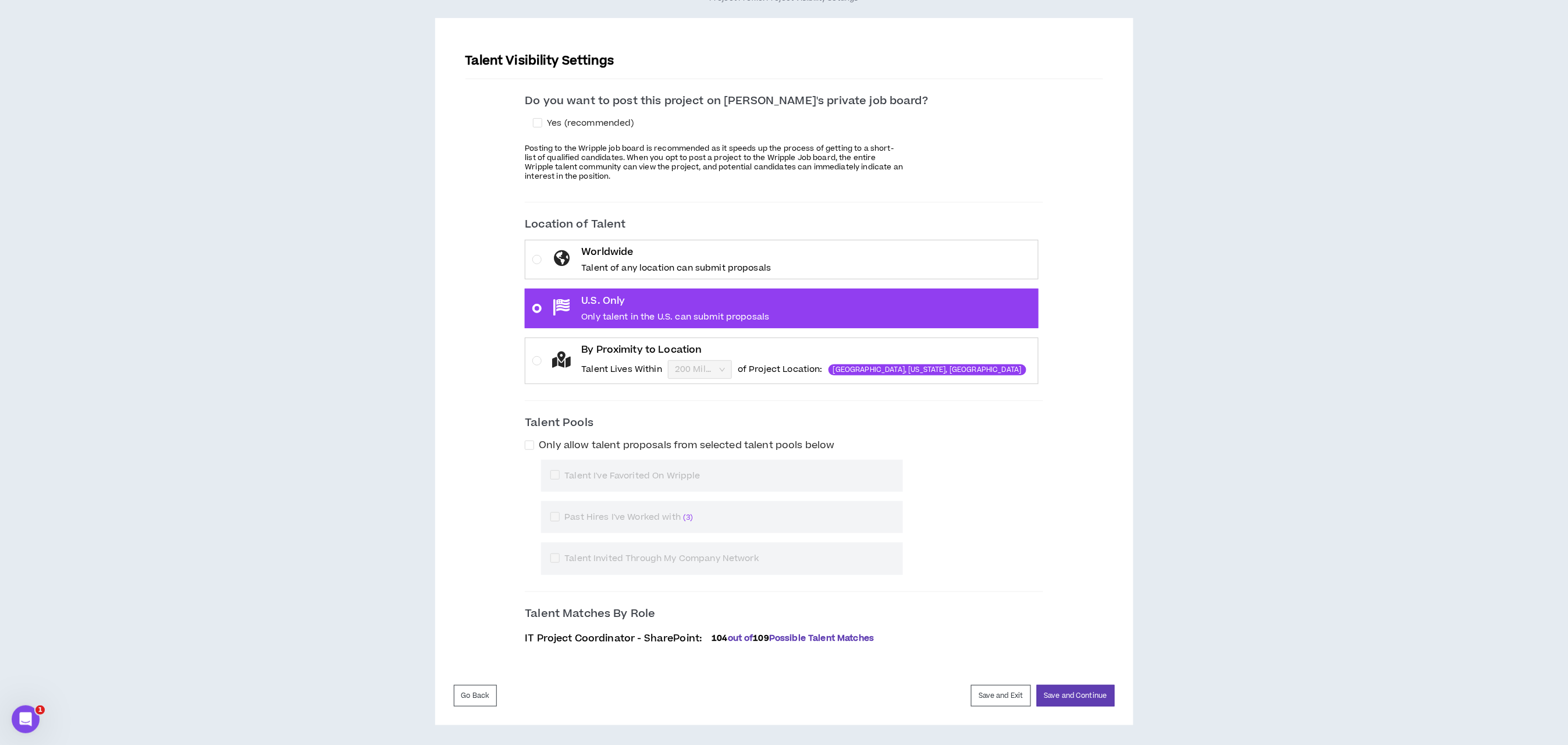
scroll to position [132, 0]
click at [1073, 697] on button "Save and Continue" at bounding box center [1076, 695] width 78 height 22
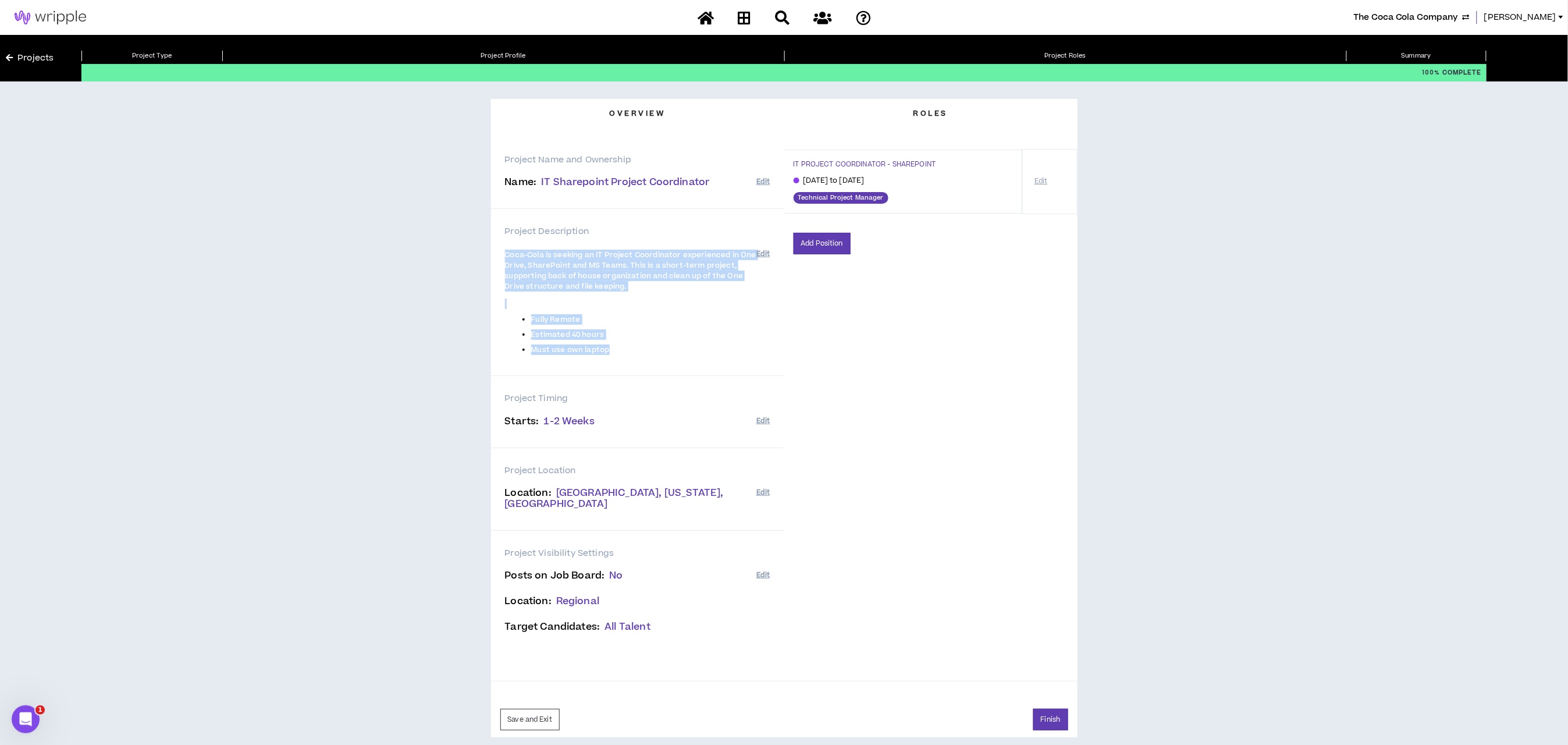
drag, startPoint x: 574, startPoint y: 342, endPoint x: 501, endPoint y: 257, distance: 112.0
click at [501, 257] on div "Project Description Coca-Cola is seeking an IT Project Coordinator experienced …" at bounding box center [637, 293] width 294 height 167
copy span "Coca-Cola is seeking an IT Project Coordinator experienced in One Drive, ShareP…"
click at [1032, 180] on button "Edit" at bounding box center [1041, 181] width 22 height 20
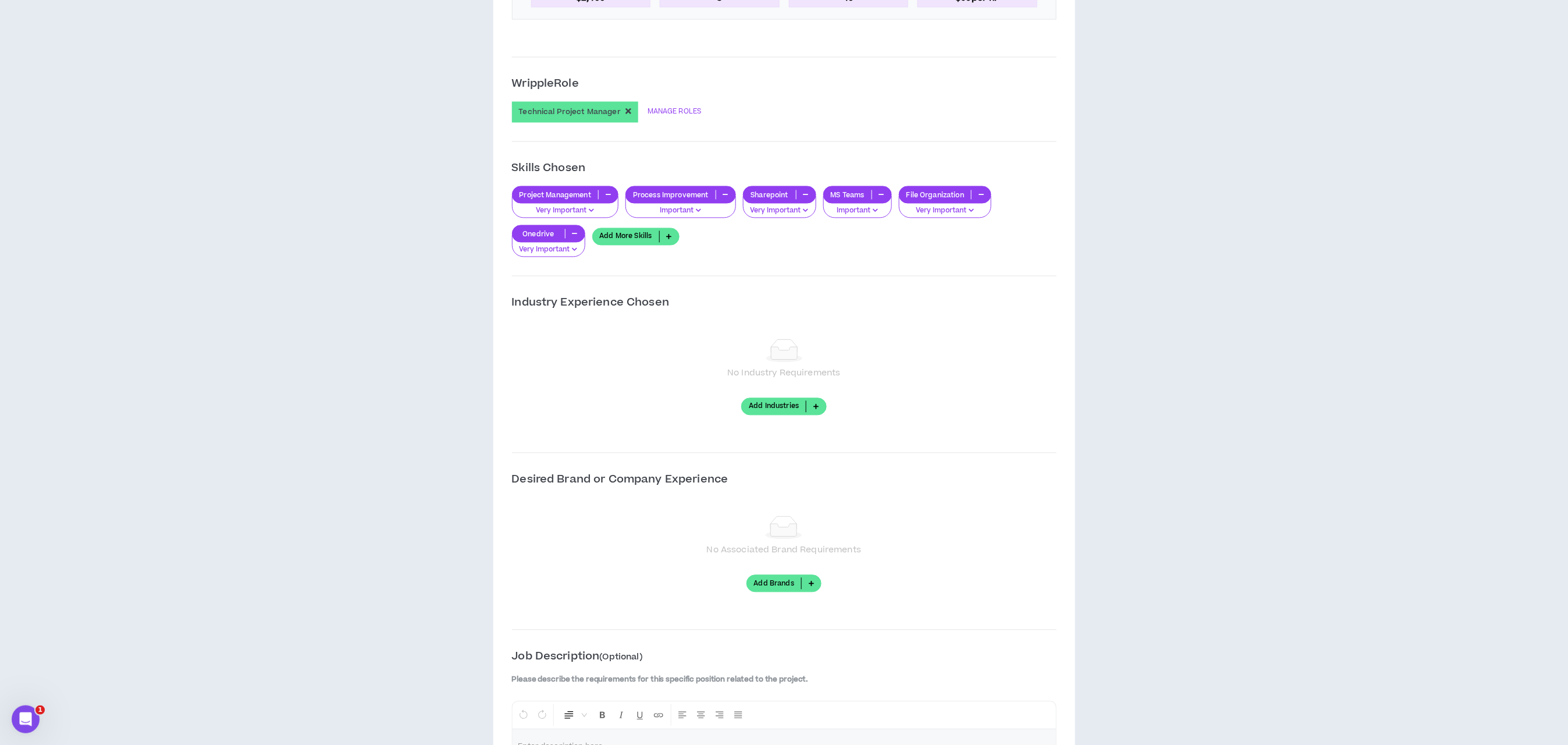
scroll to position [1222, 0]
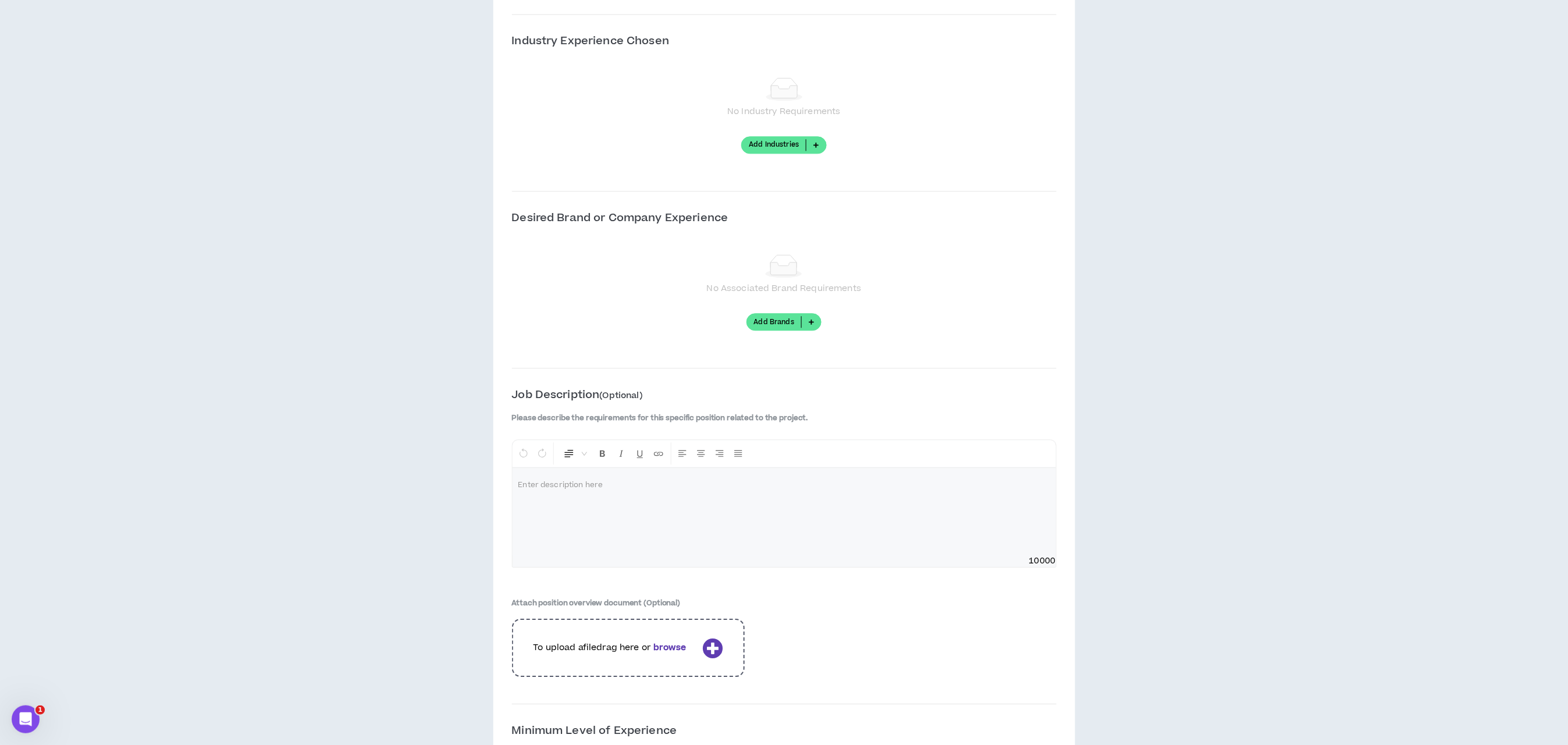
click at [739, 489] on p at bounding box center [784, 486] width 532 height 12
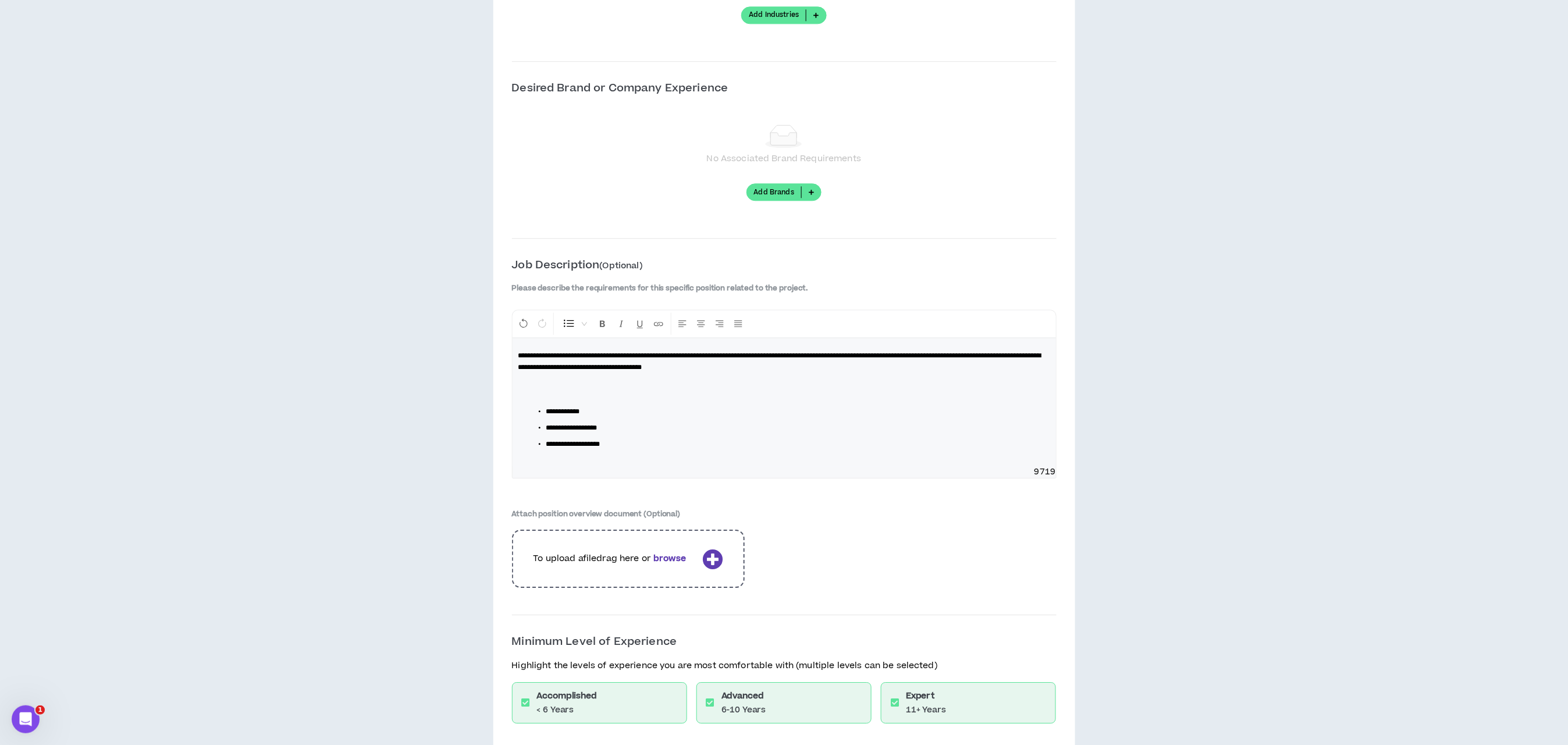
scroll to position [1443, 0]
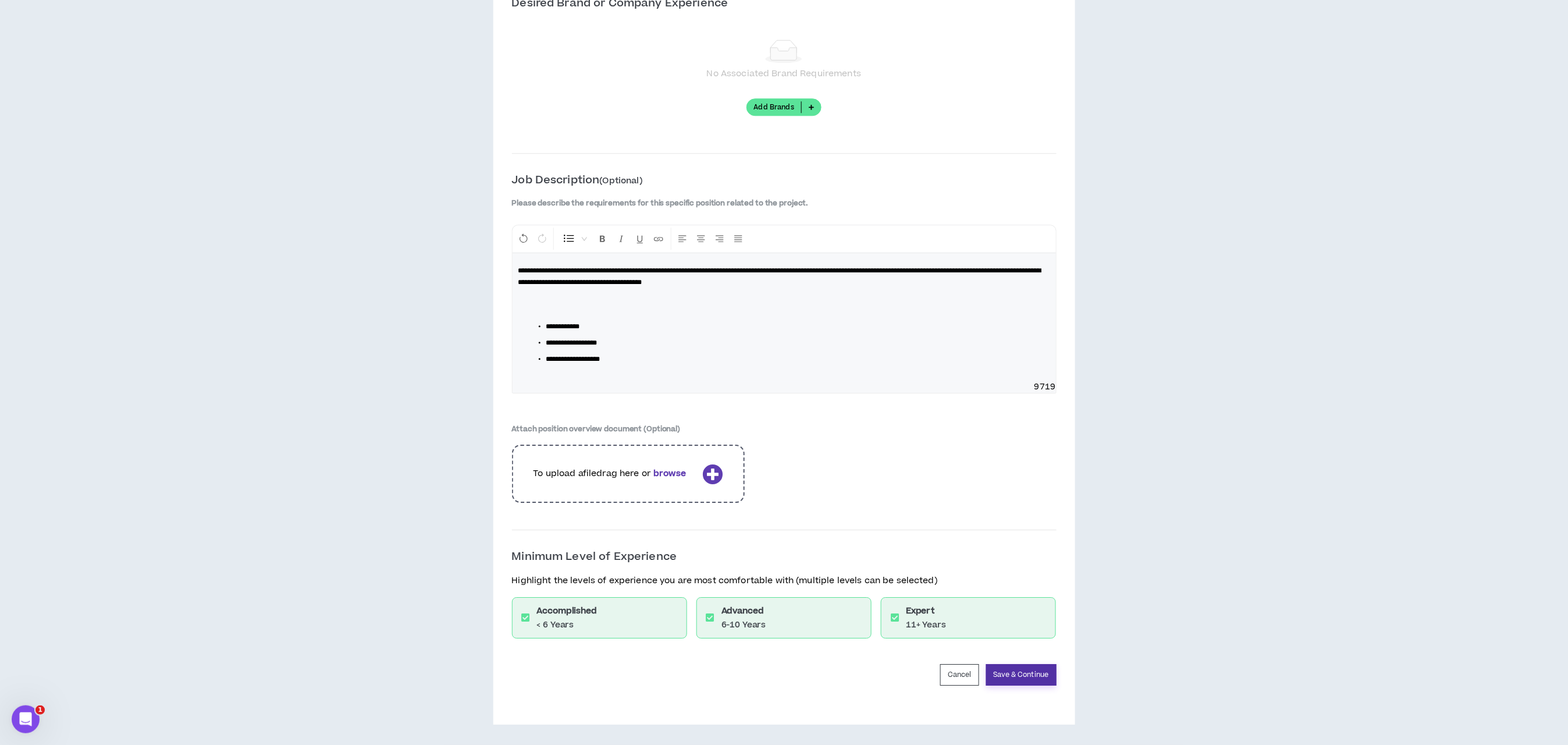
click at [1003, 680] on button "Save & Continue" at bounding box center [1021, 675] width 70 height 22
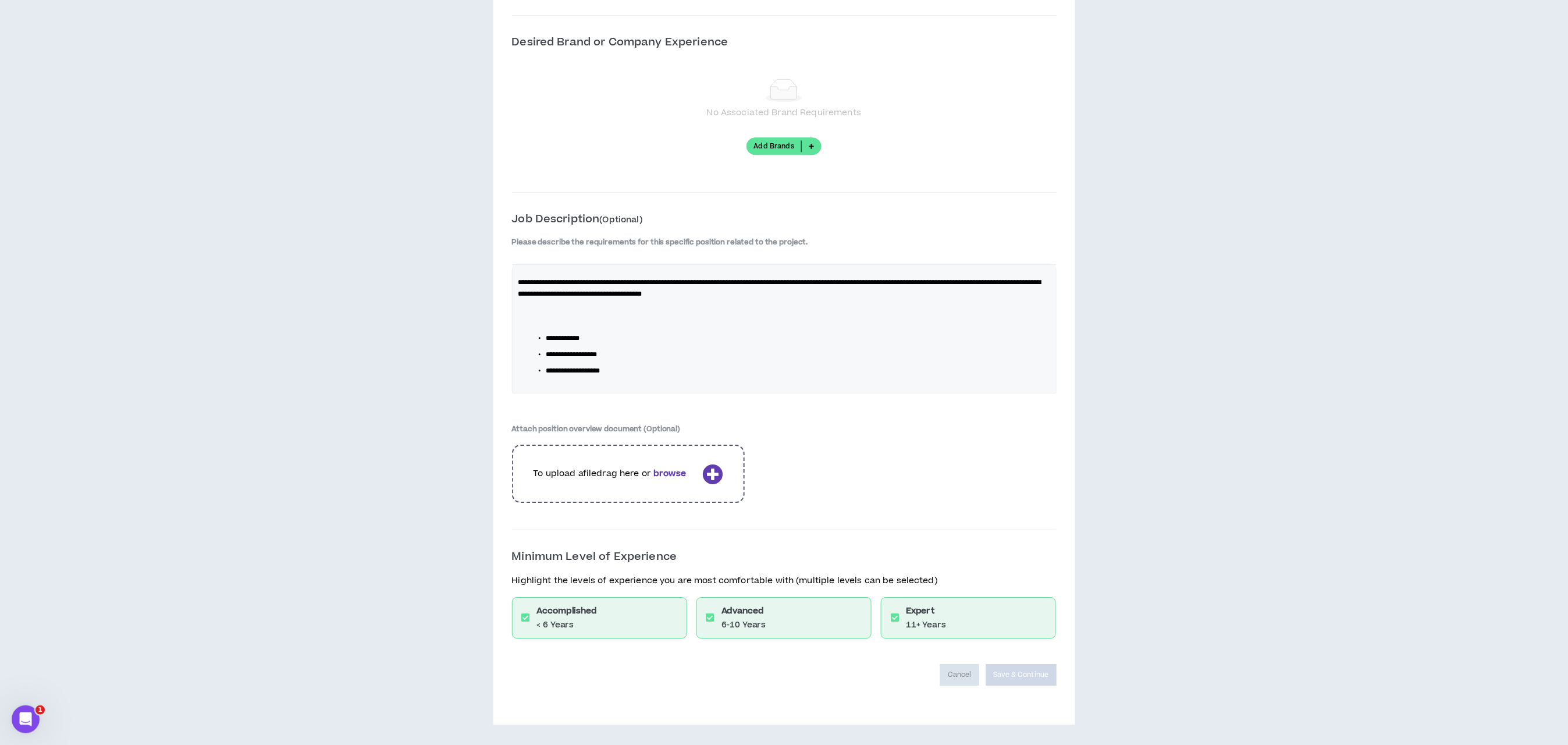
scroll to position [1404, 0]
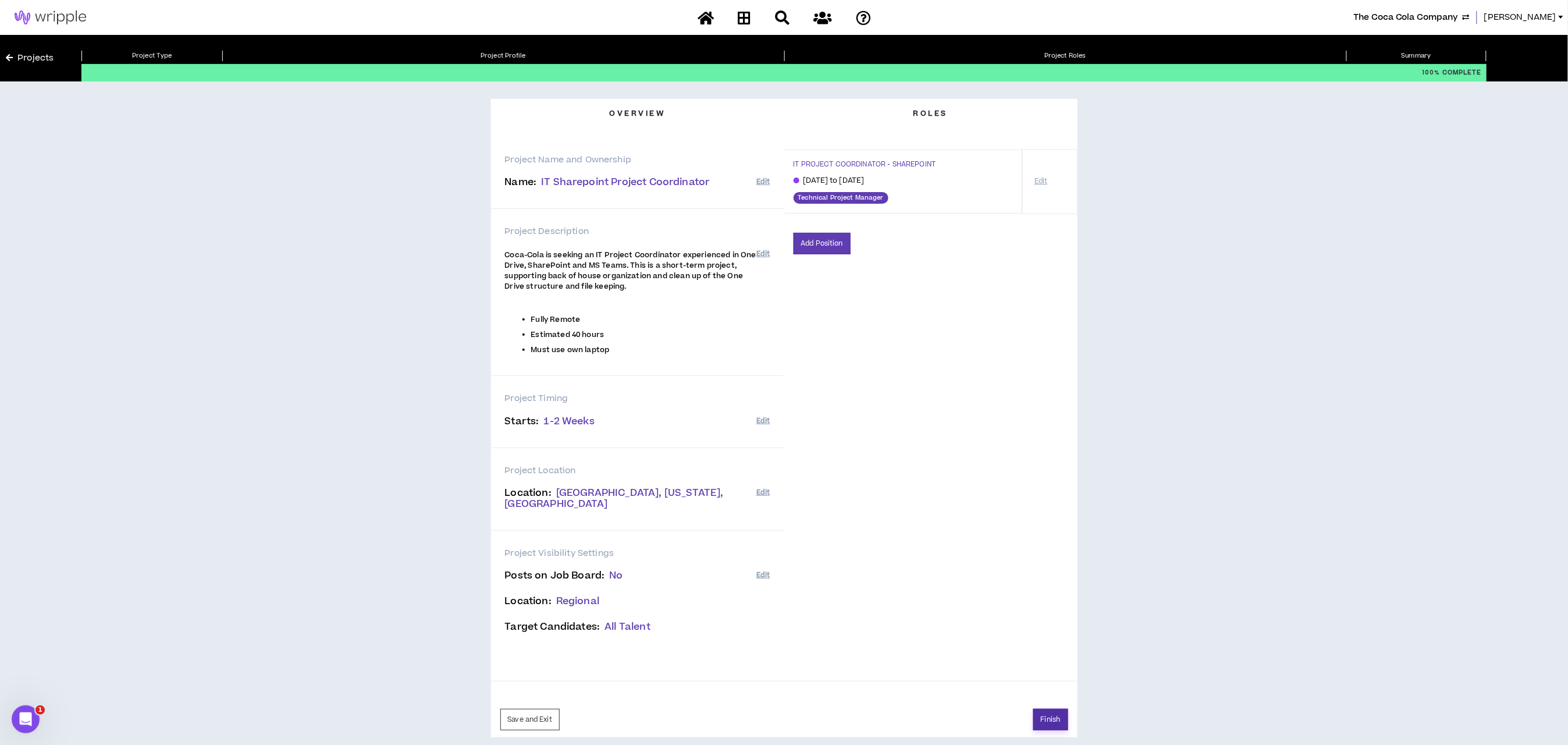
click at [1050, 709] on button "Finish" at bounding box center [1051, 720] width 35 height 22
